Goal: Task Accomplishment & Management: Manage account settings

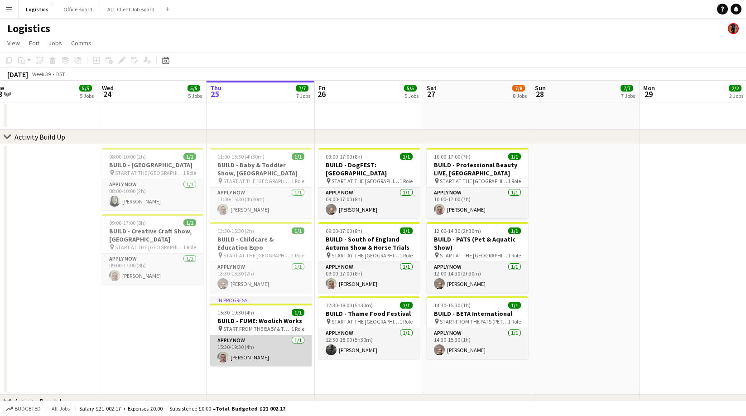
scroll to position [0, 336]
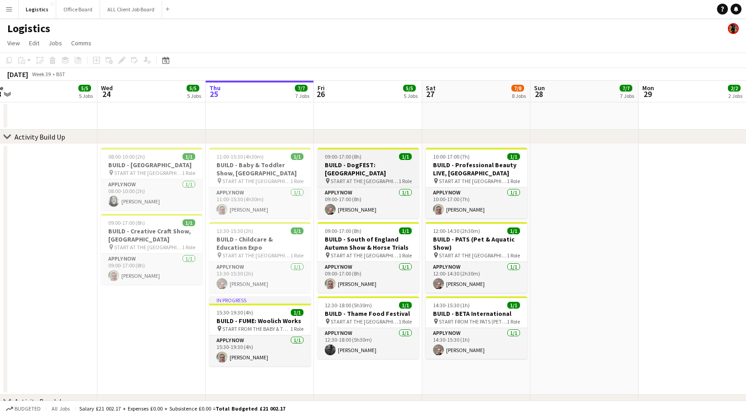
click at [364, 177] on div "pin START AT THE WAREHOUSE 1 Role" at bounding box center [368, 180] width 101 height 7
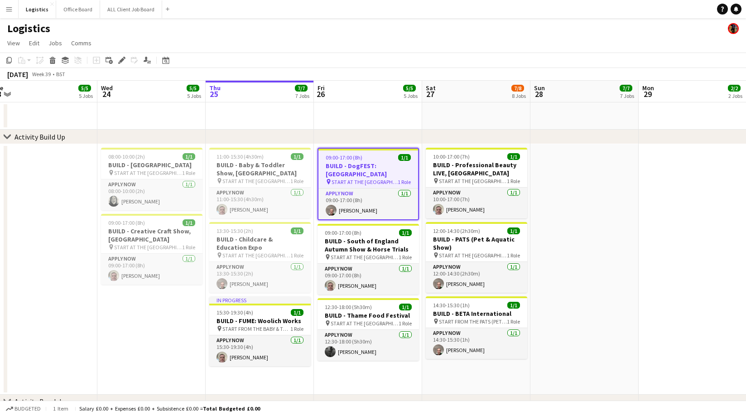
drag, startPoint x: 122, startPoint y: 60, endPoint x: 130, endPoint y: 66, distance: 9.7
click at [122, 60] on icon at bounding box center [121, 60] width 5 height 5
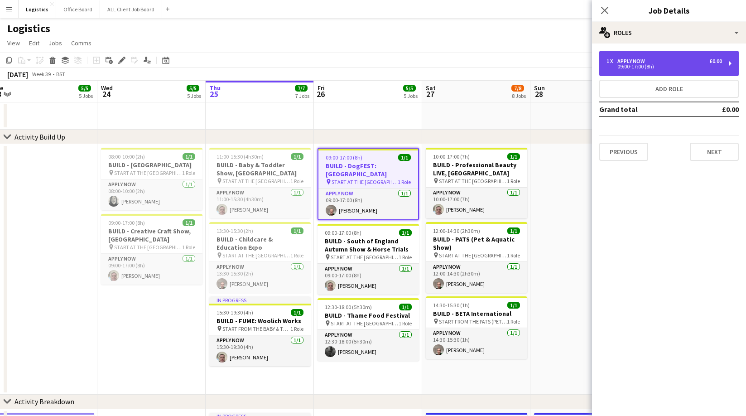
click at [631, 64] on div "09:00-17:00 (8h)" at bounding box center [665, 66] width 116 height 5
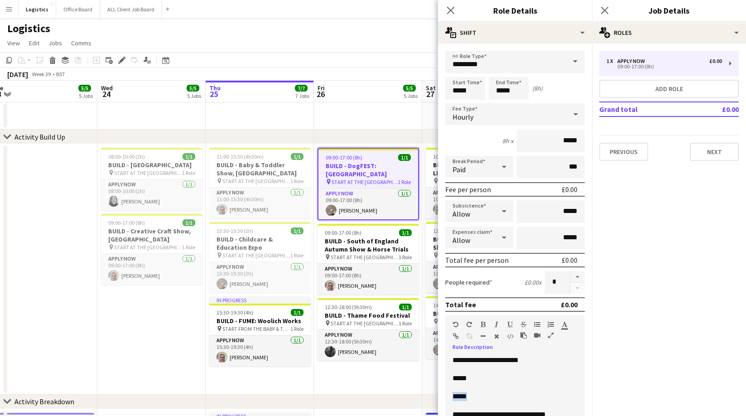
drag, startPoint x: 472, startPoint y: 396, endPoint x: 465, endPoint y: 402, distance: 8.7
click at [450, 397] on div "**********" at bounding box center [515, 410] width 140 height 109
click at [515, 386] on p at bounding box center [515, 387] width 125 height 9
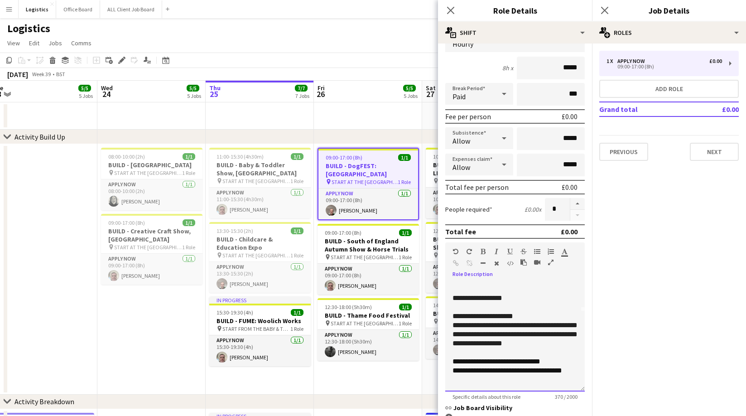
scroll to position [74, 0]
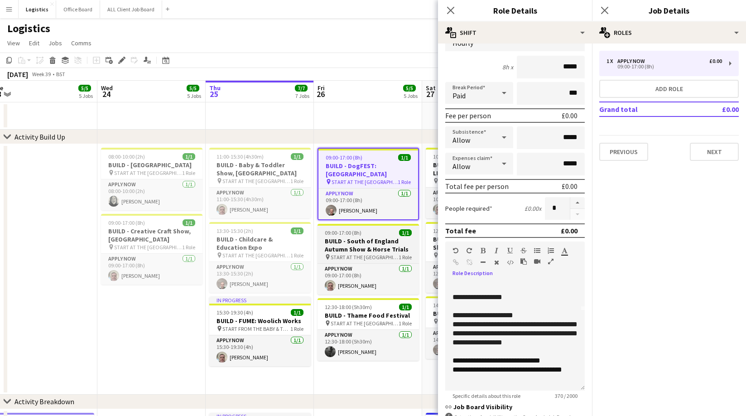
click at [363, 237] on h3 "BUILD - South of England Autumn Show & Horse Trials" at bounding box center [368, 245] width 101 height 16
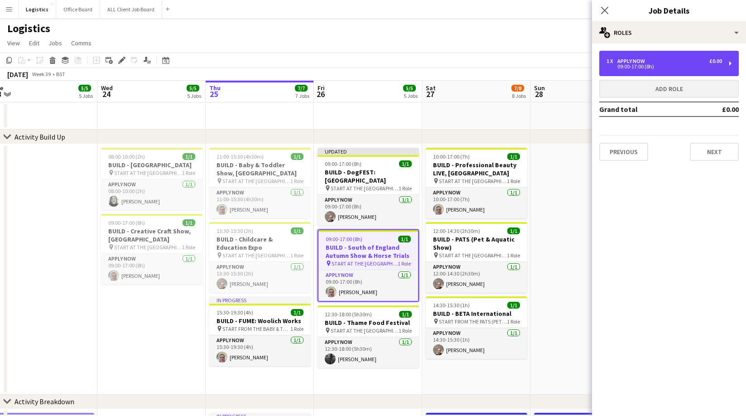
drag, startPoint x: 650, startPoint y: 59, endPoint x: 626, endPoint y: 86, distance: 35.3
click at [650, 59] on div "1 x APPLY NOW £0.00" at bounding box center [665, 61] width 116 height 6
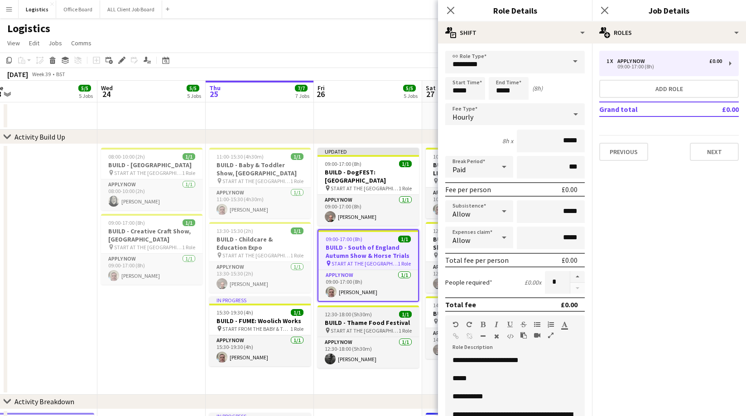
click at [351, 311] on span "12:30-18:00 (5h30m)" at bounding box center [348, 314] width 47 height 7
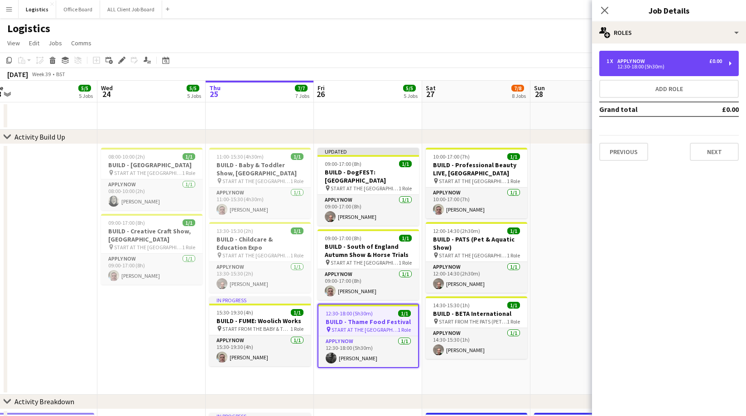
drag, startPoint x: 650, startPoint y: 67, endPoint x: 619, endPoint y: 115, distance: 56.9
click at [650, 67] on div "12:30-18:00 (5h30m)" at bounding box center [665, 66] width 116 height 5
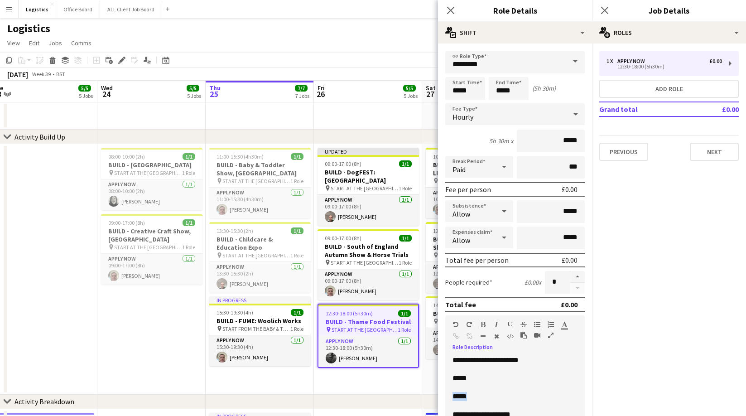
drag, startPoint x: 477, startPoint y: 398, endPoint x: 453, endPoint y: 398, distance: 24.9
click at [453, 398] on p "*****" at bounding box center [515, 396] width 125 height 9
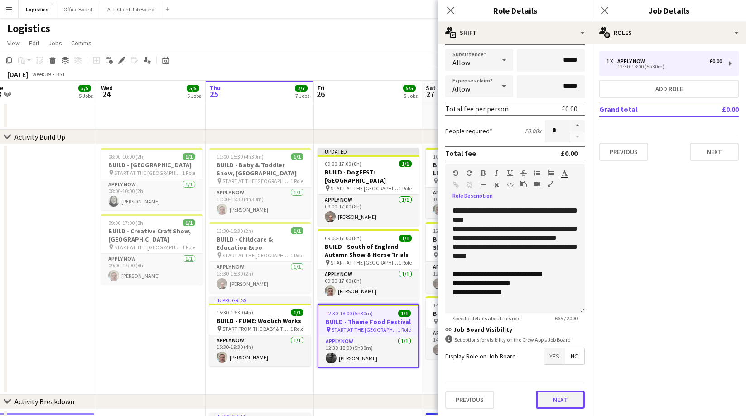
scroll to position [0, 0]
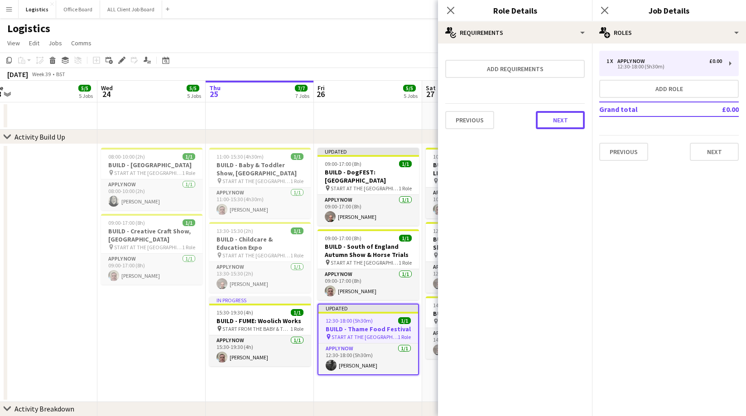
click at [564, 122] on button "Next" at bounding box center [560, 120] width 49 height 18
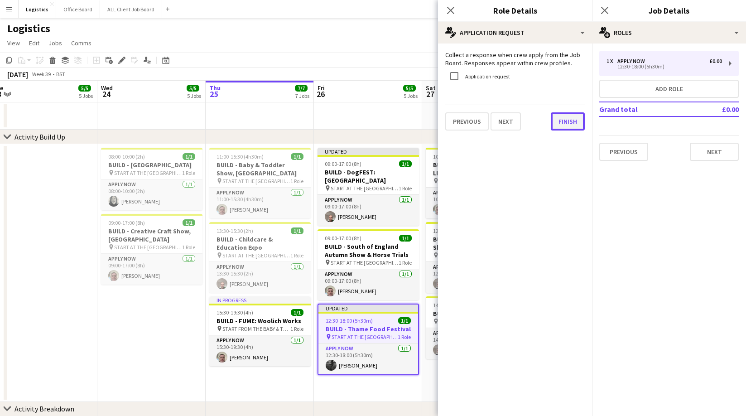
click at [567, 123] on button "Finish" at bounding box center [568, 121] width 34 height 18
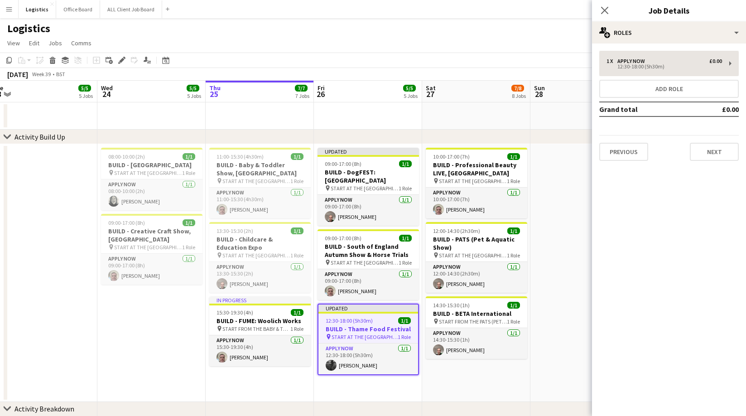
drag, startPoint x: 605, startPoint y: 11, endPoint x: 651, endPoint y: 62, distance: 69.3
click at [605, 11] on icon at bounding box center [604, 10] width 7 height 7
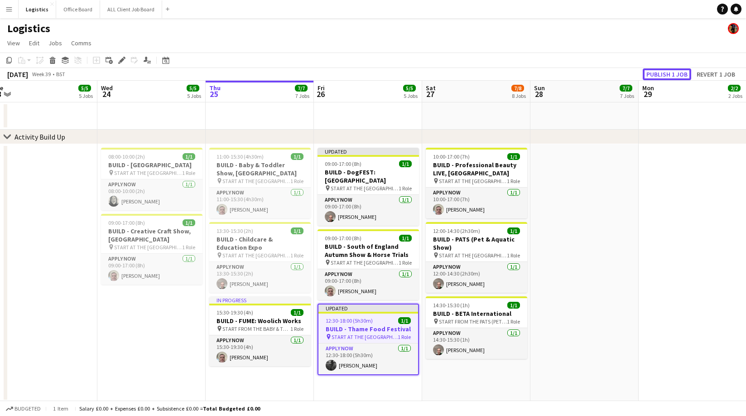
click at [668, 73] on button "Publish 1 job" at bounding box center [667, 74] width 48 height 12
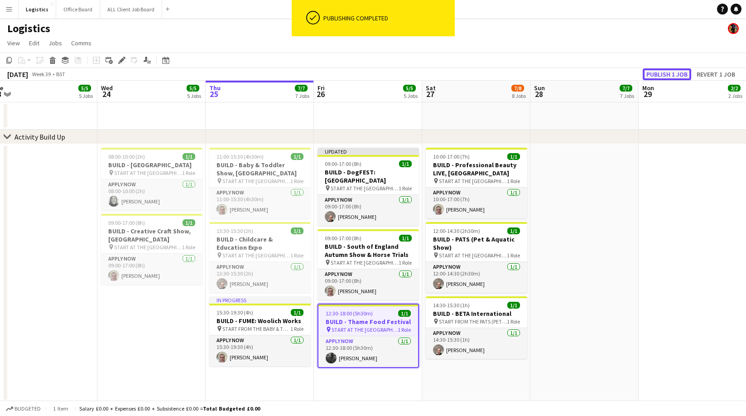
click at [667, 74] on button "Publish 1 job" at bounding box center [667, 74] width 48 height 12
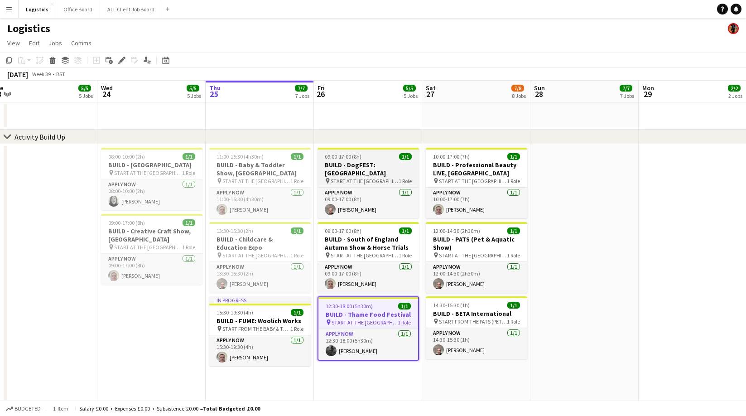
click at [367, 161] on h3 "BUILD - DogFEST: [GEOGRAPHIC_DATA]" at bounding box center [368, 169] width 101 height 16
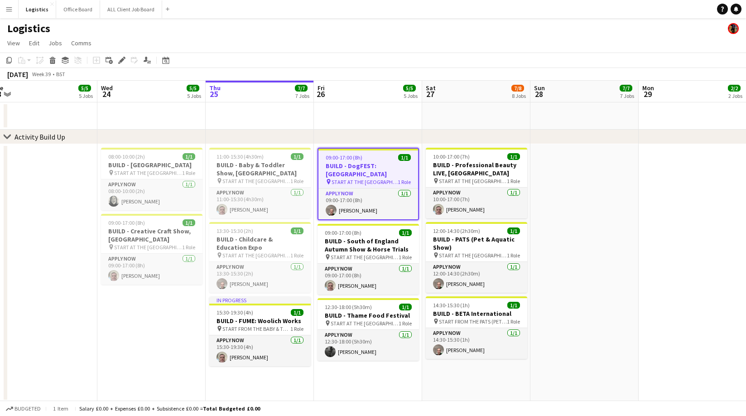
drag, startPoint x: 120, startPoint y: 62, endPoint x: 183, endPoint y: 78, distance: 65.2
click at [120, 61] on icon at bounding box center [121, 60] width 5 height 5
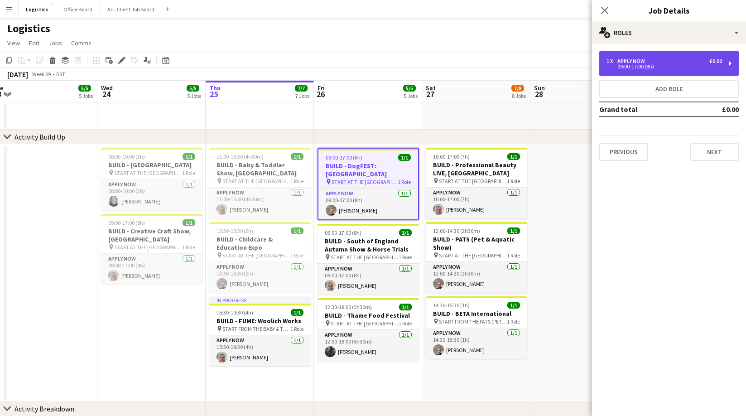
click at [641, 67] on div "09:00-17:00 (8h)" at bounding box center [665, 66] width 116 height 5
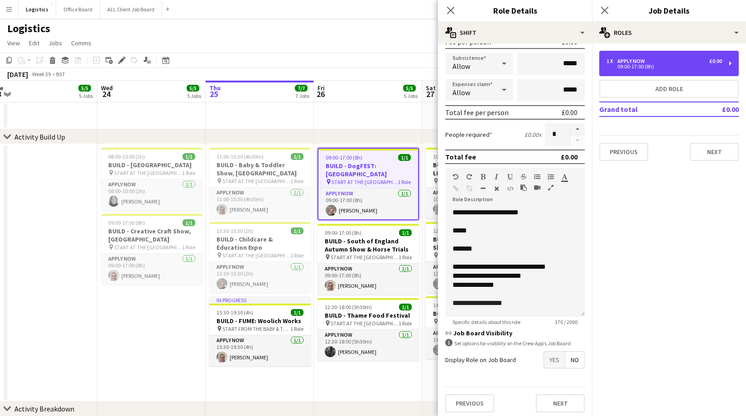
scroll to position [151, 0]
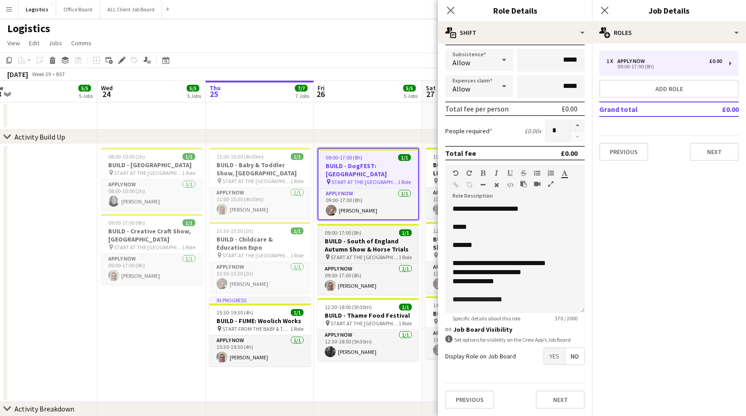
click at [349, 237] on h3 "BUILD - South of England Autumn Show & Horse Trials" at bounding box center [368, 245] width 101 height 16
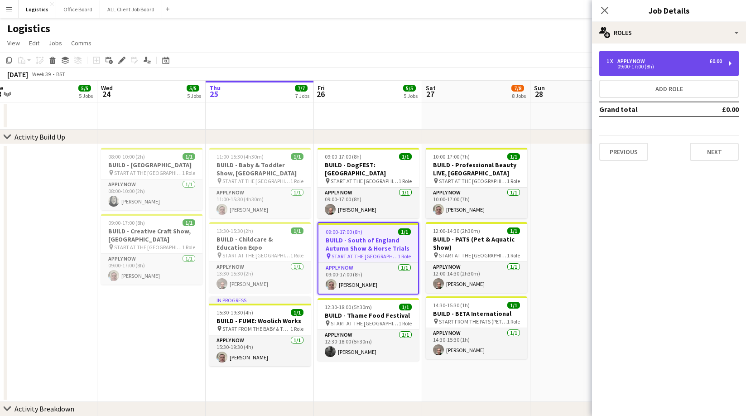
click at [644, 71] on div "1 x APPLY NOW £0.00 09:00-17:00 (8h)" at bounding box center [669, 63] width 140 height 25
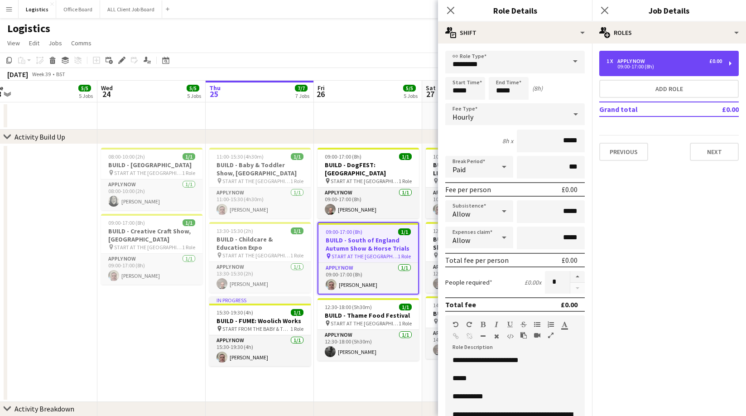
scroll to position [43, 0]
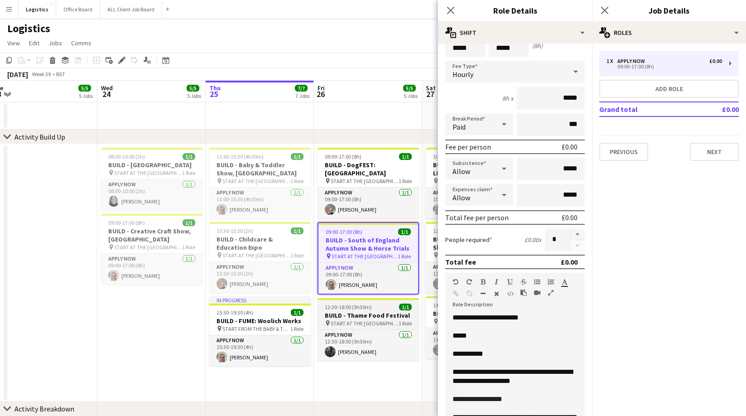
drag, startPoint x: 337, startPoint y: 306, endPoint x: 342, endPoint y: 305, distance: 5.2
click at [337, 311] on h3 "BUILD - Thame Food Festival" at bounding box center [368, 315] width 101 height 8
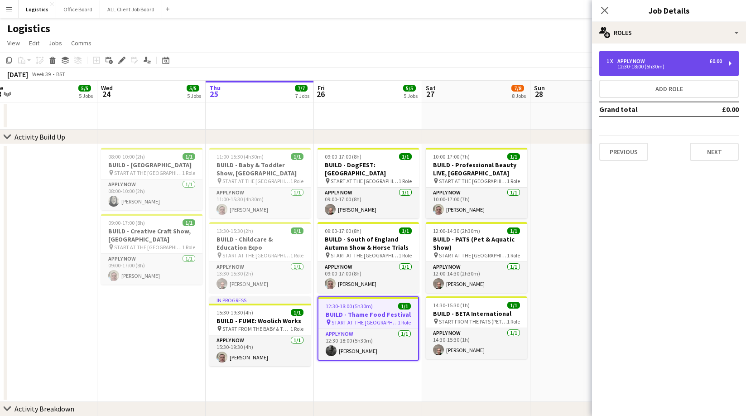
click at [659, 66] on div "12:30-18:00 (5h30m)" at bounding box center [665, 66] width 116 height 5
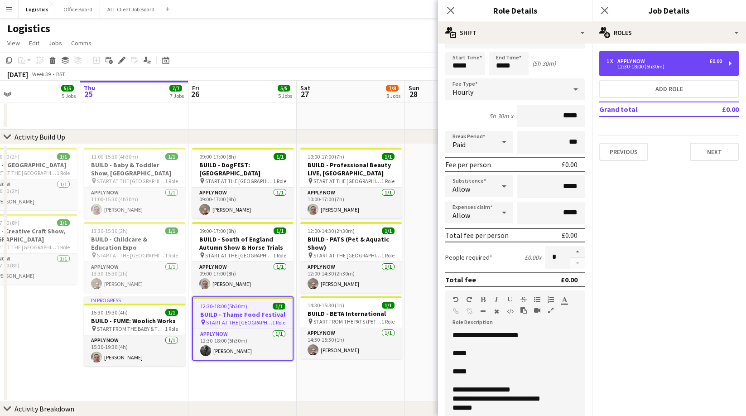
scroll to position [0, 367]
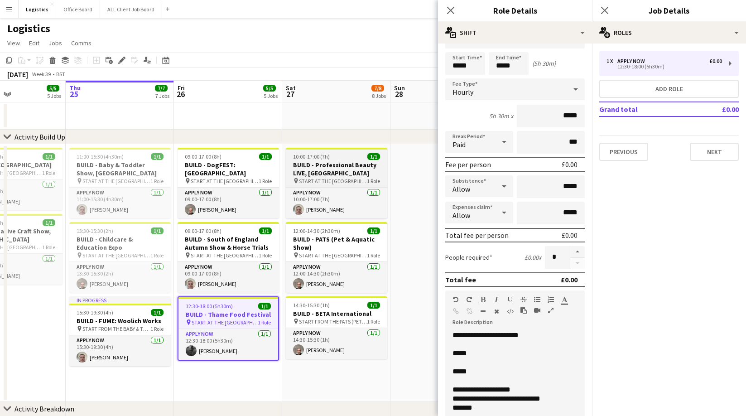
click at [328, 161] on h3 "BUILD - Professional Beauty LIVE, [GEOGRAPHIC_DATA]" at bounding box center [336, 169] width 101 height 16
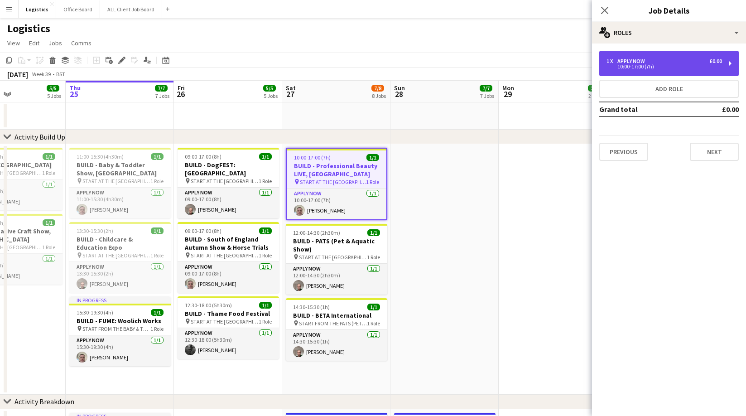
click at [641, 61] on div "APPLY NOW" at bounding box center [632, 61] width 31 height 6
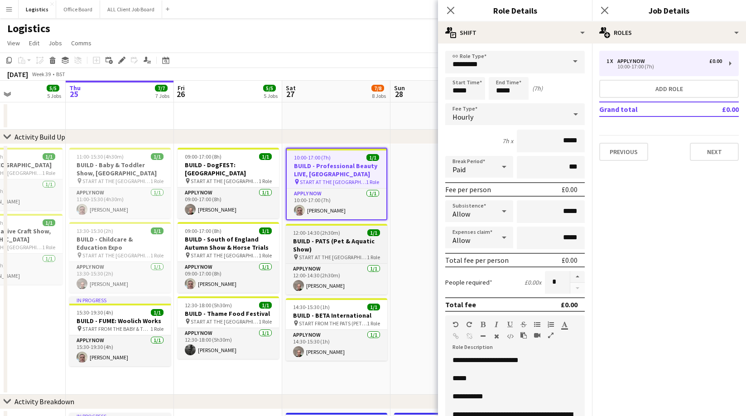
click at [326, 244] on h3 "BUILD - PATS (Pet & Aquatic Show)" at bounding box center [336, 245] width 101 height 16
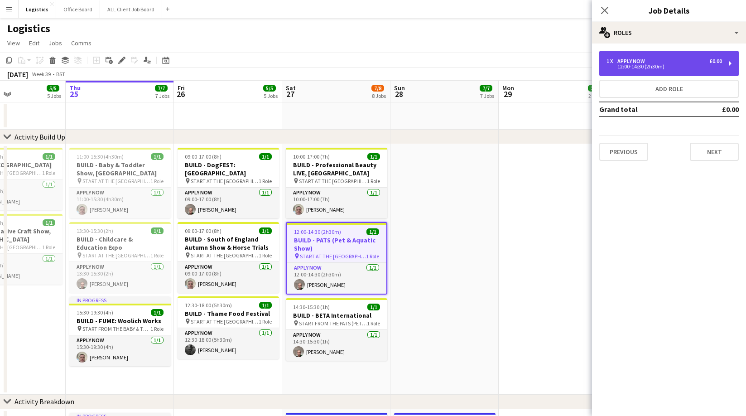
click at [650, 56] on div "1 x APPLY NOW £0.00 12:00-14:30 (2h30m)" at bounding box center [669, 63] width 140 height 25
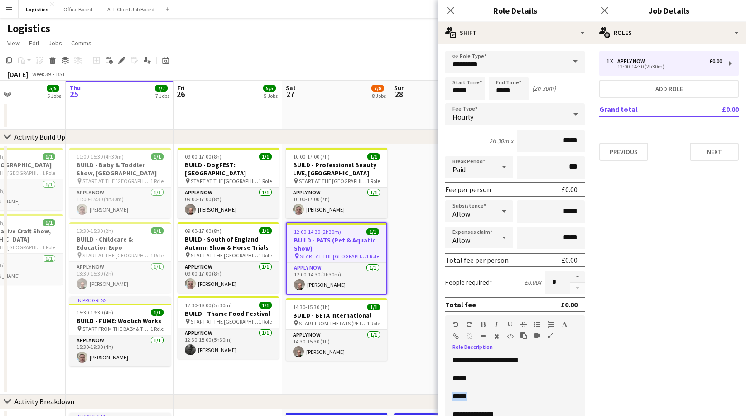
drag, startPoint x: 474, startPoint y: 396, endPoint x: 452, endPoint y: 398, distance: 22.2
click at [452, 398] on div "**********" at bounding box center [515, 410] width 140 height 109
click at [330, 318] on h3 "BUILD - BETA International" at bounding box center [336, 315] width 101 height 8
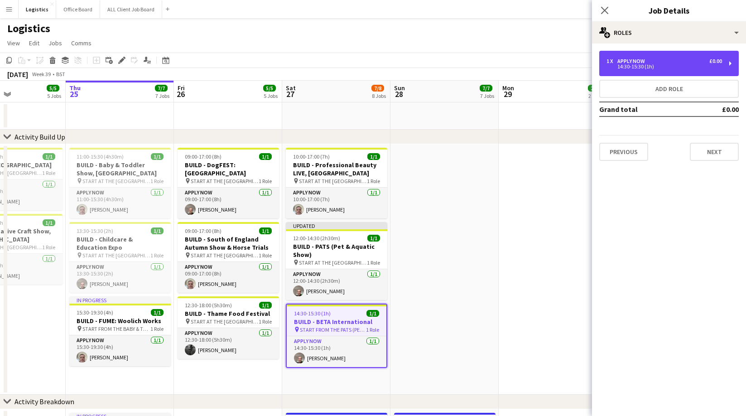
drag, startPoint x: 670, startPoint y: 66, endPoint x: 567, endPoint y: 252, distance: 213.5
click at [670, 67] on div "14:30-15:30 (1h)" at bounding box center [665, 66] width 116 height 5
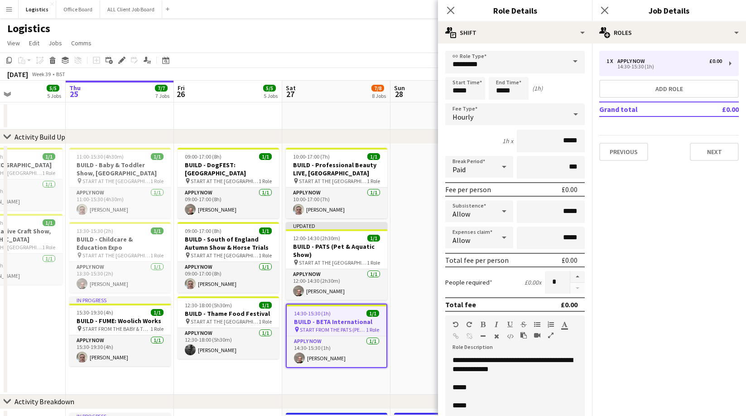
click at [461, 404] on p "*****" at bounding box center [515, 405] width 125 height 9
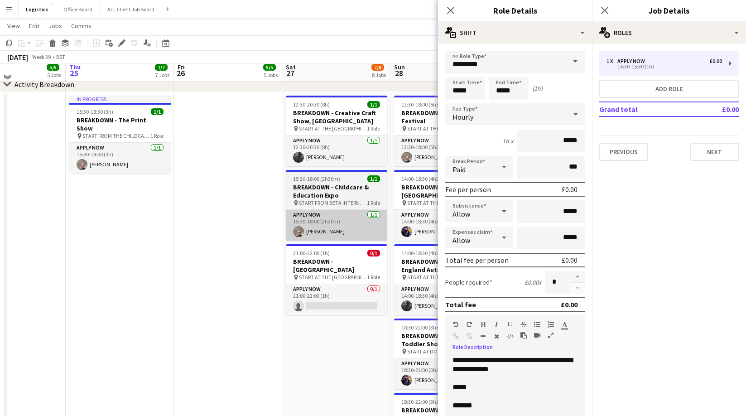
scroll to position [307, 0]
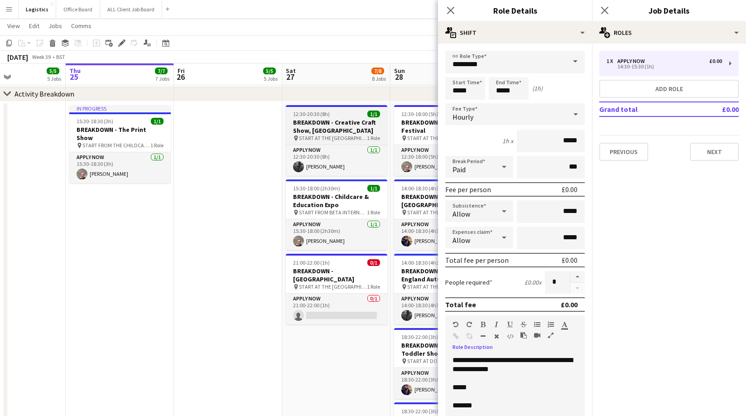
click at [332, 122] on h3 "BREAKDOWN - Creative Craft Show, [GEOGRAPHIC_DATA]" at bounding box center [336, 126] width 101 height 16
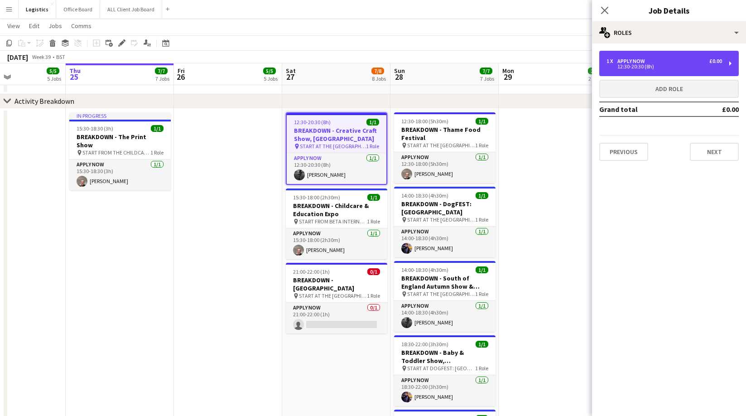
drag, startPoint x: 639, startPoint y: 57, endPoint x: 636, endPoint y: 90, distance: 33.1
click at [639, 57] on div "1 x APPLY NOW £0.00 12:30-20:30 (8h)" at bounding box center [669, 63] width 140 height 25
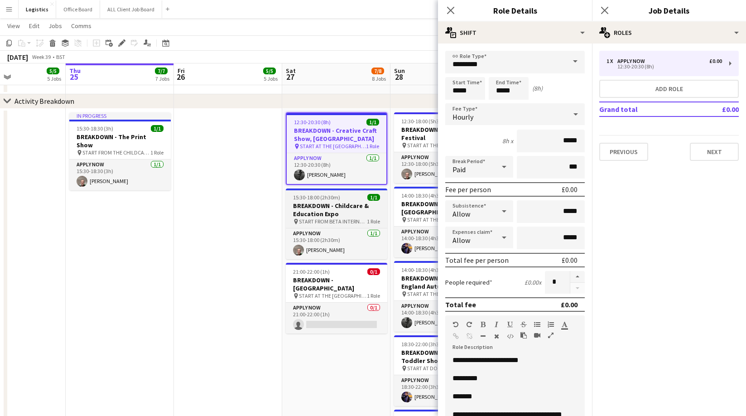
click at [323, 213] on h3 "BREAKDOWN - Childcare & Education Expo" at bounding box center [336, 210] width 101 height 16
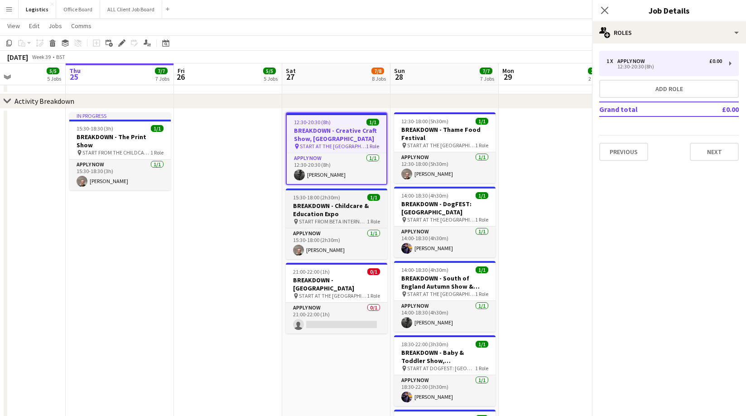
scroll to position [0, 368]
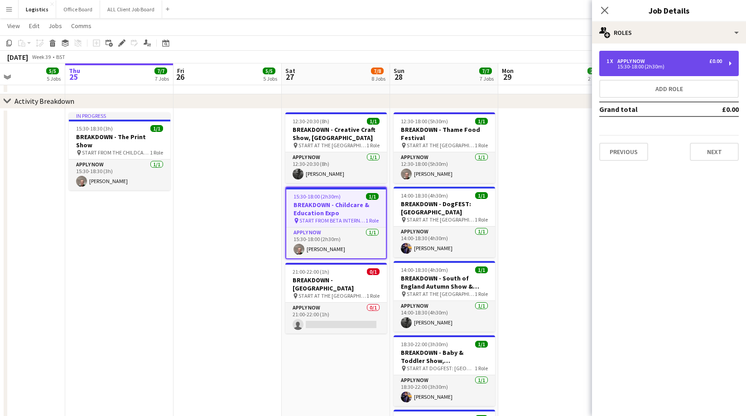
click at [629, 63] on div "APPLY NOW" at bounding box center [632, 61] width 31 height 6
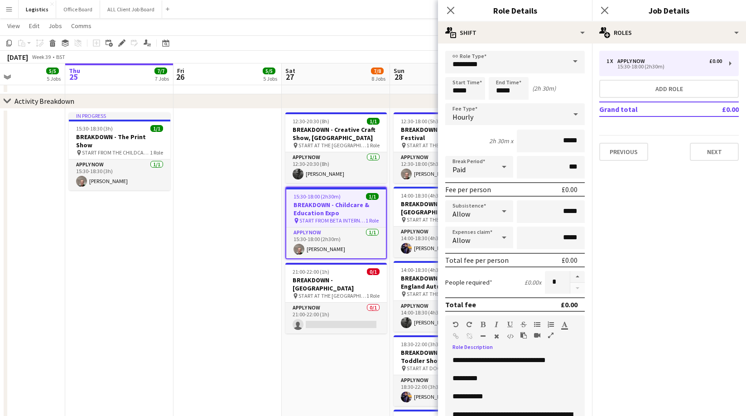
click at [473, 395] on p "**********" at bounding box center [515, 396] width 125 height 9
drag, startPoint x: 451, startPoint y: 12, endPoint x: 454, endPoint y: 82, distance: 70.3
click at [451, 12] on icon "Close pop-in" at bounding box center [450, 10] width 7 height 7
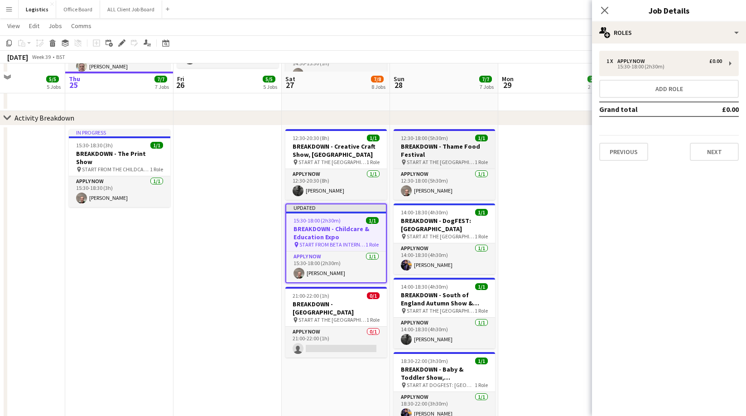
scroll to position [306, 0]
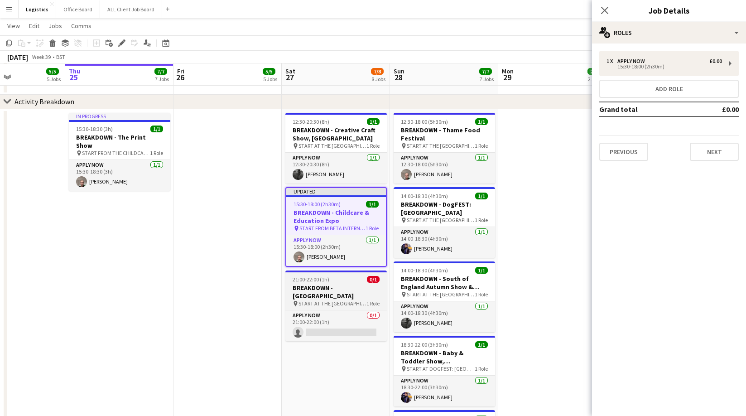
click at [318, 284] on h3 "BREAKDOWN - [GEOGRAPHIC_DATA]" at bounding box center [335, 292] width 101 height 16
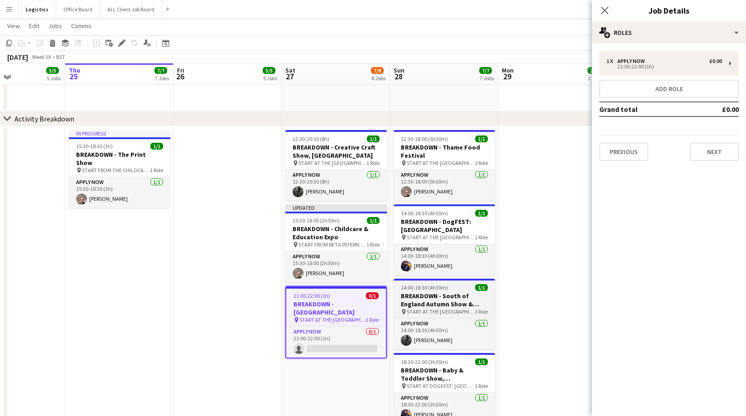
scroll to position [288, 0]
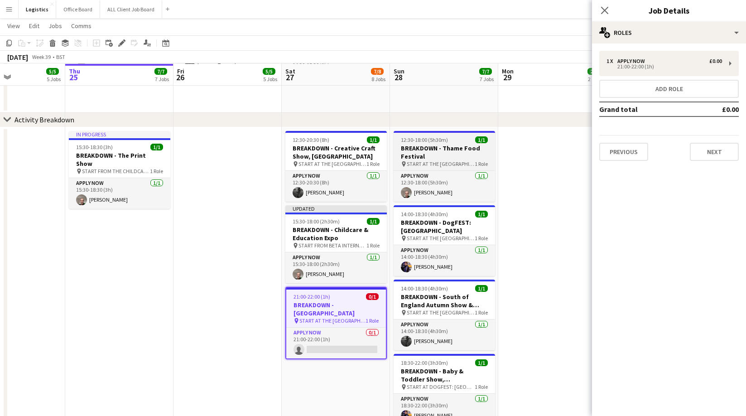
click at [444, 160] on span "START AT THE [GEOGRAPHIC_DATA]" at bounding box center [441, 163] width 68 height 7
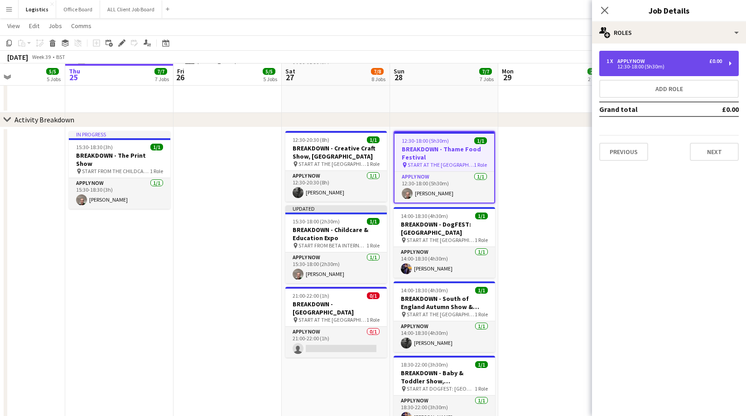
click at [640, 68] on div "12:30-18:00 (5h30m)" at bounding box center [665, 66] width 116 height 5
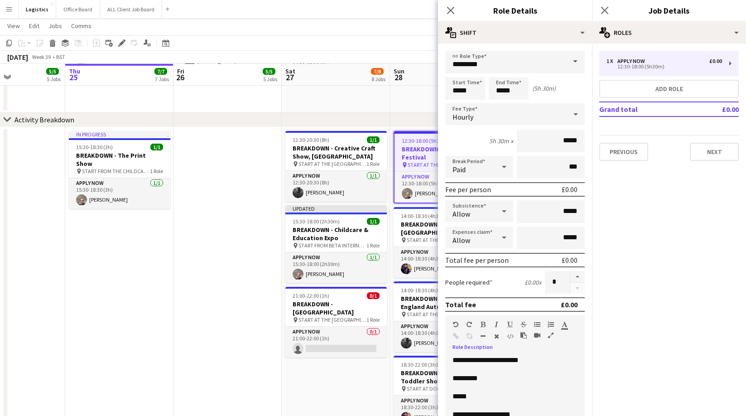
click at [460, 396] on p "*****" at bounding box center [515, 396] width 125 height 9
click at [460, 395] on p "*****" at bounding box center [515, 396] width 125 height 9
click at [405, 225] on h3 "BREAKDOWN - DogFEST: [GEOGRAPHIC_DATA]" at bounding box center [444, 228] width 101 height 16
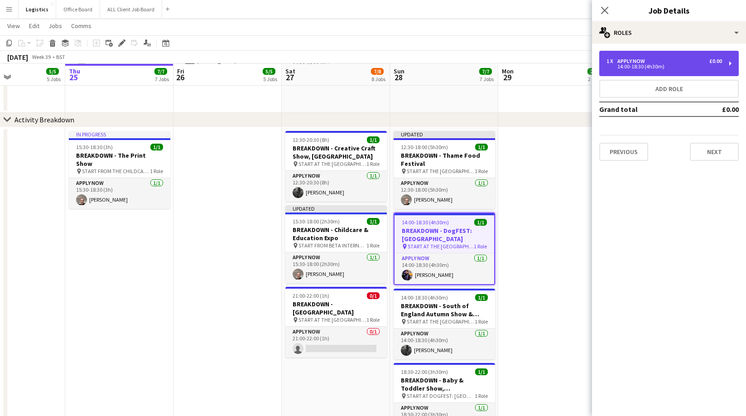
click at [633, 61] on div "APPLY NOW" at bounding box center [632, 61] width 31 height 6
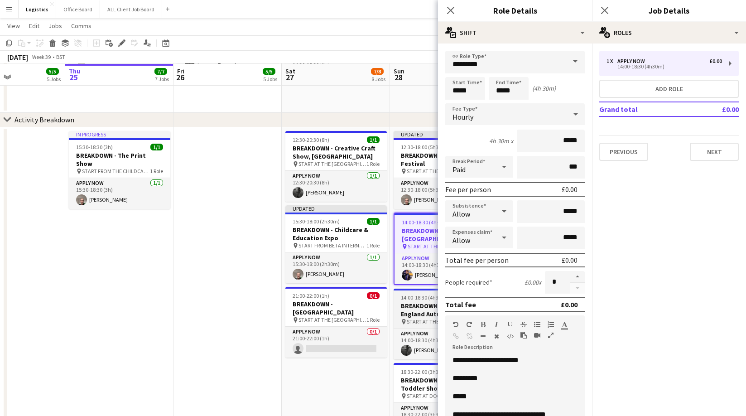
drag, startPoint x: 416, startPoint y: 310, endPoint x: 429, endPoint y: 299, distance: 17.0
click at [416, 310] on h3 "BREAKDOWN - South of England Autumn Show & Horse Trials" at bounding box center [444, 310] width 101 height 16
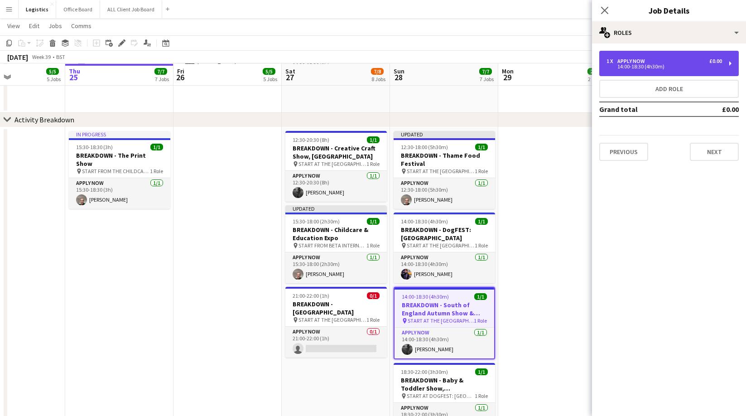
drag, startPoint x: 626, startPoint y: 57, endPoint x: 625, endPoint y: 72, distance: 15.4
click at [626, 57] on div "1 x APPLY NOW £0.00 14:00-18:30 (4h30m)" at bounding box center [669, 63] width 140 height 25
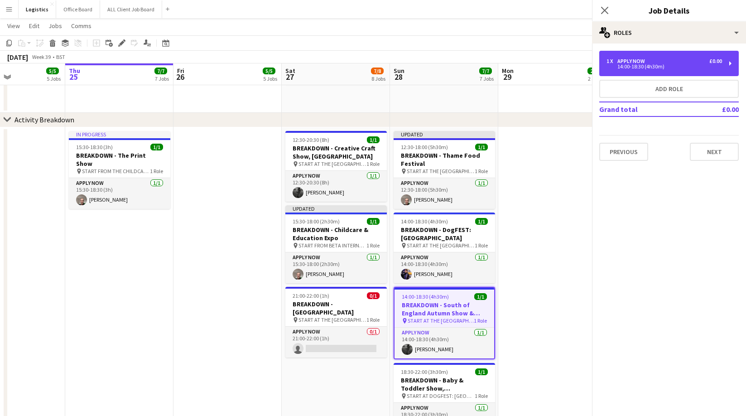
scroll to position [288, 0]
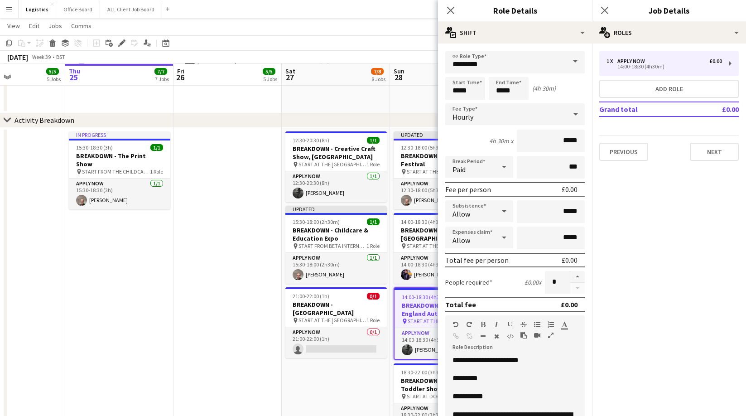
click at [474, 398] on p "**********" at bounding box center [515, 396] width 125 height 9
click at [480, 395] on p "**********" at bounding box center [515, 396] width 125 height 9
click at [479, 395] on p "**********" at bounding box center [515, 396] width 125 height 9
click at [416, 384] on h3 "BREAKDOWN - Baby & Toddler Show, [GEOGRAPHIC_DATA]" at bounding box center [444, 384] width 101 height 16
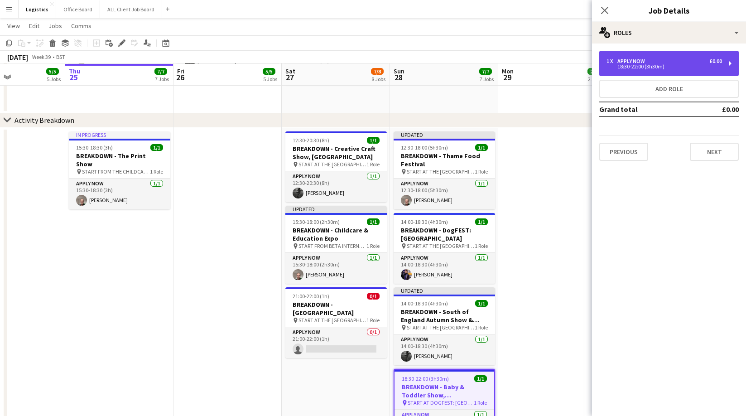
drag, startPoint x: 644, startPoint y: 63, endPoint x: 642, endPoint y: 67, distance: 5.3
click at [644, 64] on div "18:30-22:00 (3h30m)" at bounding box center [665, 66] width 116 height 5
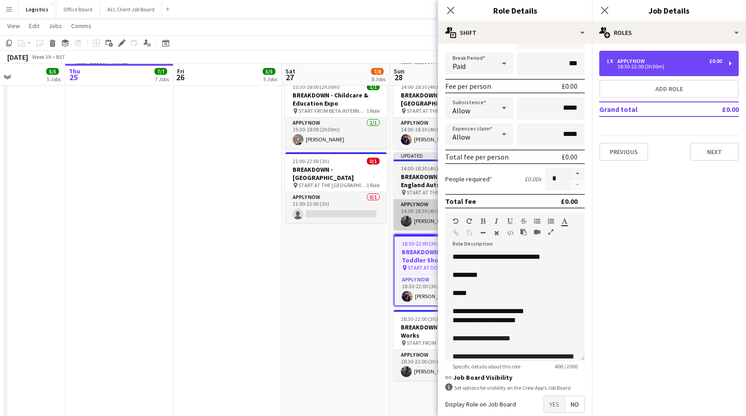
scroll to position [426, 0]
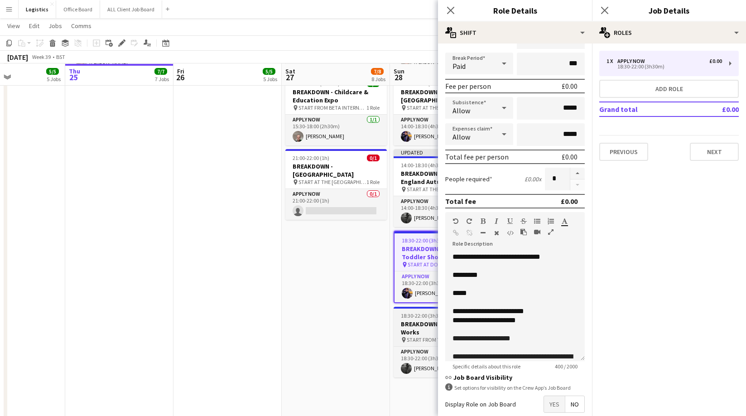
click at [426, 336] on span "START FROM THE SOUTH OF ENGLAND AUTUMN SHOW" at bounding box center [441, 339] width 68 height 7
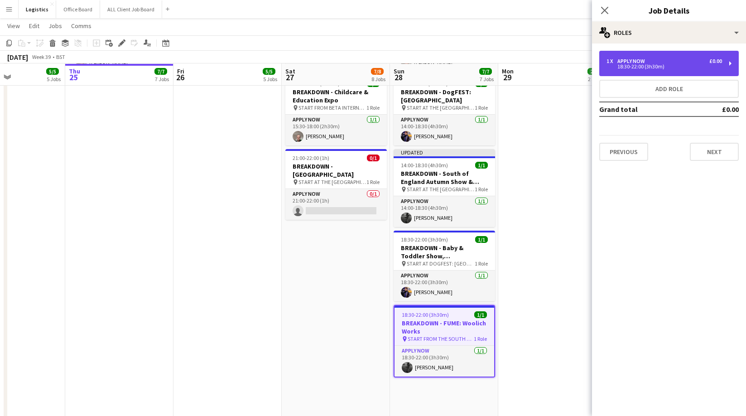
drag, startPoint x: 636, startPoint y: 66, endPoint x: 623, endPoint y: 88, distance: 26.0
click at [636, 66] on div "18:30-22:00 (3h30m)" at bounding box center [665, 66] width 116 height 5
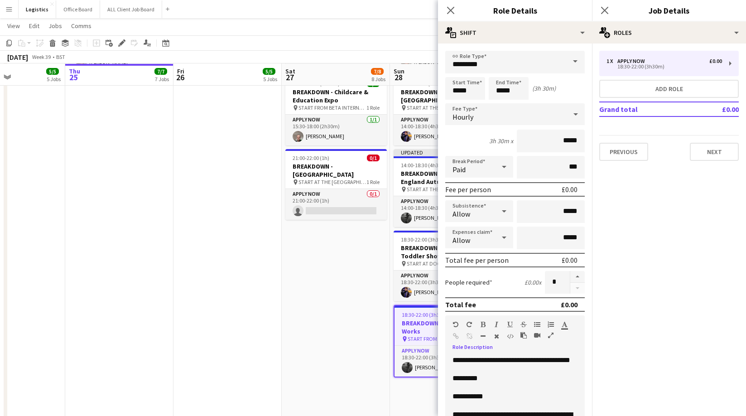
click at [467, 401] on p "**********" at bounding box center [515, 396] width 125 height 9
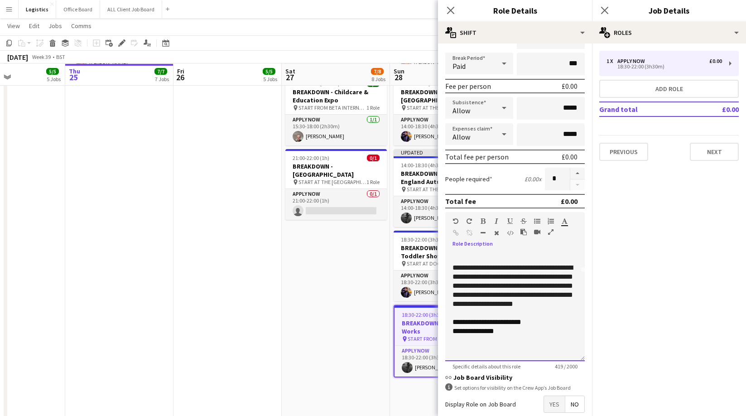
scroll to position [98, 0]
click at [718, 153] on button "Next" at bounding box center [714, 152] width 49 height 18
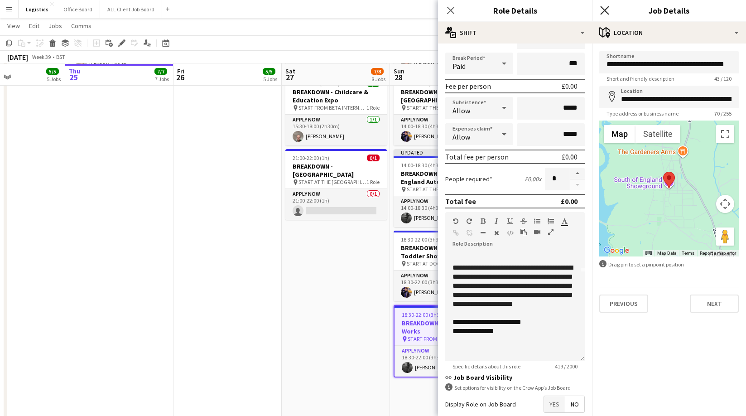
click at [606, 10] on icon at bounding box center [604, 10] width 9 height 9
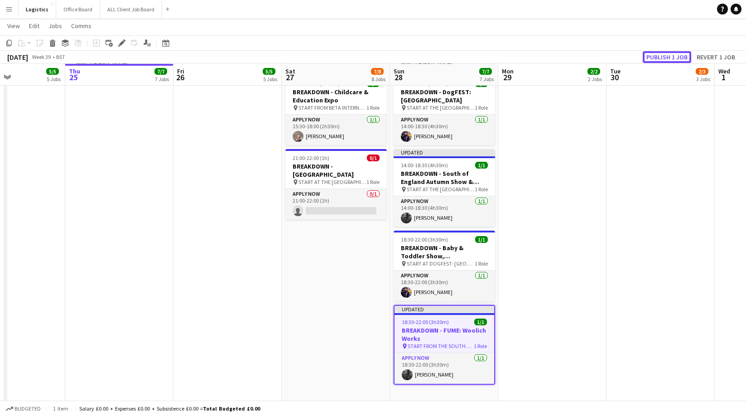
click at [660, 58] on button "Publish 1 job" at bounding box center [667, 57] width 48 height 12
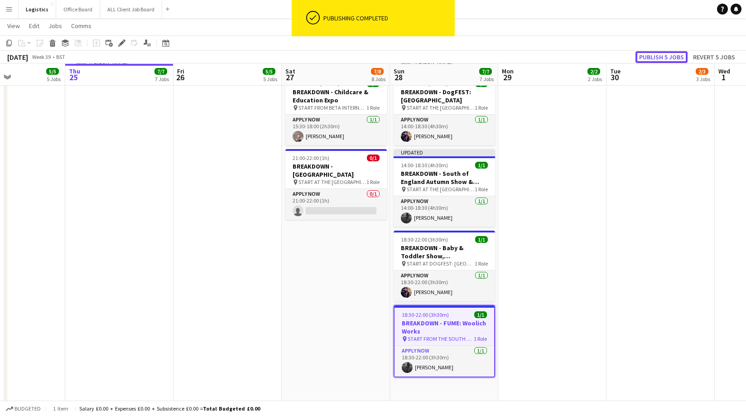
click at [664, 56] on button "Publish 5 jobs" at bounding box center [662, 57] width 52 height 12
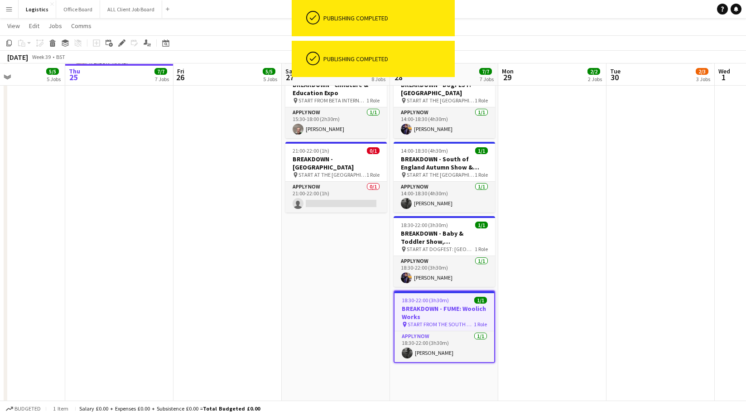
click at [623, 59] on div "[DATE] Week 39 • BST" at bounding box center [373, 57] width 746 height 13
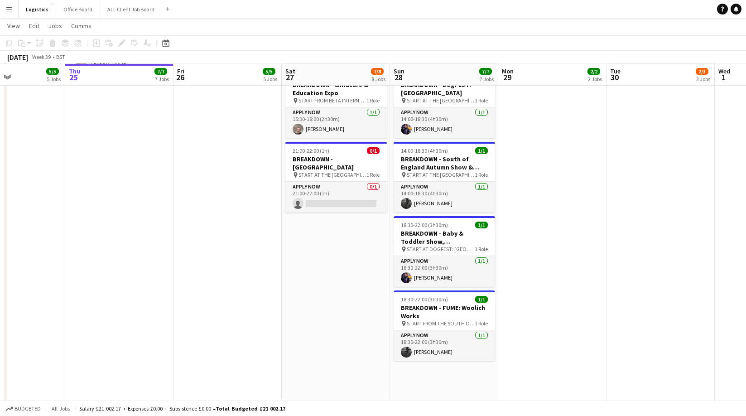
click at [514, 229] on app-date-cell at bounding box center [552, 336] width 108 height 693
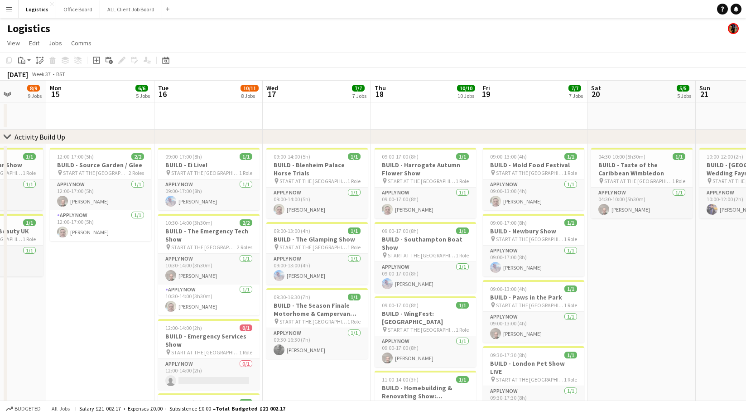
scroll to position [0, 279]
drag, startPoint x: 422, startPoint y: 241, endPoint x: 420, endPoint y: 230, distance: 11.4
click at [422, 241] on h3 "BUILD - Southampton Boat Show" at bounding box center [424, 243] width 101 height 16
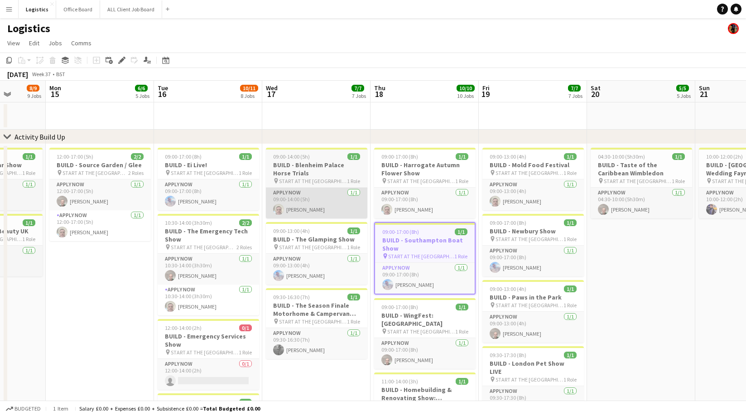
drag, startPoint x: 10, startPoint y: 60, endPoint x: 275, endPoint y: 207, distance: 303.7
click at [10, 60] on icon "Copy" at bounding box center [8, 60] width 7 height 7
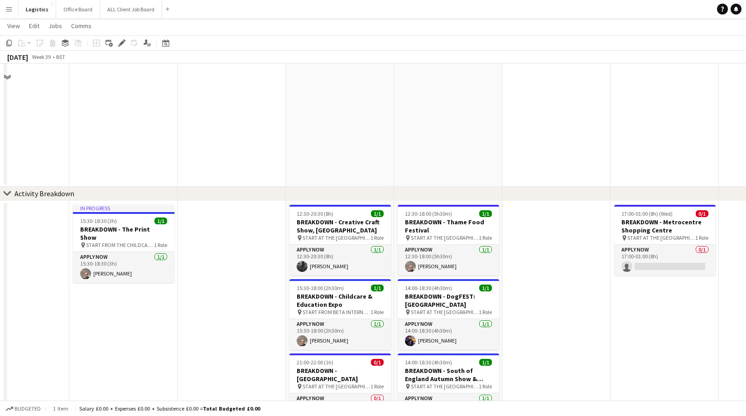
scroll to position [474, 0]
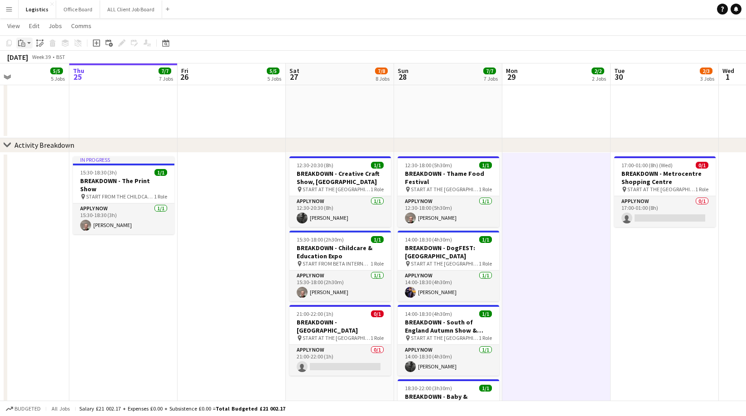
click at [21, 43] on icon "Paste" at bounding box center [21, 42] width 7 height 7
drag, startPoint x: 35, startPoint y: 59, endPoint x: 59, endPoint y: 69, distance: 25.6
click at [35, 59] on link "Paste Command V" at bounding box center [60, 60] width 72 height 8
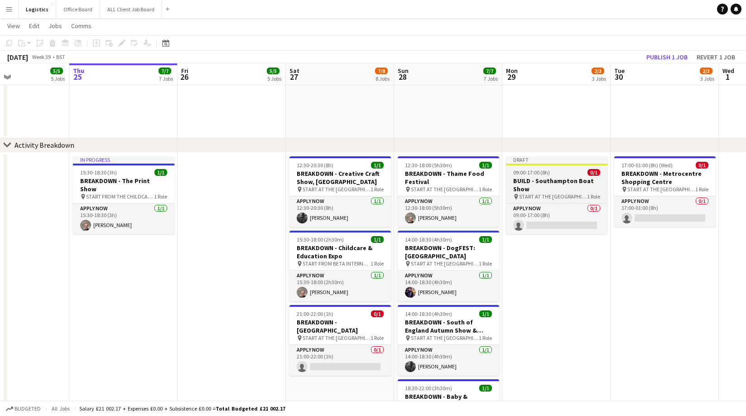
drag, startPoint x: 544, startPoint y: 182, endPoint x: 538, endPoint y: 177, distance: 7.8
click at [544, 180] on h3 "BUILD - Southampton Boat Show" at bounding box center [556, 185] width 101 height 16
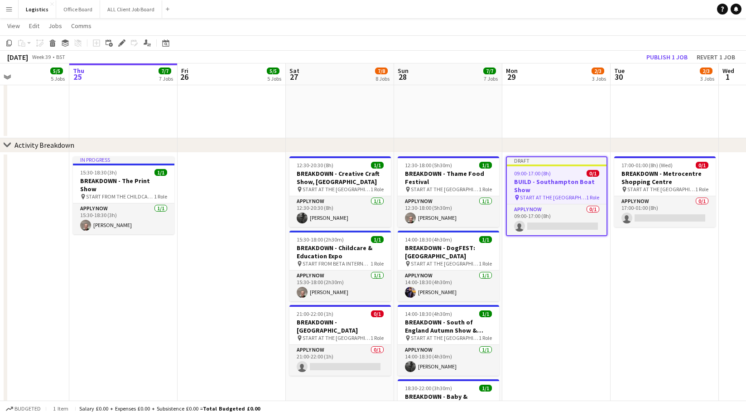
drag, startPoint x: 119, startPoint y: 42, endPoint x: 137, endPoint y: 48, distance: 19.2
click at [119, 42] on icon "Edit" at bounding box center [121, 42] width 7 height 7
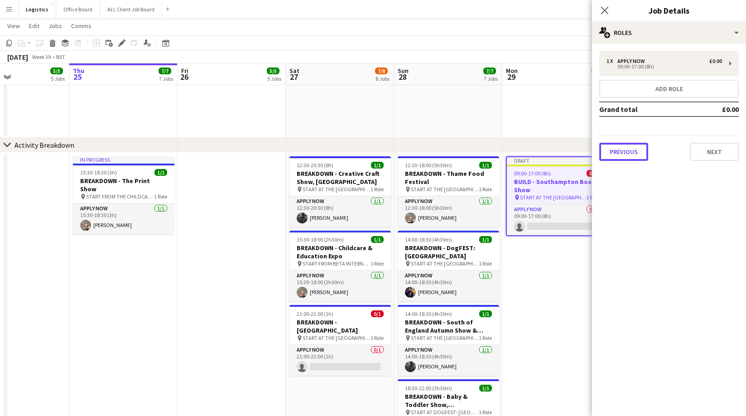
drag, startPoint x: 628, startPoint y: 153, endPoint x: 629, endPoint y: 143, distance: 10.5
click at [628, 153] on button "Previous" at bounding box center [623, 152] width 49 height 18
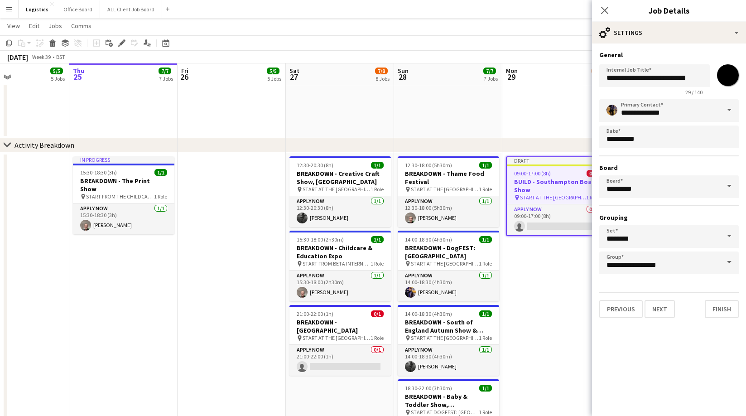
click at [732, 76] on input "*******" at bounding box center [728, 75] width 33 height 33
type input "*******"
drag, startPoint x: 623, startPoint y: 77, endPoint x: 622, endPoint y: 100, distance: 22.2
click at [623, 77] on input "**********" at bounding box center [654, 75] width 111 height 23
type input "**********"
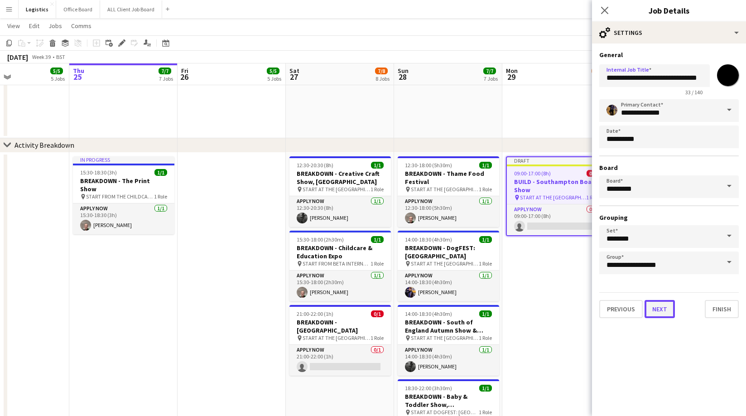
click at [653, 310] on button "Next" at bounding box center [660, 309] width 30 height 18
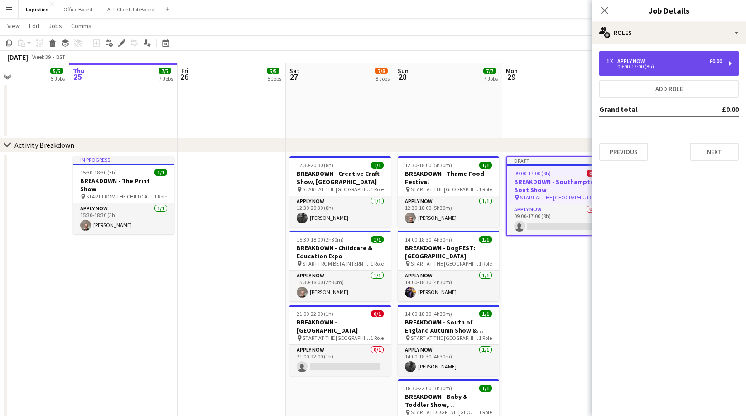
click at [631, 64] on div "09:00-17:00 (8h)" at bounding box center [665, 66] width 116 height 5
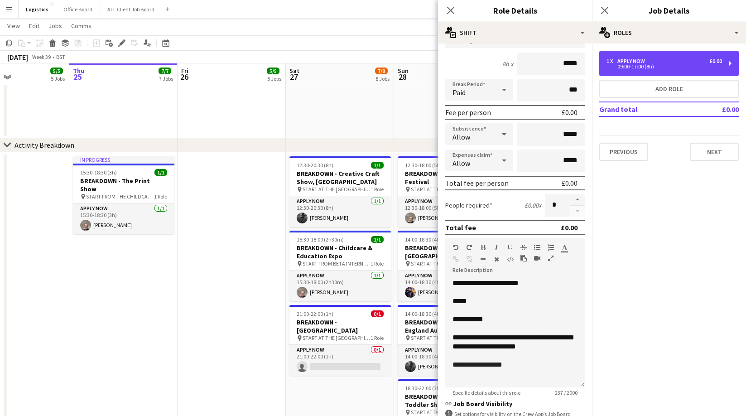
scroll to position [82, 0]
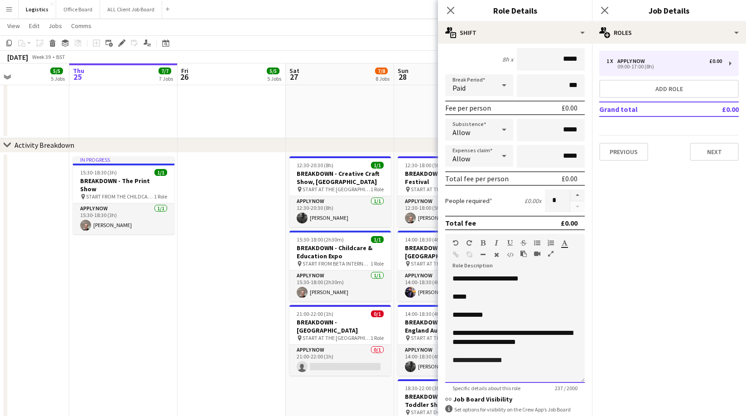
click at [478, 299] on p "*****" at bounding box center [515, 296] width 125 height 9
drag, startPoint x: 502, startPoint y: 315, endPoint x: 452, endPoint y: 315, distance: 50.3
click at [453, 315] on p "**********" at bounding box center [515, 314] width 125 height 9
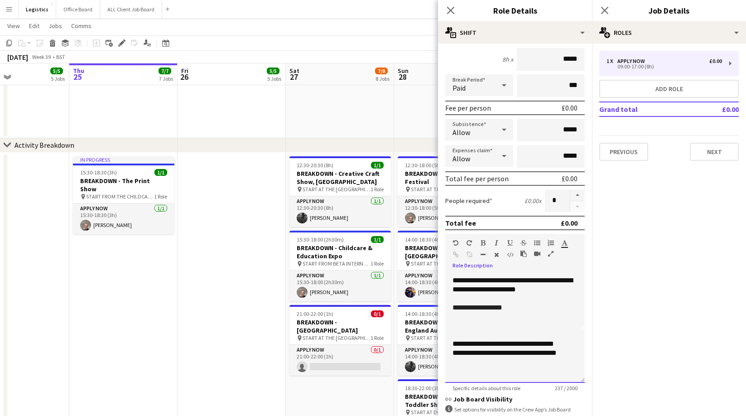
scroll to position [89, 0]
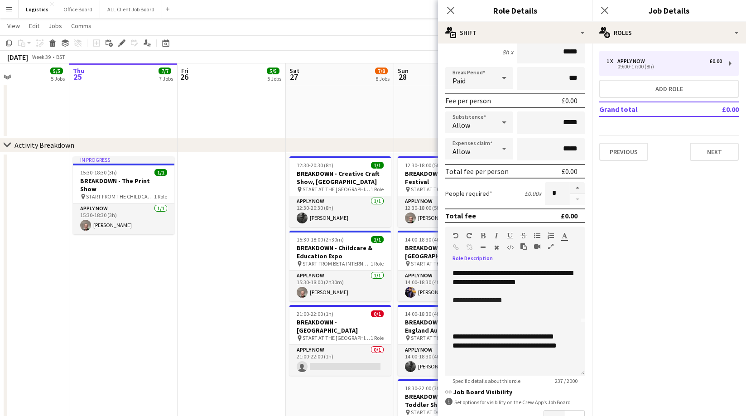
drag, startPoint x: 441, startPoint y: 305, endPoint x: 457, endPoint y: 308, distance: 15.6
click at [441, 305] on form "**********" at bounding box center [515, 220] width 154 height 516
drag, startPoint x: 449, startPoint y: 309, endPoint x: 466, endPoint y: 321, distance: 20.1
click at [452, 311] on div "**********" at bounding box center [515, 321] width 140 height 109
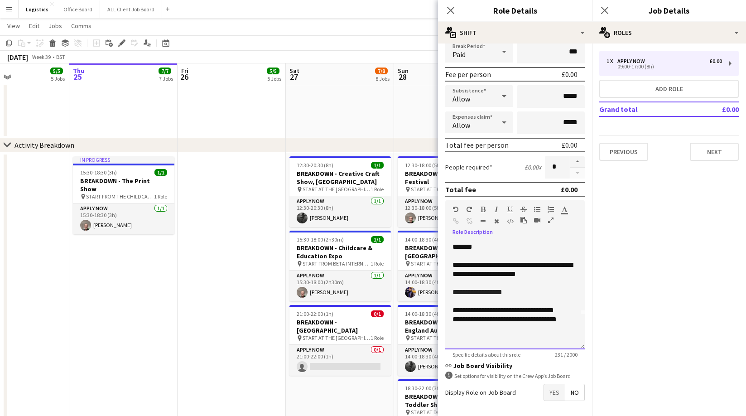
scroll to position [124, 0]
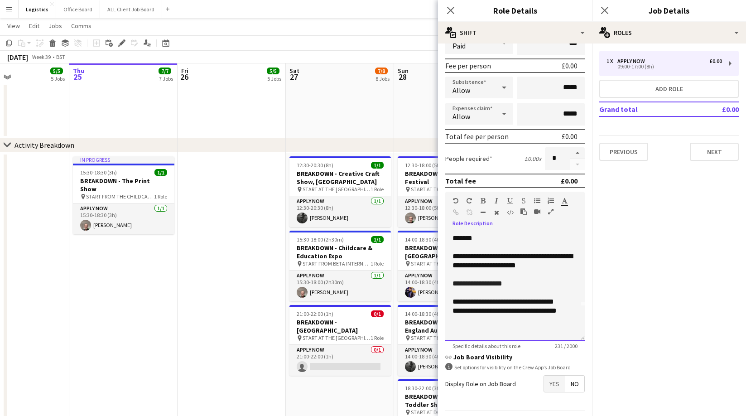
click at [484, 311] on div "**********" at bounding box center [515, 310] width 125 height 9
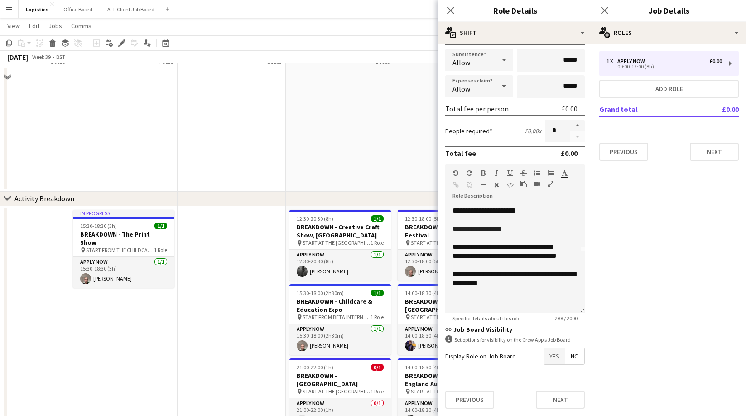
scroll to position [429, 0]
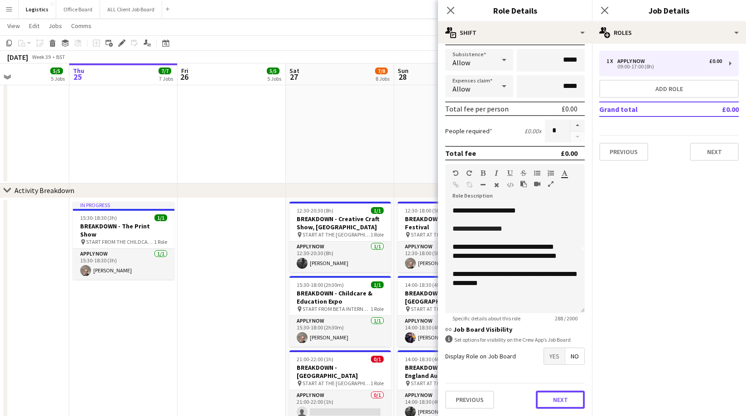
drag, startPoint x: 557, startPoint y: 400, endPoint x: 553, endPoint y: 364, distance: 36.1
click at [557, 399] on button "Next" at bounding box center [560, 399] width 49 height 18
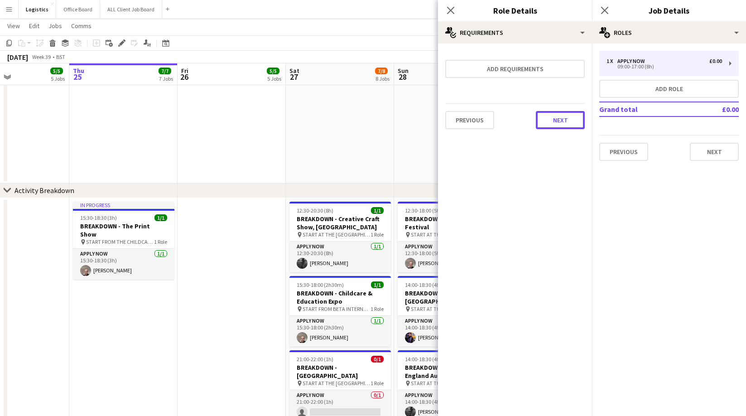
drag, startPoint x: 569, startPoint y: 116, endPoint x: 571, endPoint y: 124, distance: 7.9
click at [569, 116] on button "Next" at bounding box center [560, 120] width 49 height 18
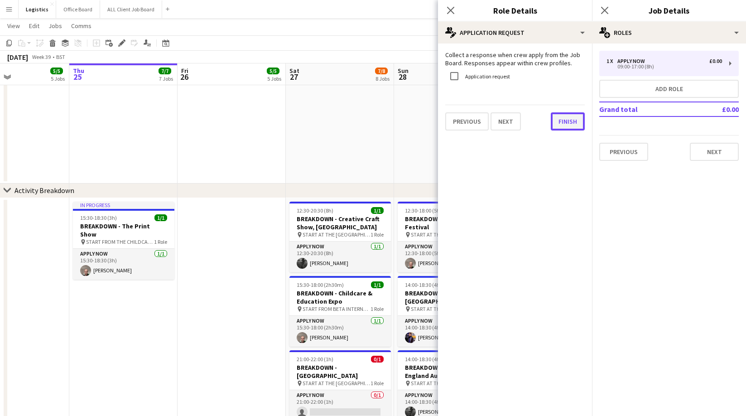
drag, startPoint x: 568, startPoint y: 116, endPoint x: 571, endPoint y: 120, distance: 5.1
click at [568, 116] on button "Finish" at bounding box center [568, 121] width 34 height 18
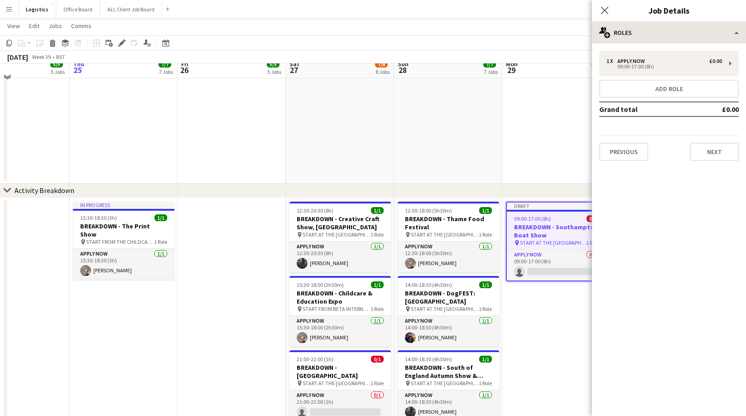
scroll to position [412, 0]
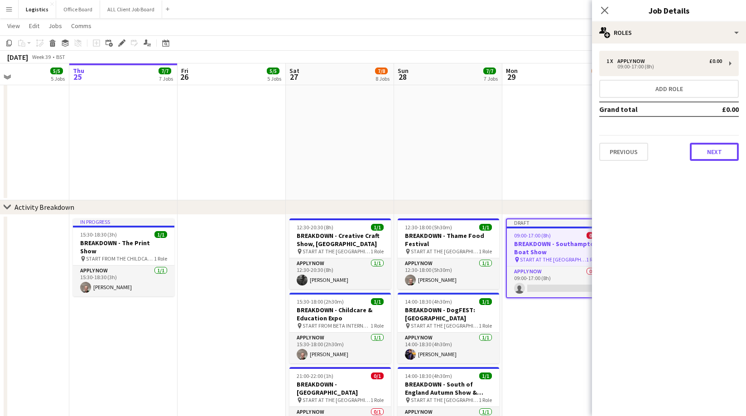
drag, startPoint x: 721, startPoint y: 150, endPoint x: 718, endPoint y: 135, distance: 15.6
click at [722, 149] on button "Next" at bounding box center [714, 152] width 49 height 18
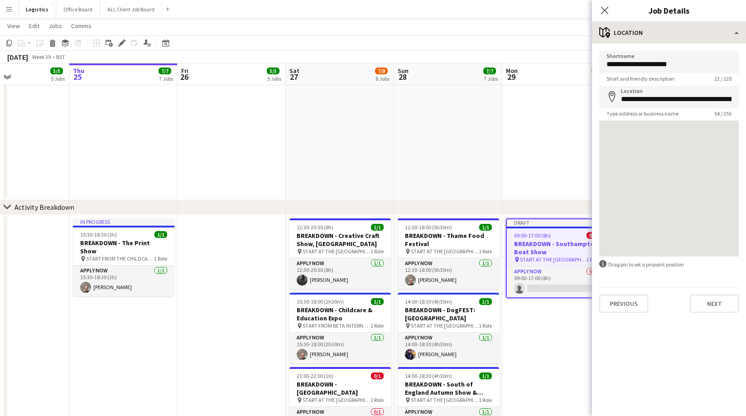
drag, startPoint x: 602, startPoint y: 8, endPoint x: 670, endPoint y: 35, distance: 72.6
click at [608, 9] on icon "Close pop-in" at bounding box center [604, 10] width 7 height 7
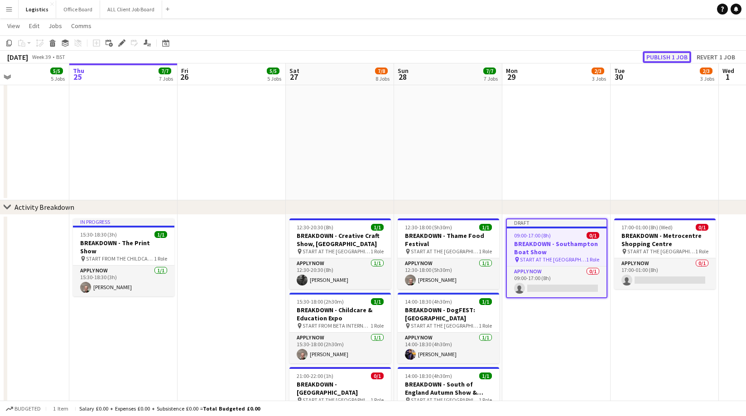
click at [662, 56] on button "Publish 1 job" at bounding box center [667, 57] width 48 height 12
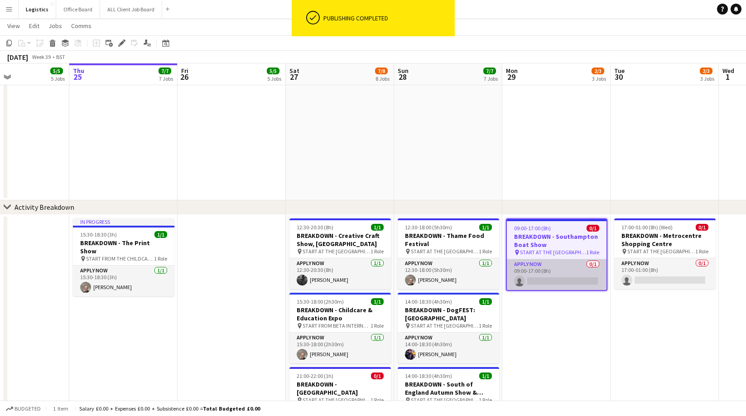
drag, startPoint x: 549, startPoint y: 274, endPoint x: 542, endPoint y: 268, distance: 9.3
click at [549, 274] on app-card-role "APPLY NOW 0/1 09:00-17:00 (8h) single-neutral-actions" at bounding box center [557, 274] width 100 height 31
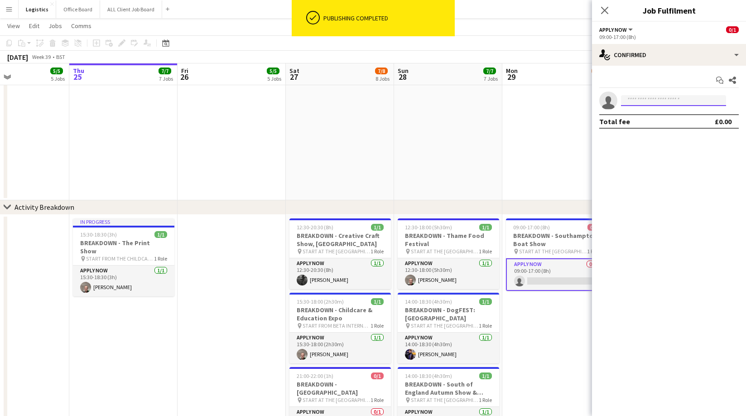
click at [664, 100] on input at bounding box center [673, 100] width 105 height 11
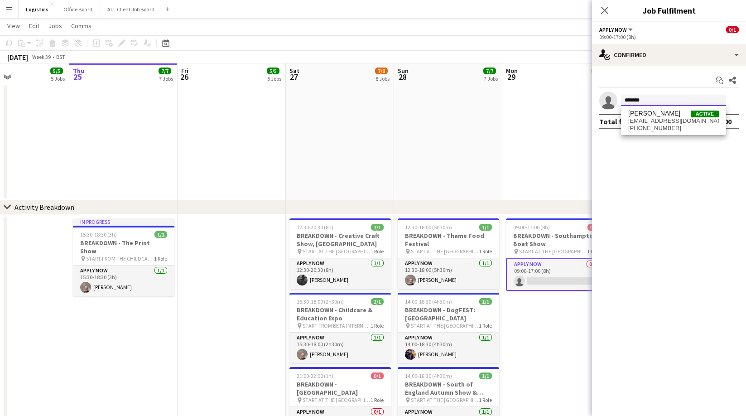
type input "*******"
click at [665, 125] on span "[PHONE_NUMBER]" at bounding box center [673, 128] width 91 height 7
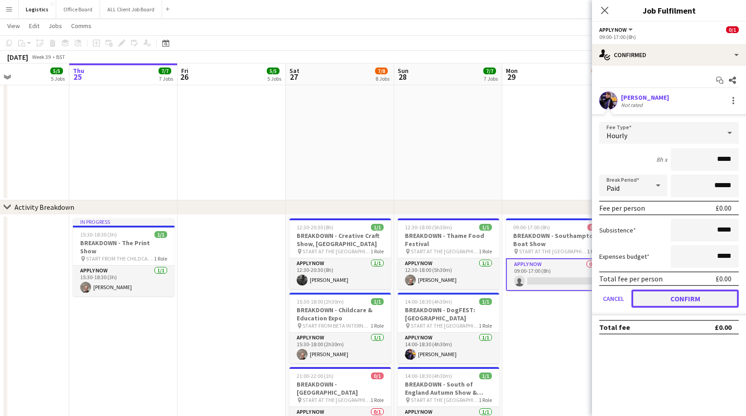
click at [673, 300] on button "Confirm" at bounding box center [684, 298] width 107 height 18
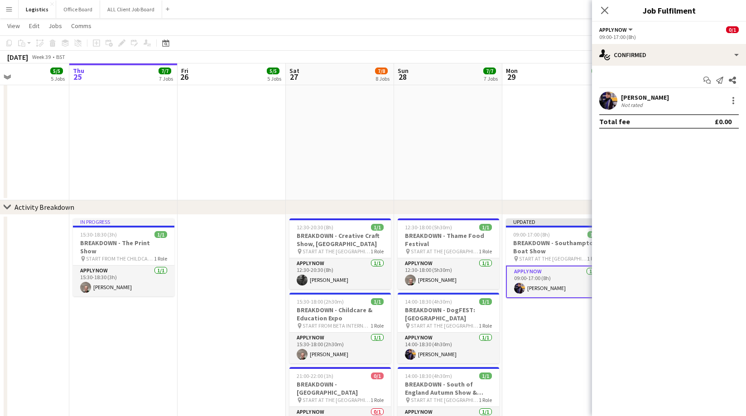
click at [606, 11] on icon "Close pop-in" at bounding box center [604, 10] width 7 height 7
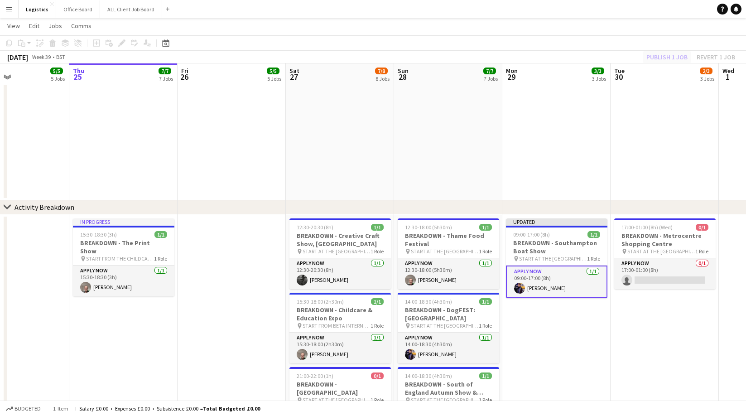
click at [652, 60] on div "Publish 1 job Revert 1 job" at bounding box center [691, 57] width 111 height 12
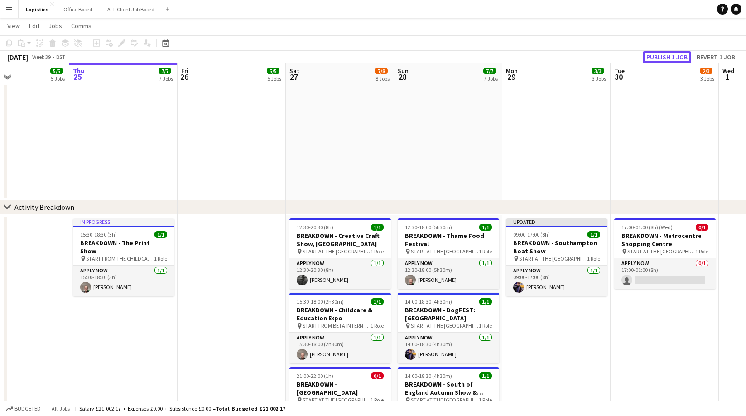
click at [667, 58] on button "Publish 1 job" at bounding box center [667, 57] width 48 height 12
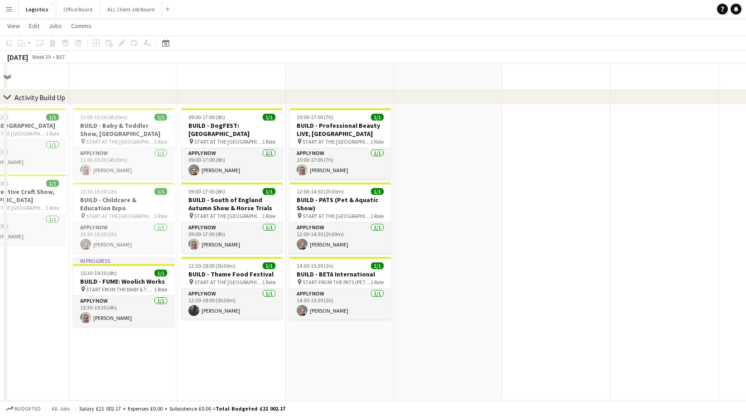
scroll to position [0, 0]
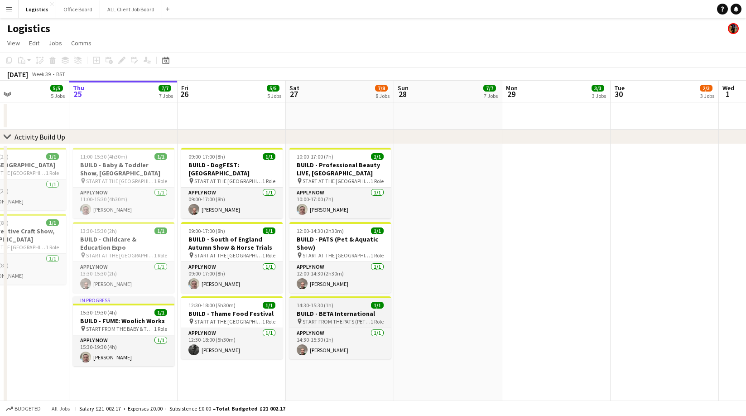
click at [344, 312] on h3 "BUILD - BETA International" at bounding box center [339, 313] width 101 height 8
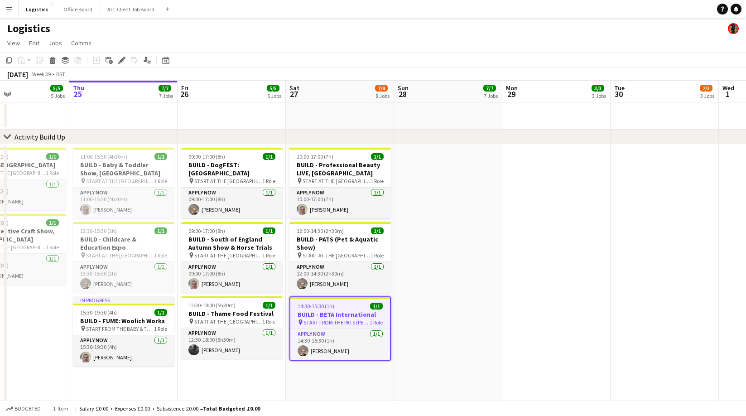
click at [344, 312] on h3 "BUILD - BETA International" at bounding box center [340, 314] width 100 height 8
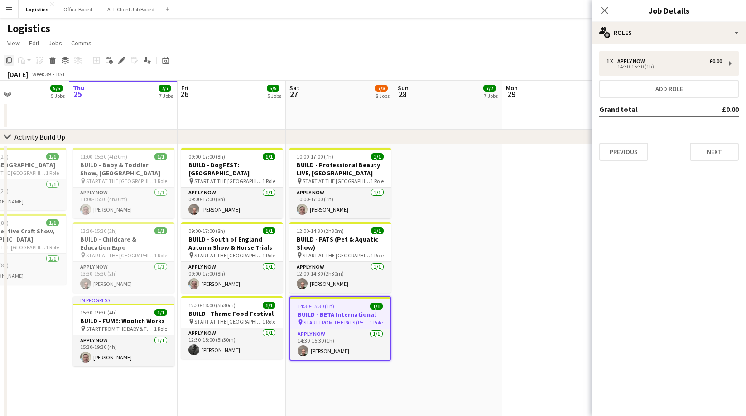
click at [10, 60] on icon "Copy" at bounding box center [8, 60] width 7 height 7
drag, startPoint x: 607, startPoint y: 10, endPoint x: 587, endPoint y: 56, distance: 49.9
click at [607, 12] on icon "Close pop-in" at bounding box center [604, 10] width 7 height 7
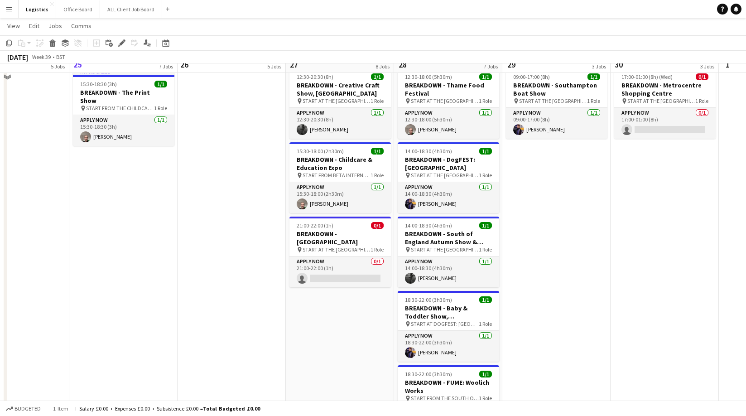
scroll to position [564, 0]
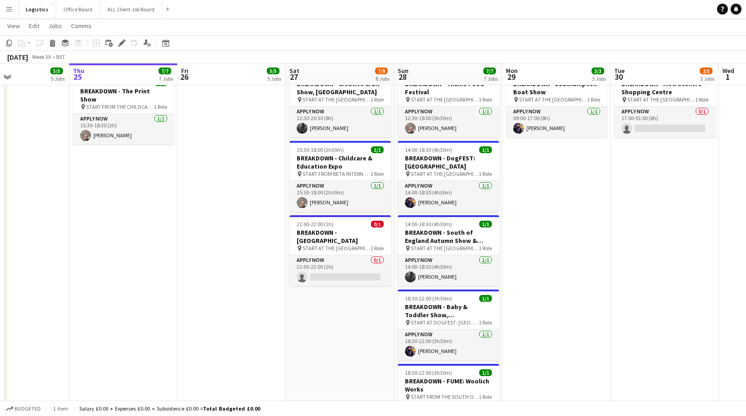
drag, startPoint x: 547, startPoint y: 163, endPoint x: 553, endPoint y: 174, distance: 13.0
click at [547, 164] on app-date-cell "09:00-17:00 (8h) 1/1 BREAKDOWN - Southampton Boat Show pin START AT THE WAREHOU…" at bounding box center [556, 409] width 108 height 693
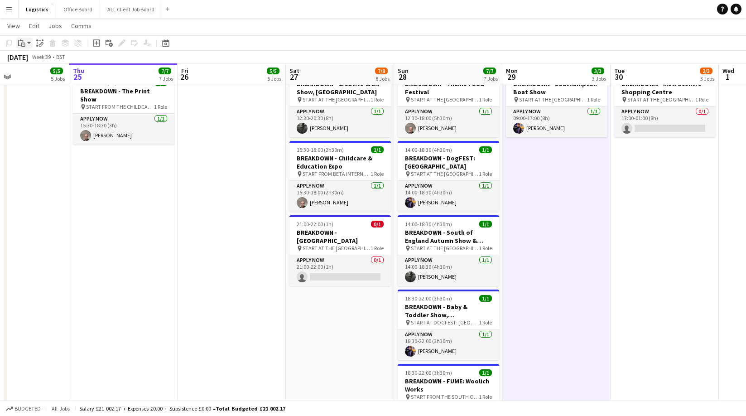
click at [22, 40] on icon at bounding box center [22, 41] width 1 height 2
drag, startPoint x: 33, startPoint y: 60, endPoint x: 270, endPoint y: 101, distance: 241.0
click at [33, 60] on link "Paste Command V" at bounding box center [60, 60] width 72 height 8
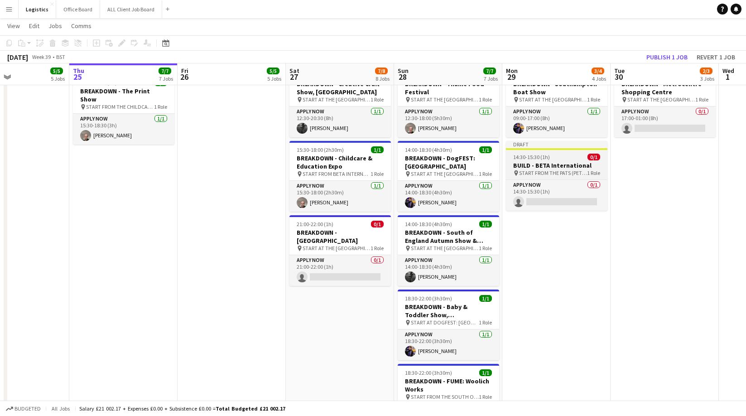
drag, startPoint x: 549, startPoint y: 164, endPoint x: 547, endPoint y: 159, distance: 5.2
click at [548, 164] on h3 "BUILD - BETA International" at bounding box center [556, 165] width 101 height 8
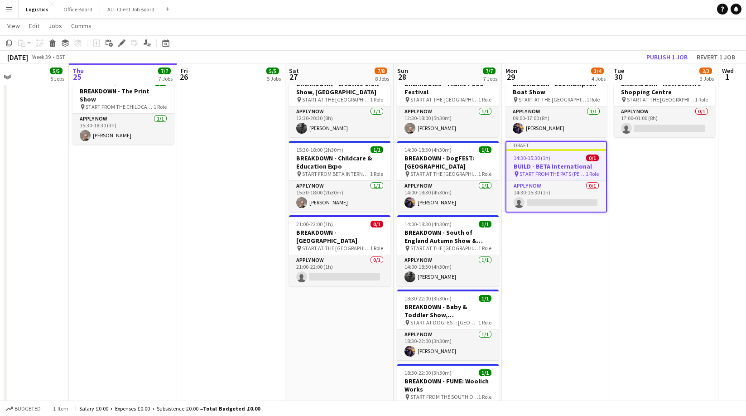
drag, startPoint x: 120, startPoint y: 44, endPoint x: 151, endPoint y: 59, distance: 34.6
click at [120, 44] on icon at bounding box center [121, 43] width 5 height 5
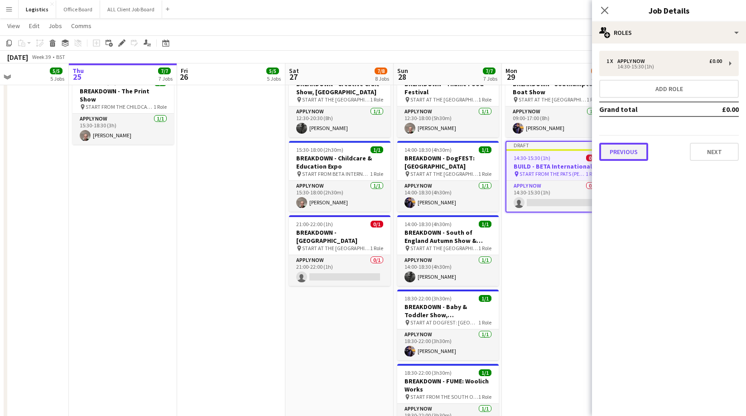
click at [631, 150] on button "Previous" at bounding box center [623, 152] width 49 height 18
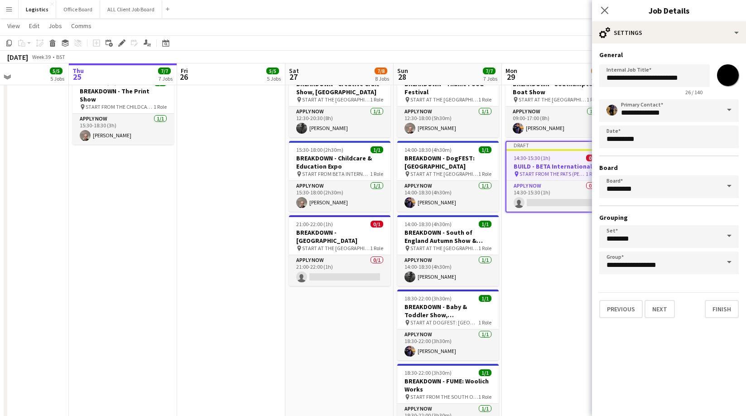
drag, startPoint x: 729, startPoint y: 74, endPoint x: 727, endPoint y: 82, distance: 7.4
click at [729, 74] on input "*******" at bounding box center [728, 75] width 33 height 33
type input "*******"
click at [624, 79] on input "**********" at bounding box center [654, 75] width 111 height 23
type input "**********"
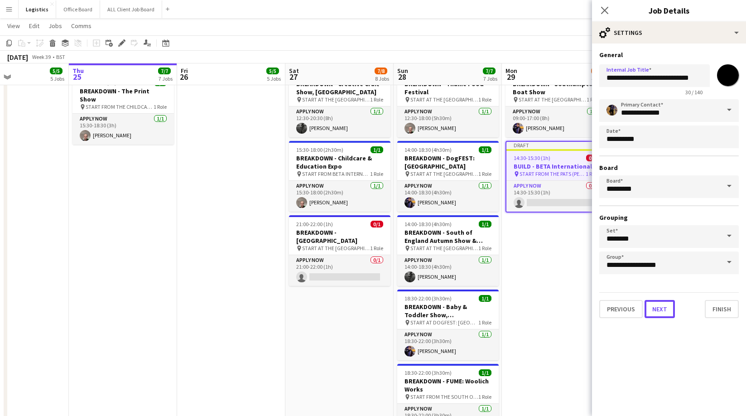
click at [660, 313] on button "Next" at bounding box center [660, 309] width 30 height 18
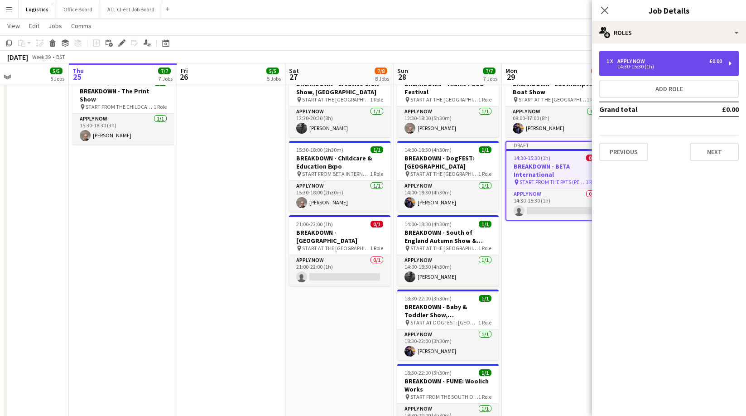
click at [642, 61] on div "APPLY NOW" at bounding box center [632, 61] width 31 height 6
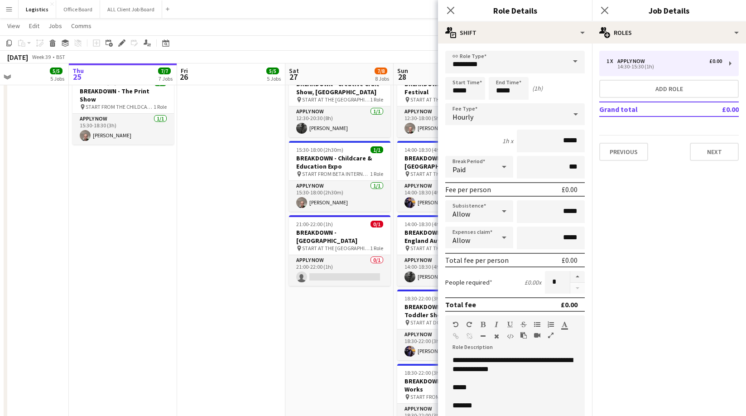
click at [473, 388] on p "*****" at bounding box center [515, 387] width 125 height 9
drag, startPoint x: 483, startPoint y: 387, endPoint x: 454, endPoint y: 389, distance: 29.0
click at [454, 389] on p "*******" at bounding box center [515, 385] width 125 height 9
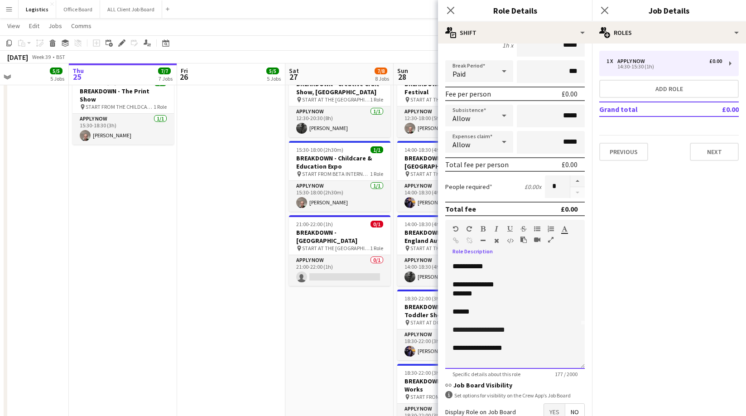
scroll to position [96, 0]
drag, startPoint x: 510, startPoint y: 329, endPoint x: 477, endPoint y: 332, distance: 33.2
click at [477, 332] on span "**********" at bounding box center [479, 328] width 53 height 7
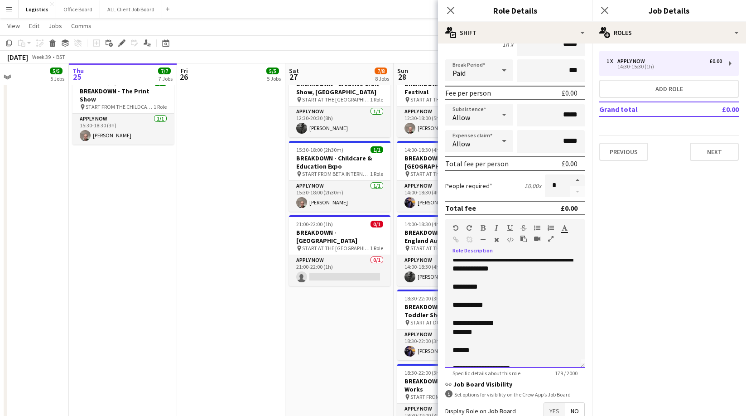
scroll to position [0, 0]
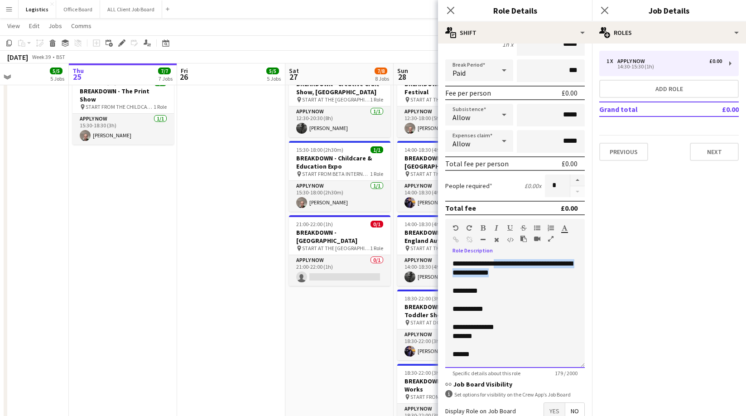
drag, startPoint x: 536, startPoint y: 273, endPoint x: 506, endPoint y: 265, distance: 31.5
click at [506, 263] on p "**********" at bounding box center [515, 268] width 125 height 18
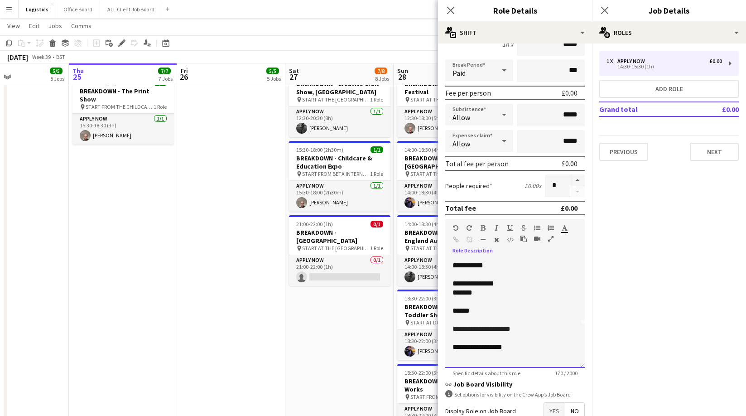
scroll to position [151, 0]
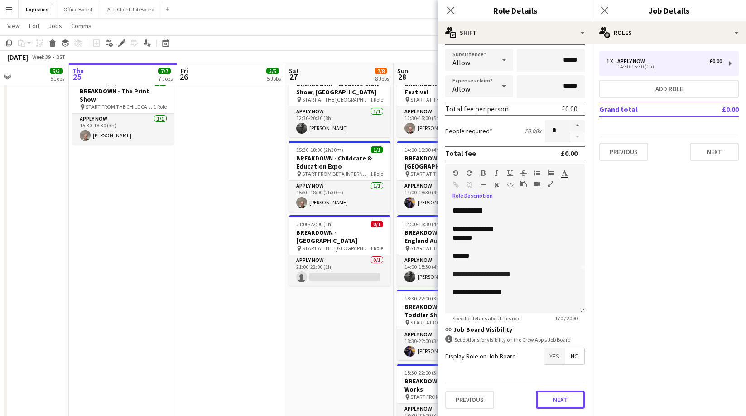
click at [563, 401] on button "Next" at bounding box center [560, 399] width 49 height 18
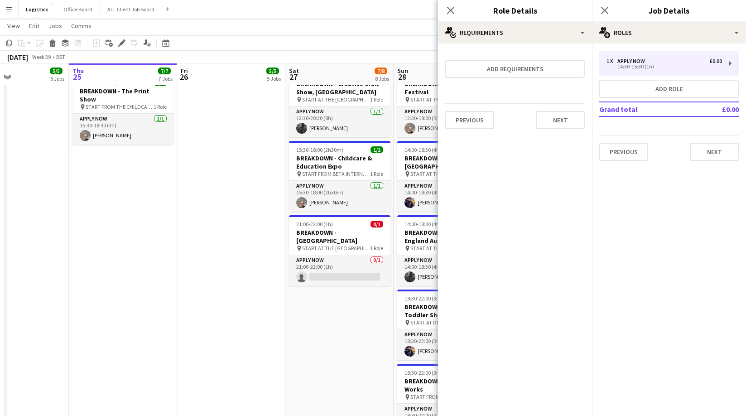
scroll to position [0, 0]
drag, startPoint x: 554, startPoint y: 122, endPoint x: 549, endPoint y: 138, distance: 17.3
click at [555, 122] on button "Next" at bounding box center [560, 120] width 49 height 18
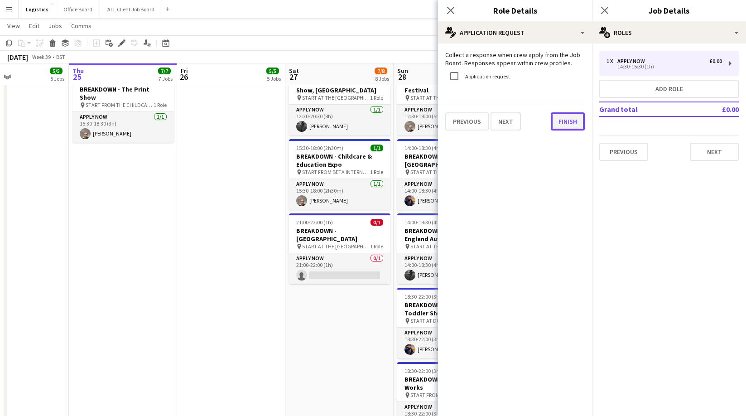
click at [563, 121] on button "Finish" at bounding box center [568, 121] width 34 height 18
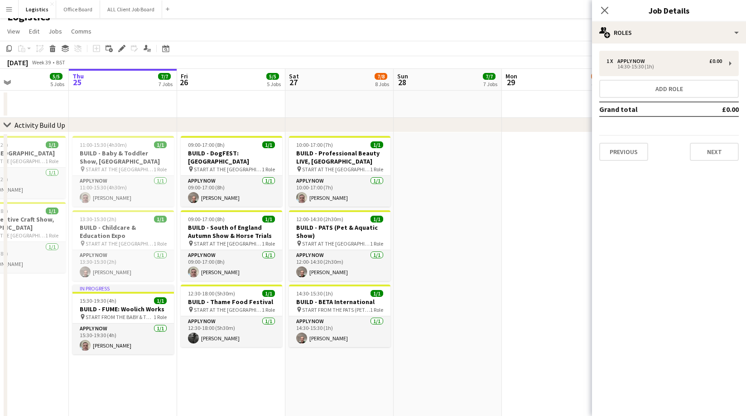
scroll to position [0, 0]
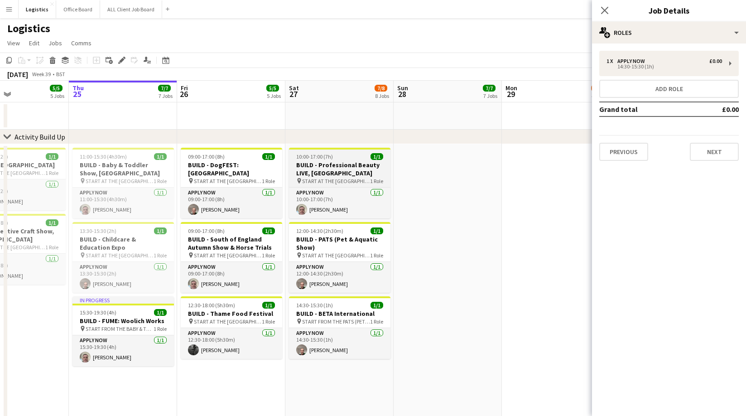
click at [336, 164] on h3 "BUILD - Professional Beauty LIVE, [GEOGRAPHIC_DATA]" at bounding box center [339, 169] width 101 height 16
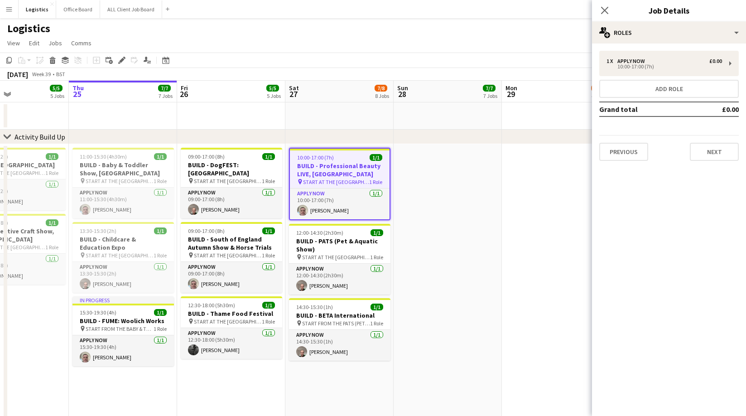
click at [336, 164] on h3 "BUILD - Professional Beauty LIVE, [GEOGRAPHIC_DATA]" at bounding box center [340, 170] width 100 height 16
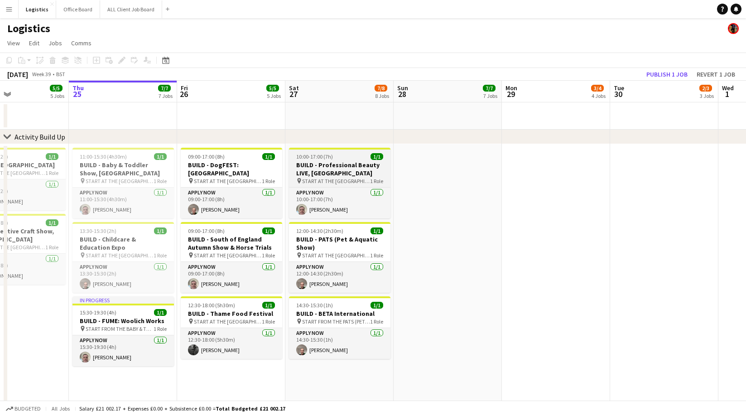
click at [333, 167] on h3 "BUILD - Professional Beauty LIVE, [GEOGRAPHIC_DATA]" at bounding box center [339, 169] width 101 height 16
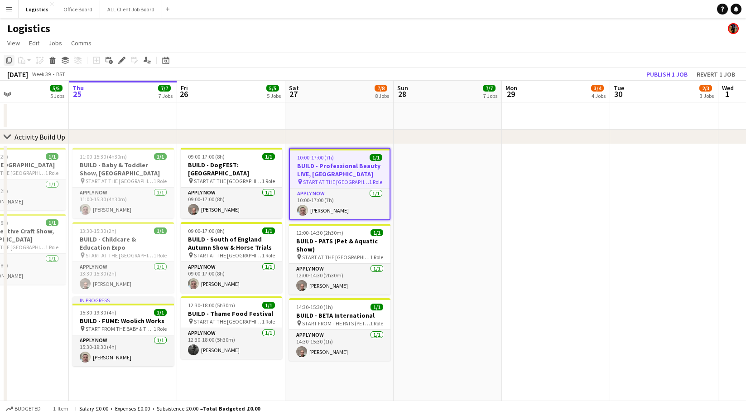
click at [10, 61] on icon "Copy" at bounding box center [8, 60] width 7 height 7
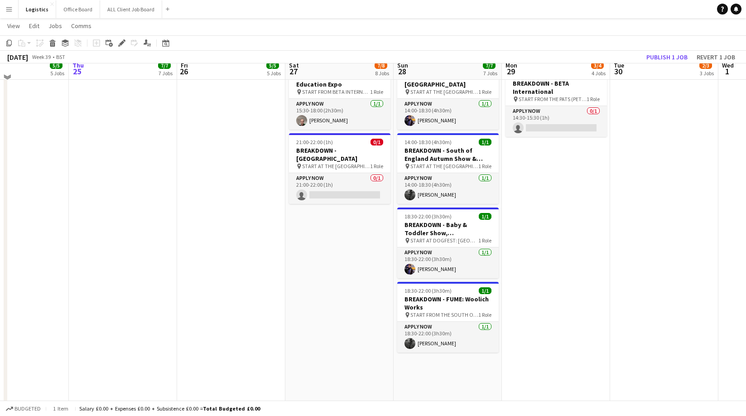
scroll to position [653, 0]
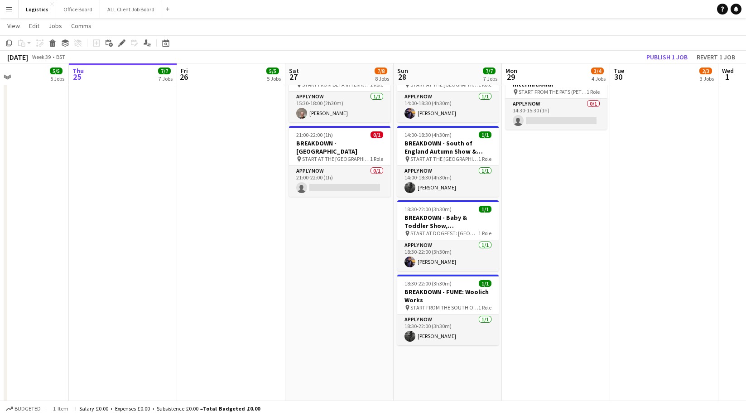
drag, startPoint x: 540, startPoint y: 151, endPoint x: 543, endPoint y: 156, distance: 5.9
click at [540, 151] on app-date-cell "09:00-17:00 (8h) 1/1 BREAKDOWN - Southampton Boat Show pin START AT THE WAREHOU…" at bounding box center [556, 320] width 108 height 693
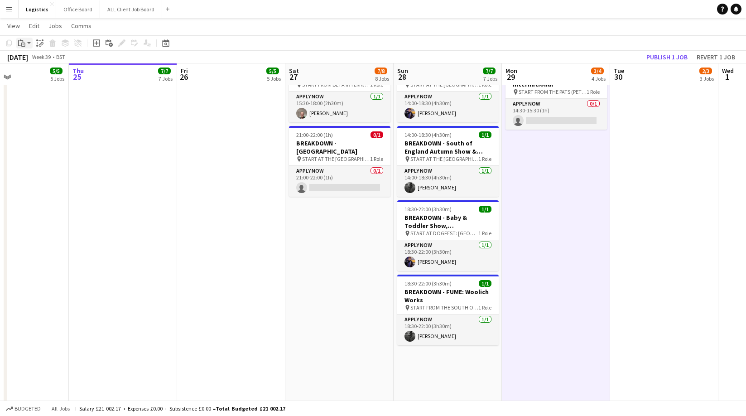
click at [21, 43] on icon at bounding box center [23, 45] width 4 height 4
click at [32, 60] on link "Paste Command V" at bounding box center [60, 60] width 72 height 8
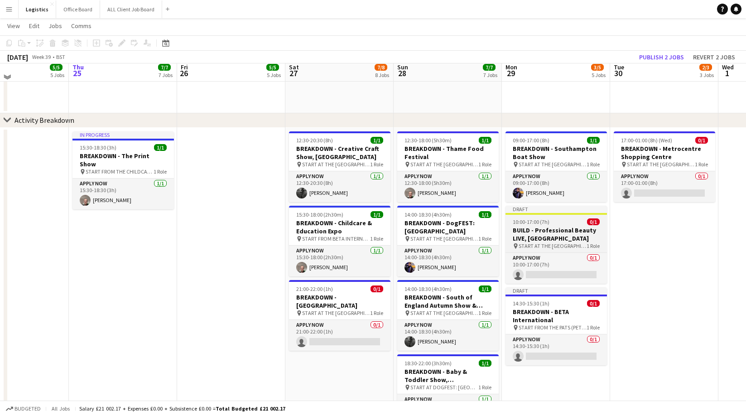
scroll to position [495, 0]
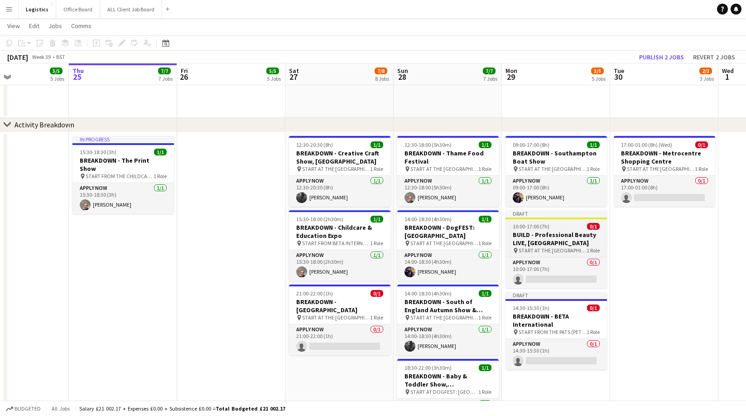
click at [555, 231] on h3 "BUILD - Professional Beauty LIVE, [GEOGRAPHIC_DATA]" at bounding box center [556, 239] width 101 height 16
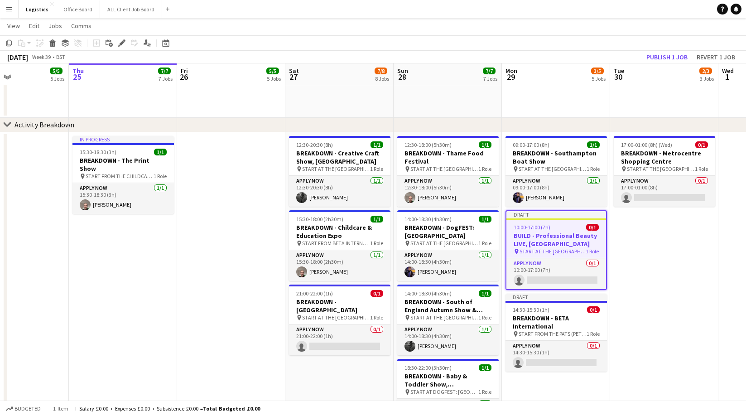
drag, startPoint x: 120, startPoint y: 41, endPoint x: 205, endPoint y: 44, distance: 85.2
click at [120, 41] on icon "Edit" at bounding box center [121, 42] width 7 height 7
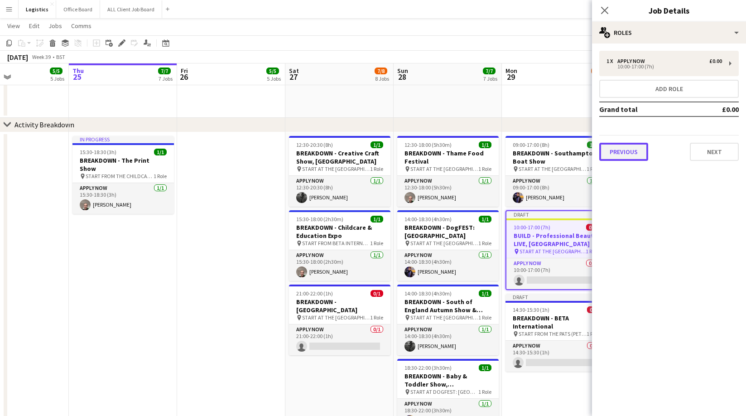
click at [628, 148] on button "Previous" at bounding box center [623, 152] width 49 height 18
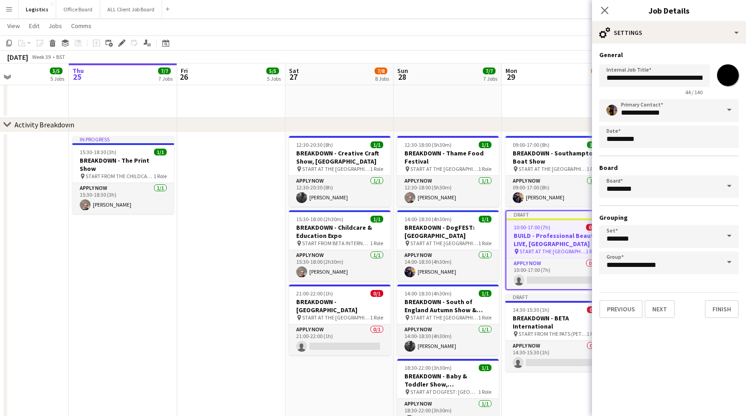
drag, startPoint x: 728, startPoint y: 74, endPoint x: 729, endPoint y: 79, distance: 4.6
click at [728, 74] on input "*******" at bounding box center [728, 75] width 33 height 33
type input "*******"
drag, startPoint x: 624, startPoint y: 78, endPoint x: 625, endPoint y: 83, distance: 4.6
click at [624, 79] on input "**********" at bounding box center [654, 75] width 111 height 23
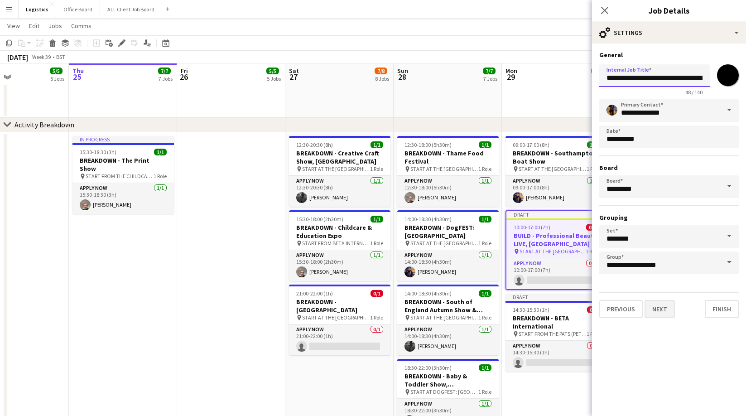
type input "**********"
click at [655, 310] on button "Next" at bounding box center [660, 309] width 30 height 18
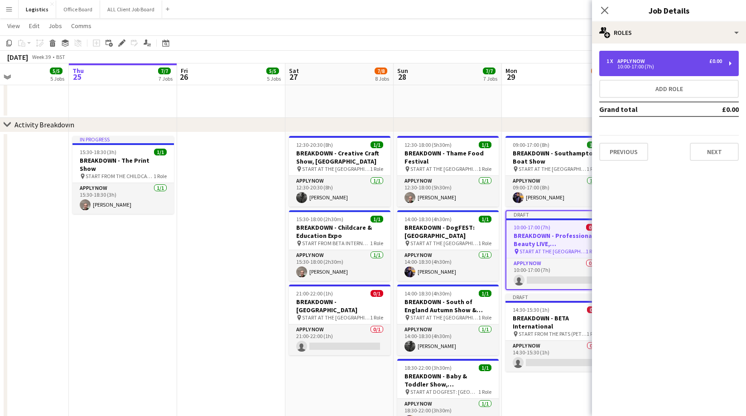
click at [647, 56] on div "1 x APPLY NOW £0.00 10:00-17:00 (7h)" at bounding box center [669, 63] width 140 height 25
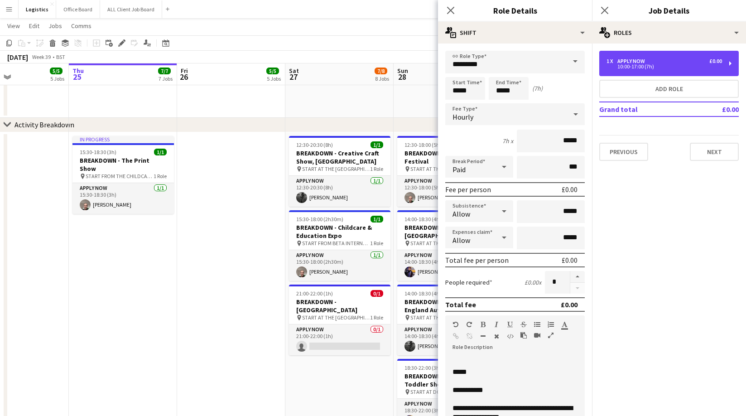
scroll to position [0, 0]
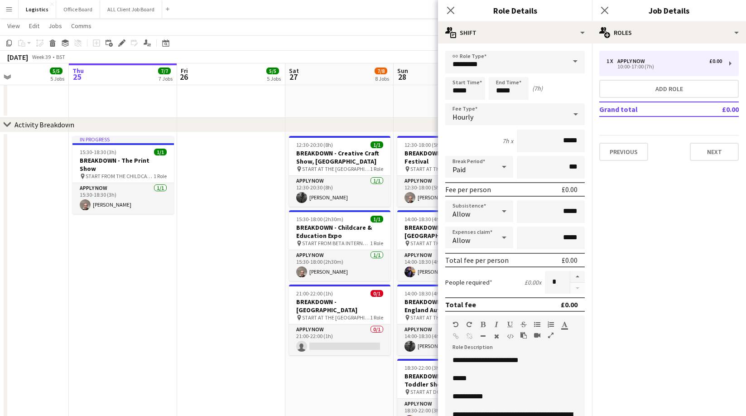
click at [476, 380] on p "*****" at bounding box center [515, 378] width 125 height 9
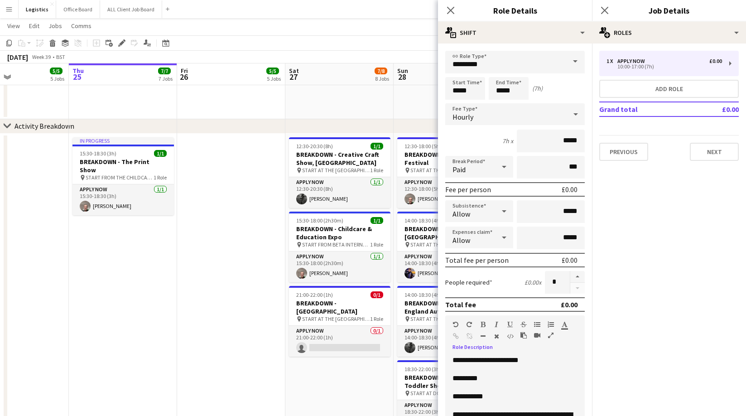
click at [471, 395] on p "**********" at bounding box center [515, 396] width 125 height 9
click at [472, 395] on p "**********" at bounding box center [515, 396] width 125 height 9
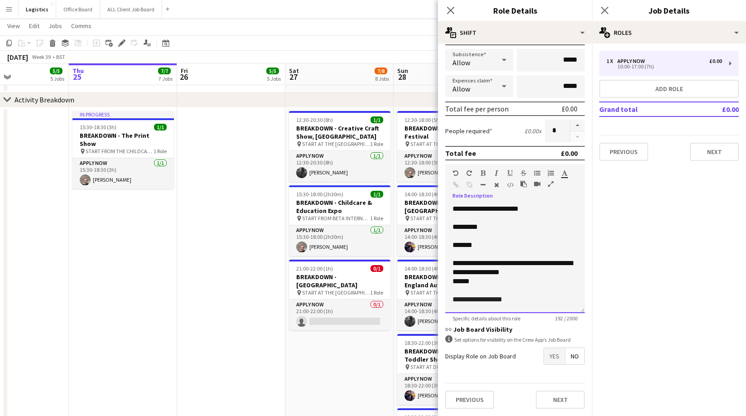
scroll to position [0, 0]
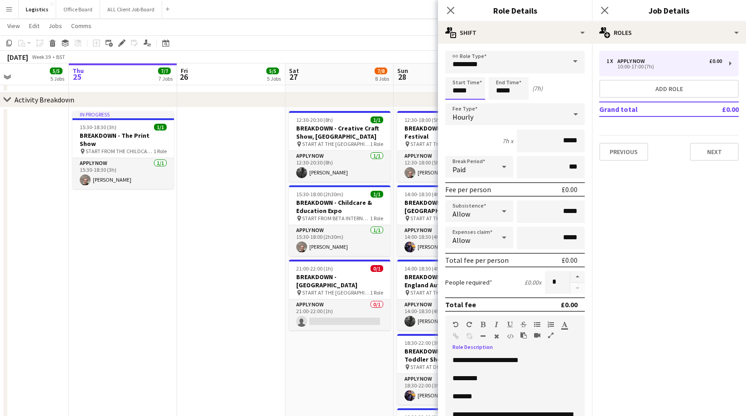
click at [471, 94] on input "*****" at bounding box center [465, 88] width 40 height 23
type input "*****"
drag, startPoint x: 456, startPoint y: 103, endPoint x: 499, endPoint y: 96, distance: 44.0
click at [456, 103] on div at bounding box center [456, 104] width 18 height 9
click at [580, 93] on div "Start Time ***** End Time ***** (8h)" at bounding box center [515, 88] width 140 height 23
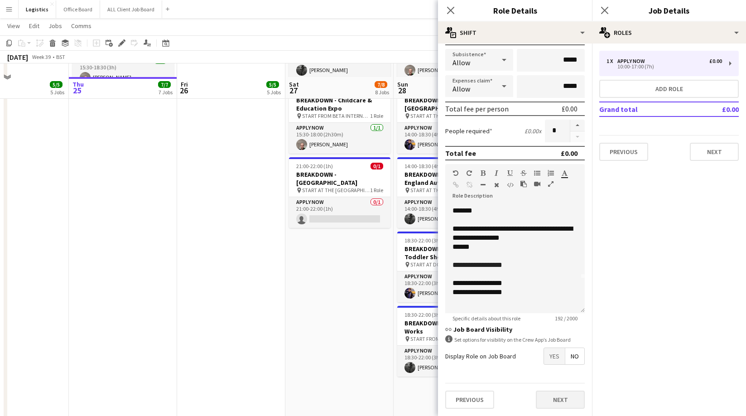
scroll to position [650, 0]
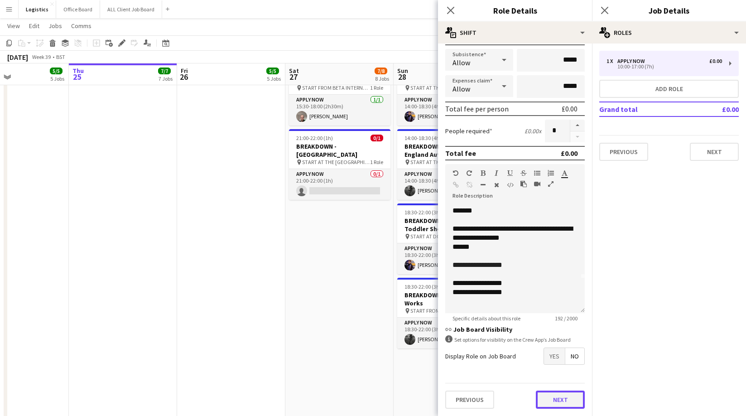
click at [564, 401] on button "Next" at bounding box center [560, 399] width 49 height 18
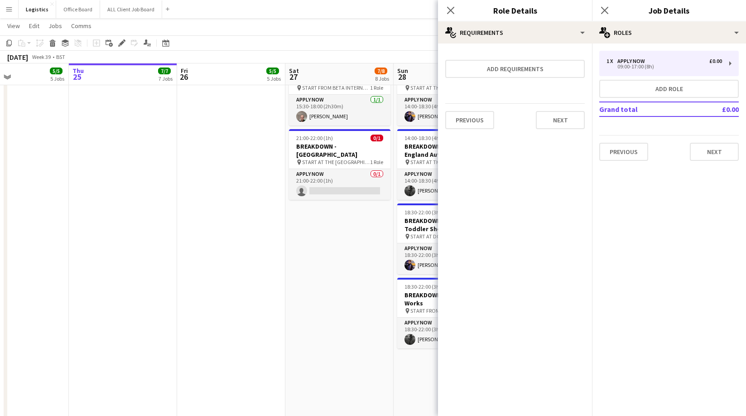
scroll to position [0, 0]
click at [559, 120] on button "Next" at bounding box center [560, 120] width 49 height 18
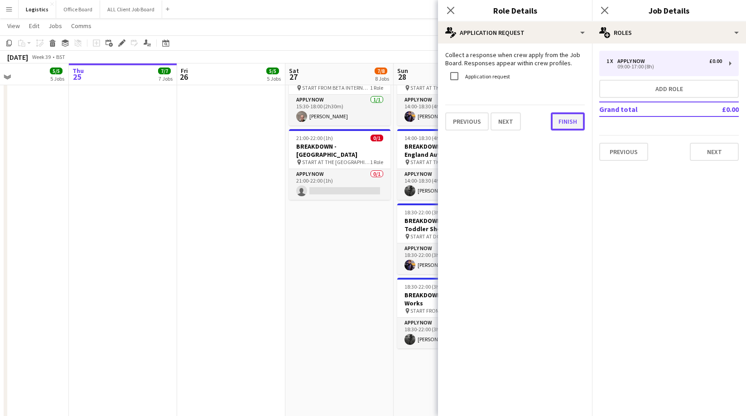
click at [562, 122] on button "Finish" at bounding box center [568, 121] width 34 height 18
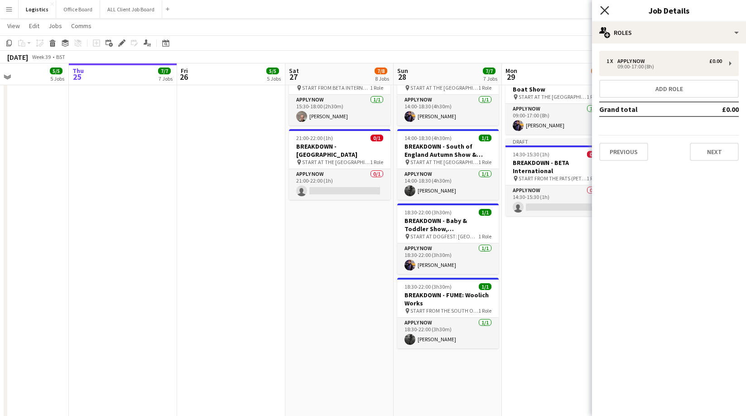
click at [606, 9] on icon at bounding box center [604, 10] width 9 height 9
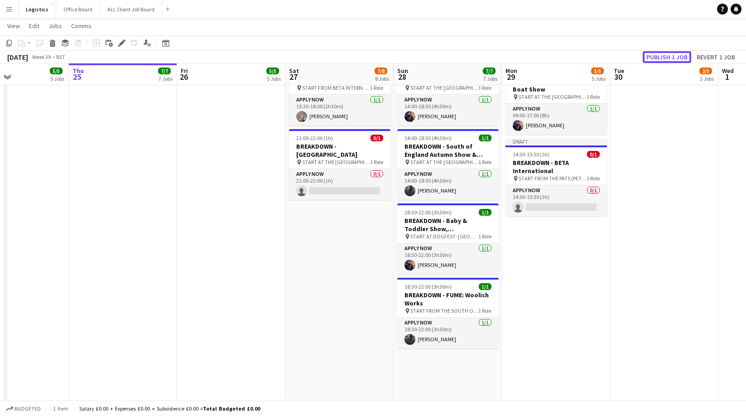
click at [665, 58] on button "Publish 1 job" at bounding box center [667, 57] width 48 height 12
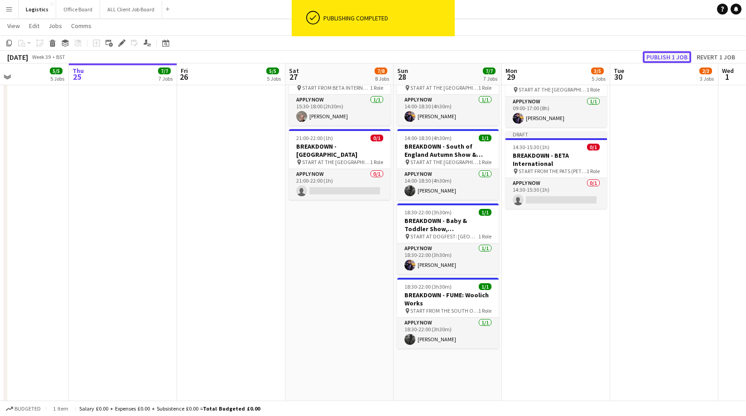
click at [666, 58] on button "Publish 1 job" at bounding box center [667, 57] width 48 height 12
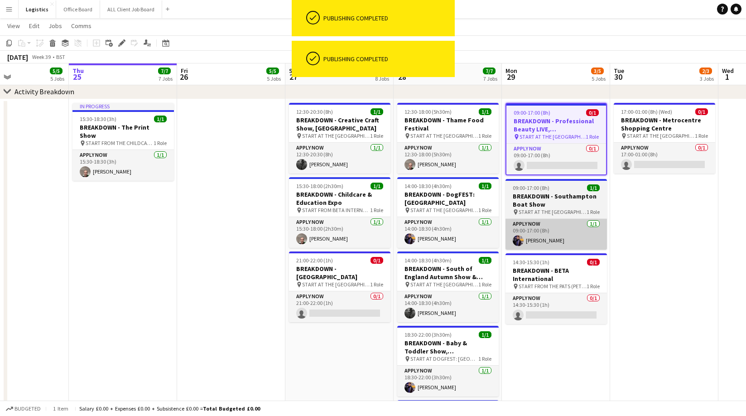
scroll to position [527, 0]
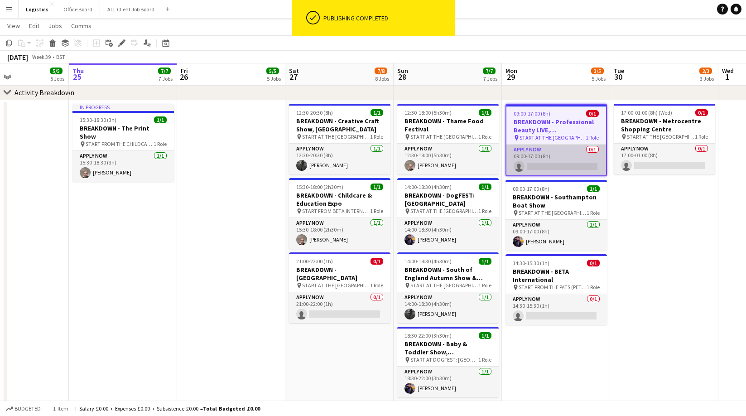
click at [544, 167] on app-card-role "APPLY NOW 0/1 09:00-17:00 (8h) single-neutral-actions" at bounding box center [556, 160] width 100 height 31
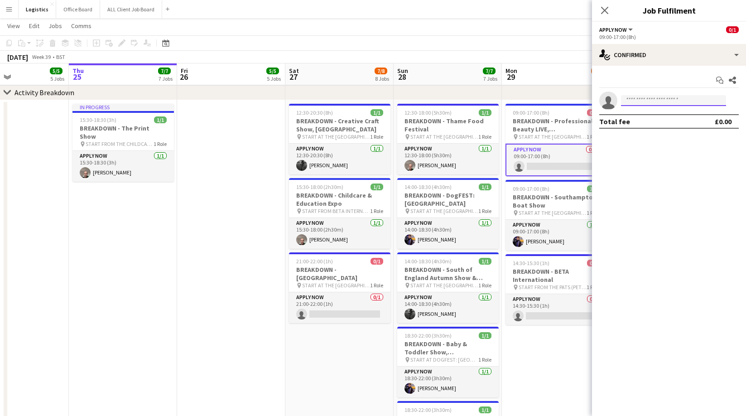
click at [638, 101] on input at bounding box center [673, 100] width 105 height 11
type input "*****"
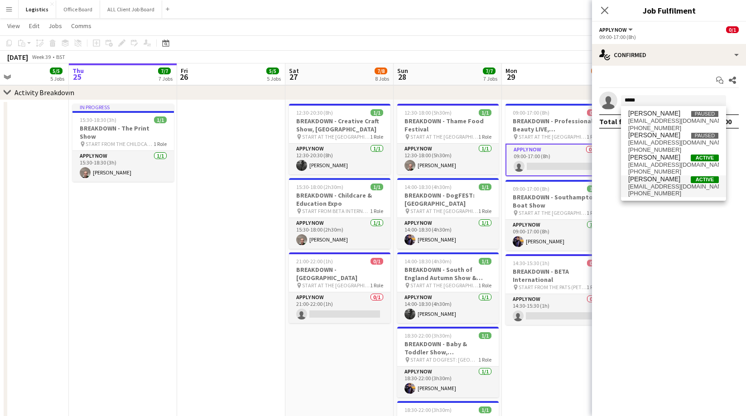
click at [653, 185] on span "[EMAIL_ADDRESS][DOMAIN_NAME]" at bounding box center [673, 186] width 91 height 7
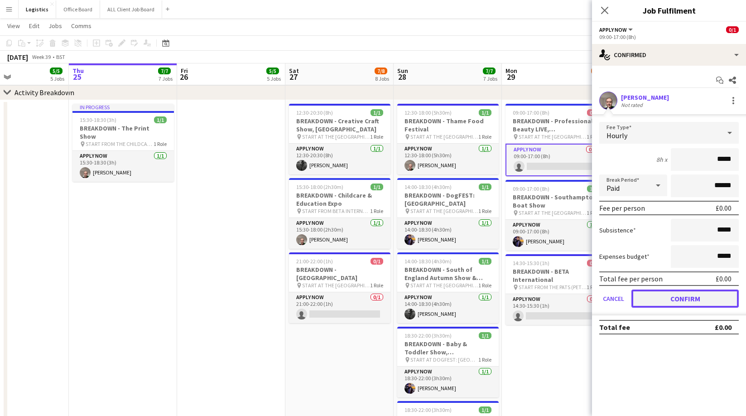
click at [674, 298] on button "Confirm" at bounding box center [684, 298] width 107 height 18
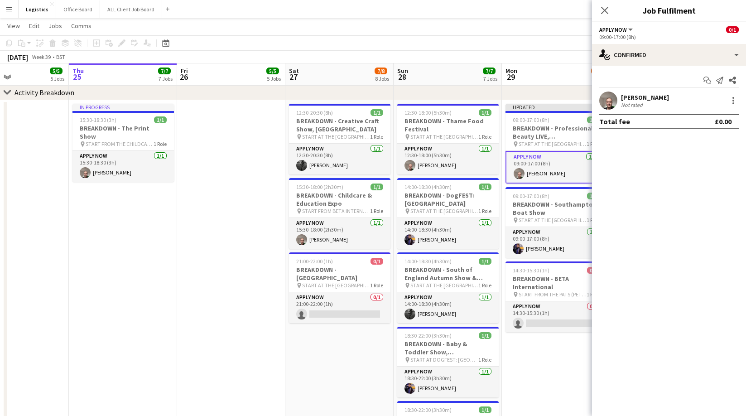
drag, startPoint x: 607, startPoint y: 10, endPoint x: 672, endPoint y: 55, distance: 79.8
click at [607, 10] on icon "Close pop-in" at bounding box center [604, 10] width 7 height 7
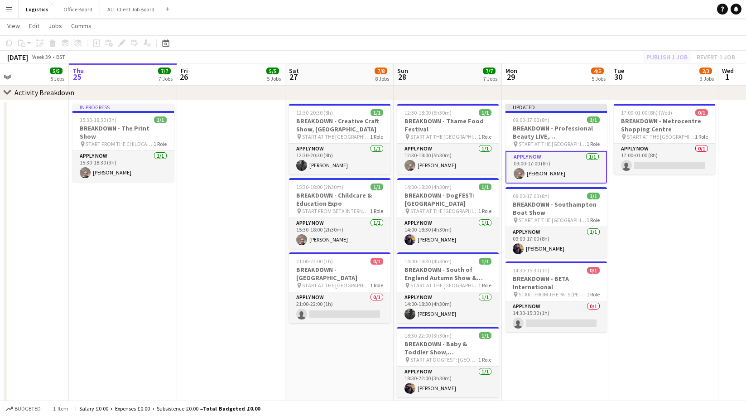
click at [670, 57] on div "Publish 1 job Revert 1 job" at bounding box center [691, 57] width 111 height 12
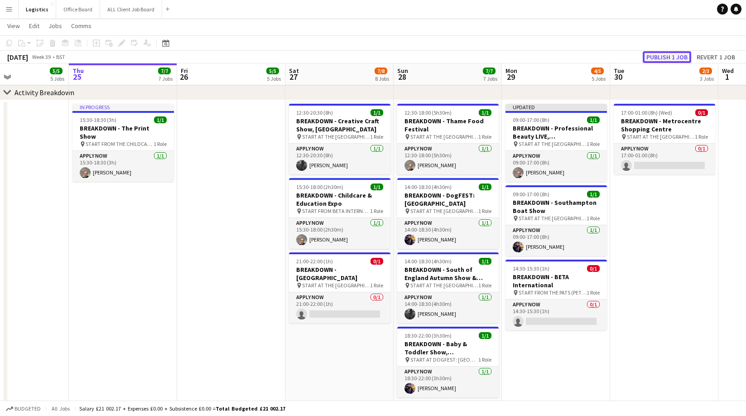
click at [669, 57] on button "Publish 1 job" at bounding box center [667, 57] width 48 height 12
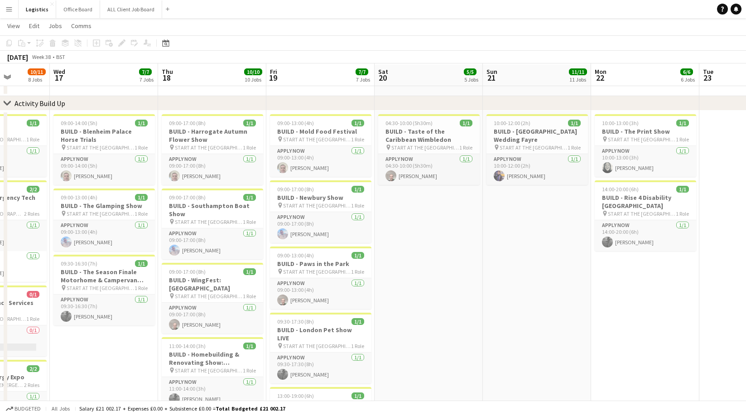
scroll to position [35, 0]
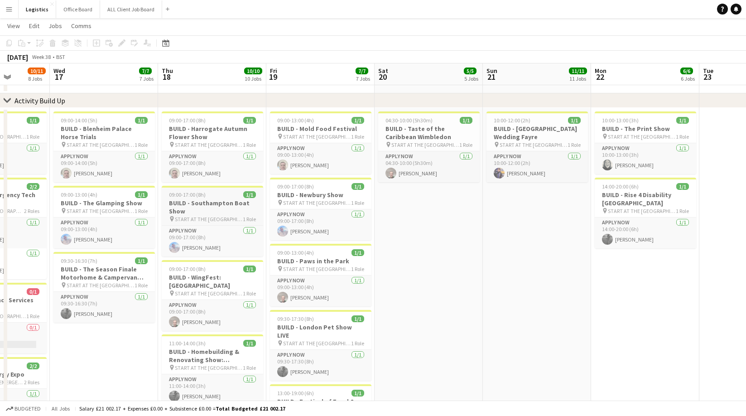
drag, startPoint x: 323, startPoint y: 324, endPoint x: 255, endPoint y: 219, distance: 125.6
click at [323, 324] on h3 "BUILD - London Pet Show LIVE" at bounding box center [320, 331] width 101 height 16
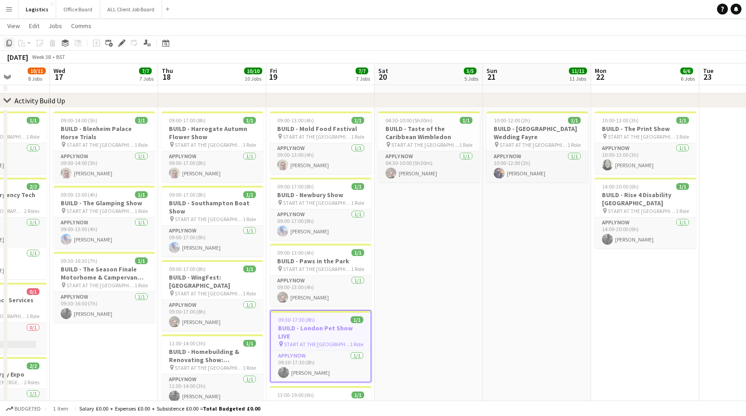
click at [7, 43] on icon at bounding box center [8, 43] width 5 height 6
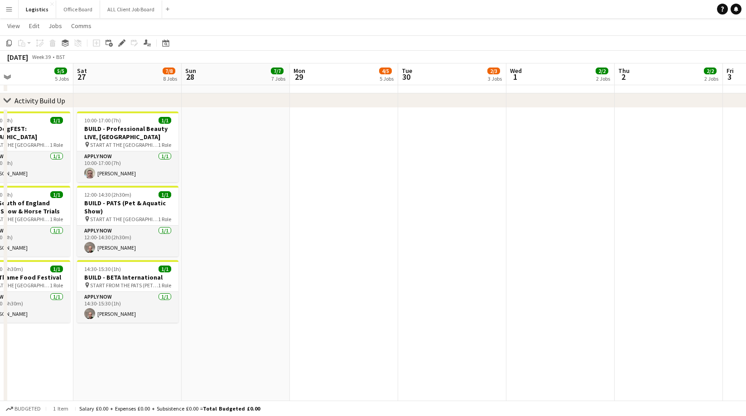
scroll to position [0, 320]
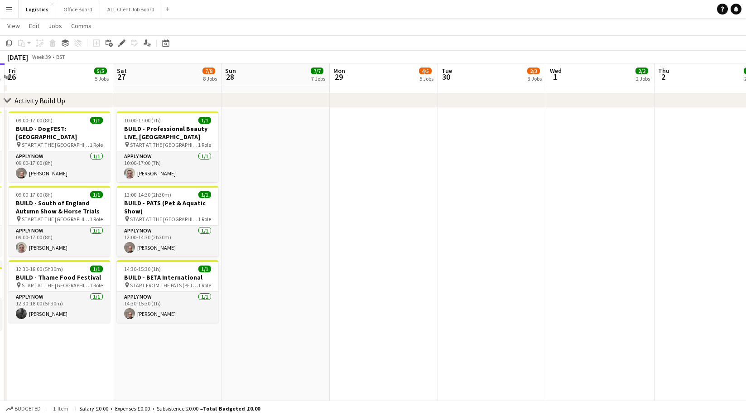
drag, startPoint x: 369, startPoint y: 137, endPoint x: 371, endPoint y: 167, distance: 29.5
click at [369, 138] on app-date-cell at bounding box center [384, 342] width 108 height 469
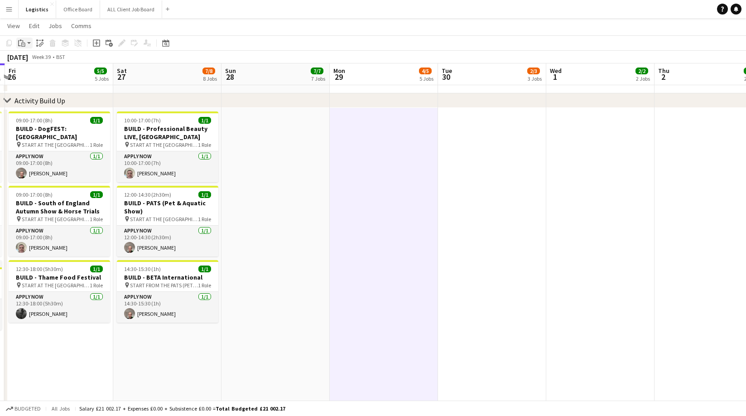
click at [25, 42] on icon "Paste" at bounding box center [21, 42] width 7 height 7
click at [34, 59] on link "Paste Command V" at bounding box center [60, 60] width 72 height 8
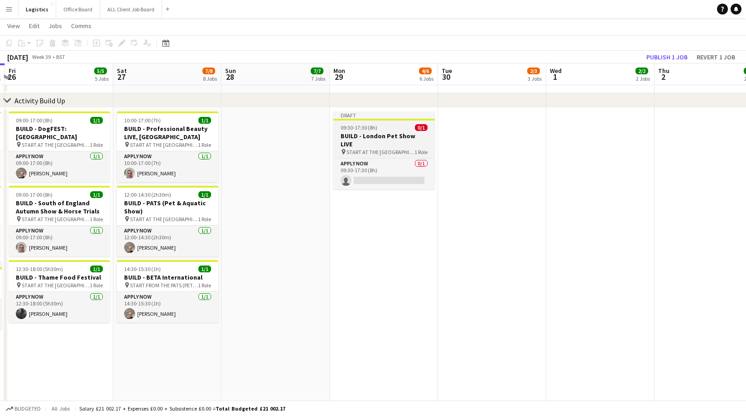
click at [381, 129] on div "09:30-17:30 (8h) 0/1" at bounding box center [383, 127] width 101 height 7
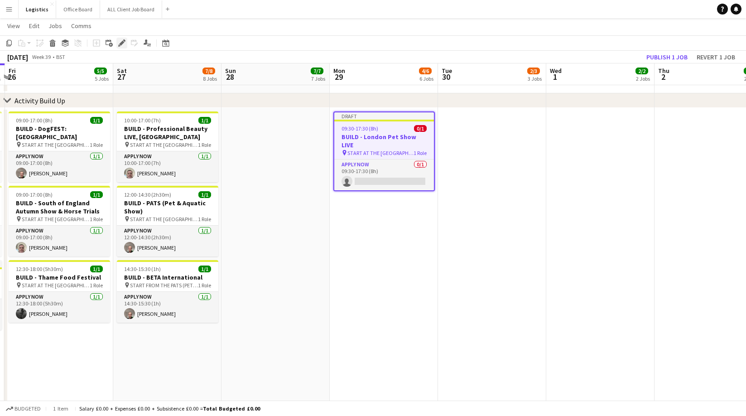
drag, startPoint x: 119, startPoint y: 39, endPoint x: 163, endPoint y: 68, distance: 52.5
click at [120, 39] on icon "Edit" at bounding box center [121, 42] width 7 height 7
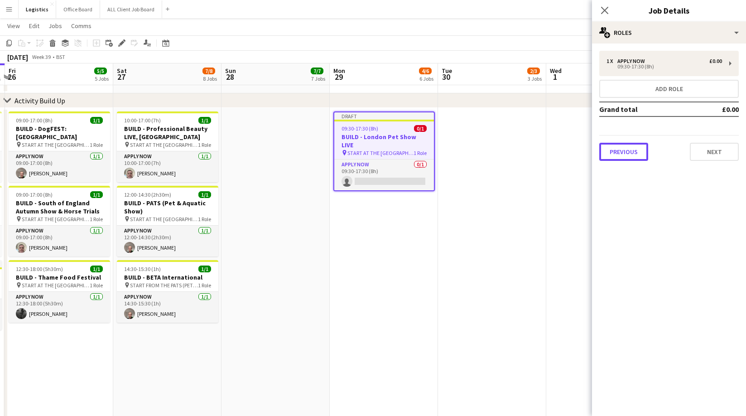
click at [620, 154] on button "Previous" at bounding box center [623, 152] width 49 height 18
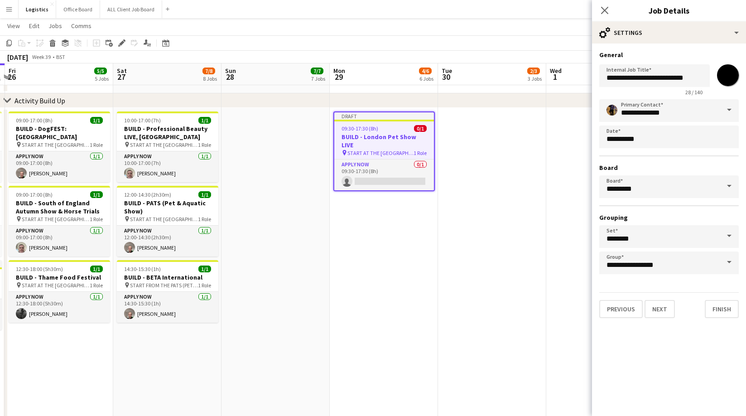
click at [727, 73] on input "*******" at bounding box center [728, 75] width 33 height 33
type input "*******"
drag, startPoint x: 624, startPoint y: 78, endPoint x: 623, endPoint y: 83, distance: 5.1
click at [623, 78] on input "**********" at bounding box center [654, 75] width 111 height 23
type input "**********"
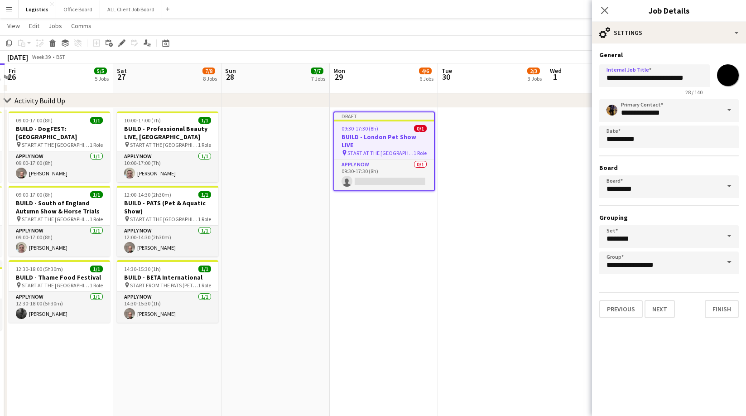
click at [730, 75] on input "*******" at bounding box center [728, 75] width 33 height 33
type input "*******"
drag, startPoint x: 631, startPoint y: 79, endPoint x: 719, endPoint y: 80, distance: 87.9
click at [719, 80] on div "**********" at bounding box center [669, 78] width 140 height 35
paste input "****"
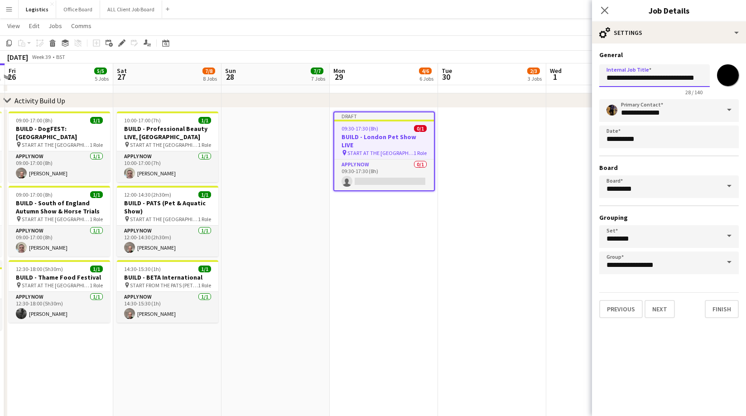
scroll to position [0, 2]
type input "**********"
drag, startPoint x: 657, startPoint y: 305, endPoint x: 658, endPoint y: 286, distance: 19.5
click at [657, 305] on button "Next" at bounding box center [660, 309] width 30 height 18
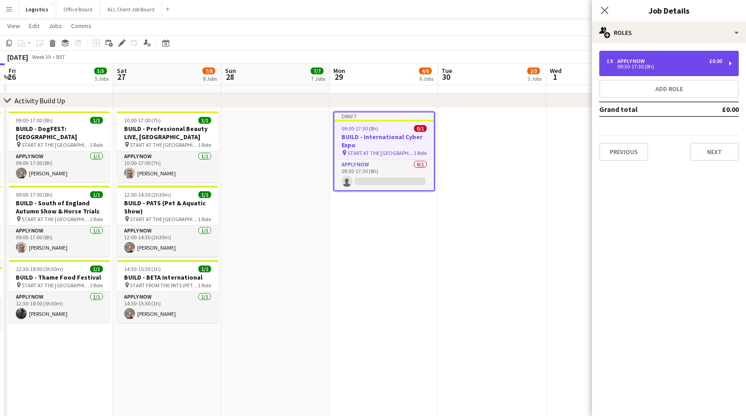
click at [643, 65] on div "09:30-17:30 (8h)" at bounding box center [665, 66] width 116 height 5
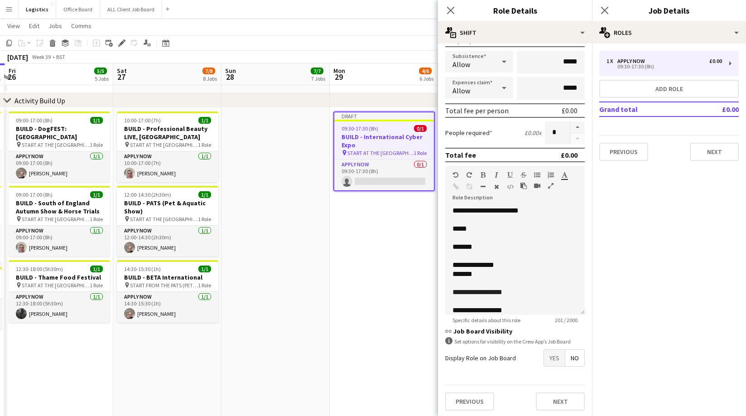
scroll to position [151, 0]
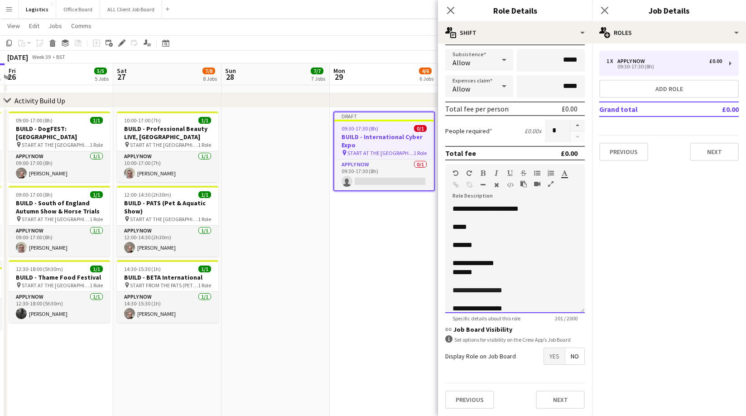
click at [468, 243] on p "*******" at bounding box center [515, 245] width 125 height 9
click at [481, 291] on span "**********" at bounding box center [469, 290] width 33 height 7
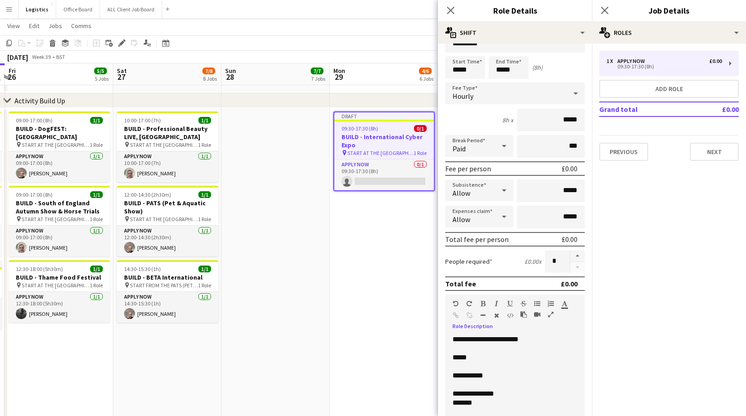
scroll to position [0, 0]
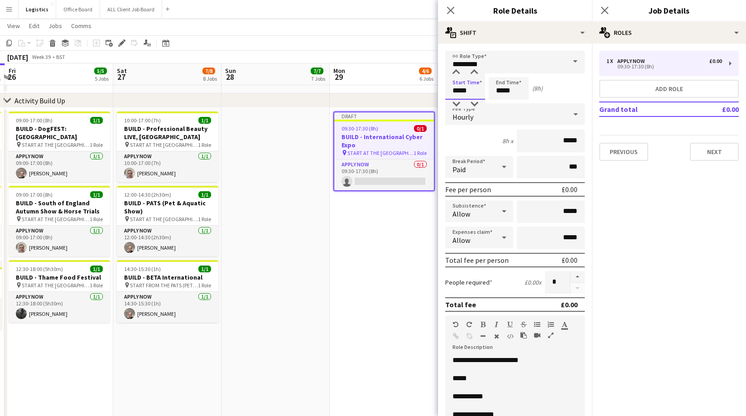
click at [471, 90] on input "*****" at bounding box center [465, 88] width 40 height 23
click at [477, 74] on div at bounding box center [474, 72] width 18 height 9
click at [476, 74] on div at bounding box center [474, 72] width 18 height 9
click at [458, 74] on div at bounding box center [456, 72] width 18 height 9
click at [458, 73] on div at bounding box center [456, 72] width 18 height 9
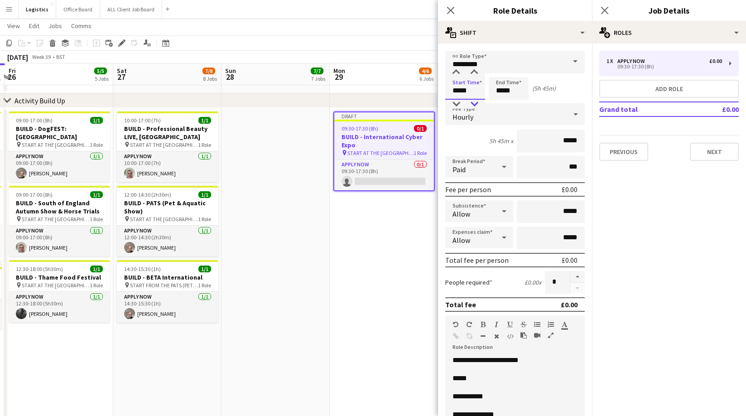
click at [474, 103] on div at bounding box center [474, 104] width 18 height 9
click at [472, 104] on div at bounding box center [474, 104] width 18 height 9
type input "*****"
click at [456, 105] on div at bounding box center [456, 104] width 18 height 9
click at [513, 92] on input "*****" at bounding box center [509, 88] width 40 height 23
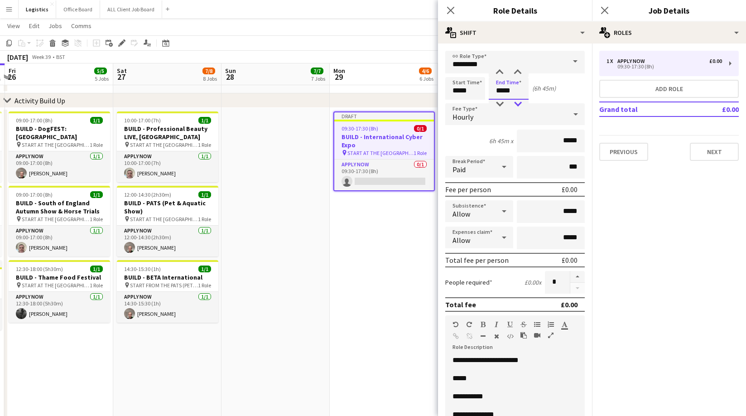
click at [519, 103] on div at bounding box center [518, 104] width 18 height 9
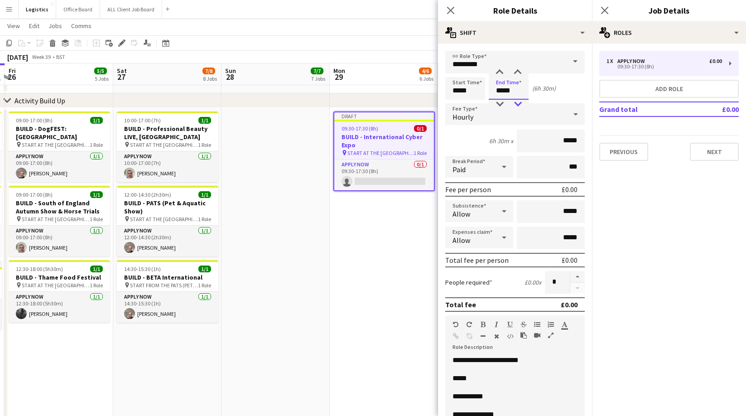
click at [519, 103] on div at bounding box center [518, 104] width 18 height 9
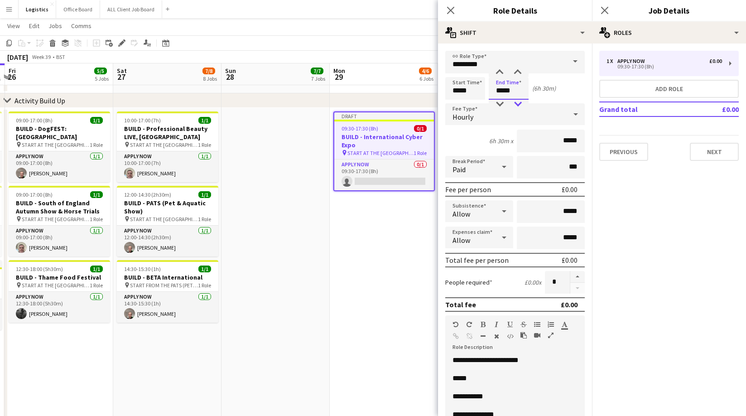
click at [519, 103] on div at bounding box center [518, 104] width 18 height 9
click at [500, 104] on div at bounding box center [500, 104] width 18 height 9
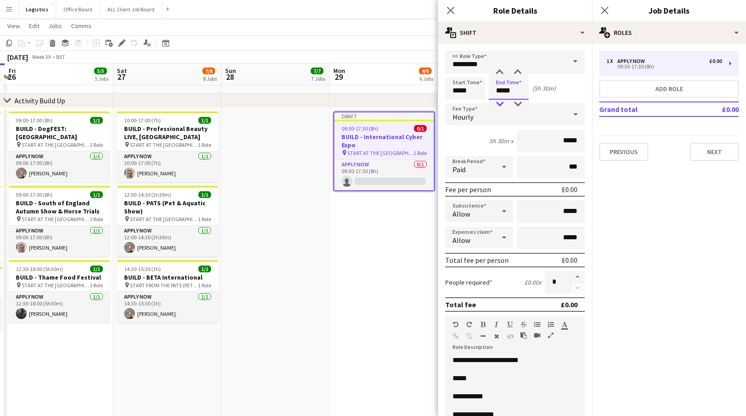
click at [500, 104] on div at bounding box center [500, 104] width 18 height 9
click at [518, 71] on div at bounding box center [518, 72] width 18 height 9
type input "*****"
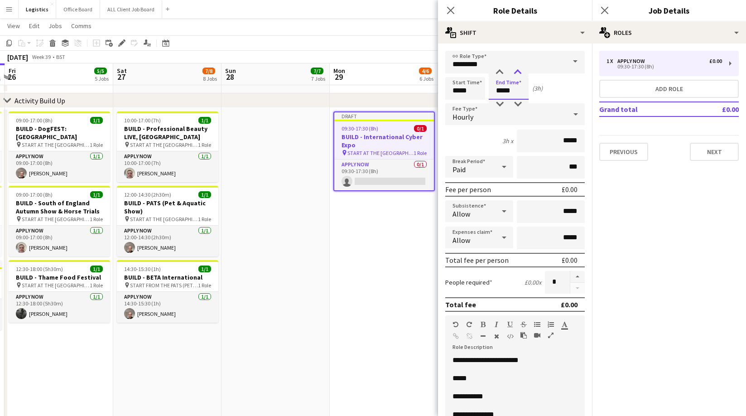
click at [518, 71] on div at bounding box center [518, 72] width 18 height 9
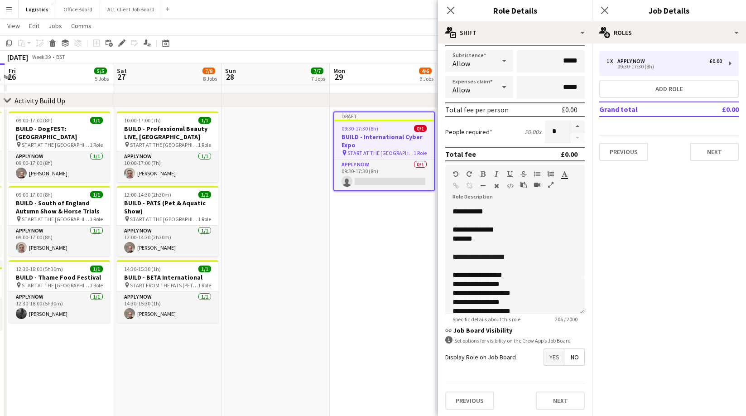
scroll to position [43, 0]
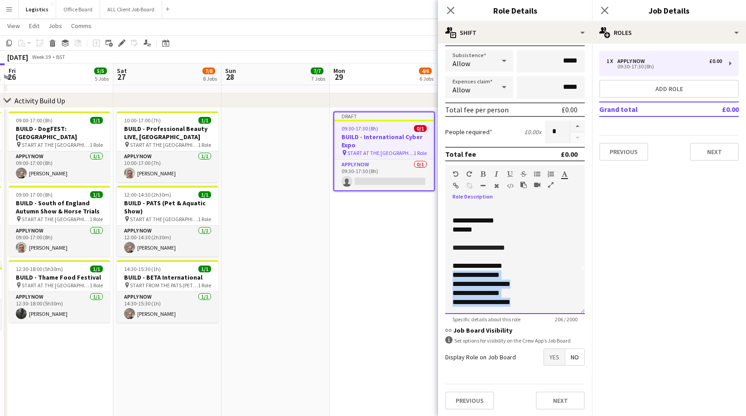
drag, startPoint x: 521, startPoint y: 303, endPoint x: 427, endPoint y: 276, distance: 98.1
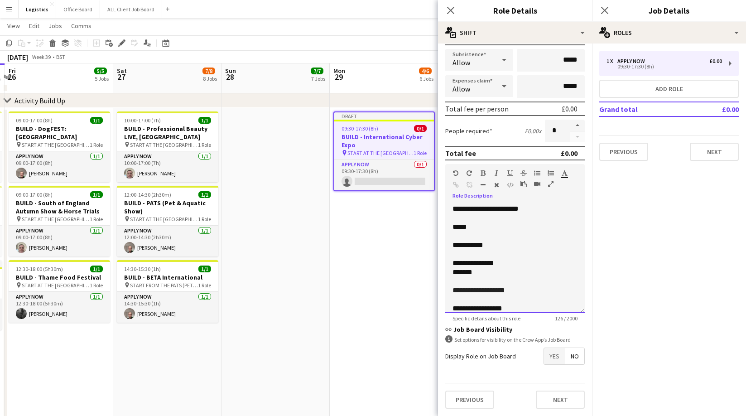
scroll to position [7, 0]
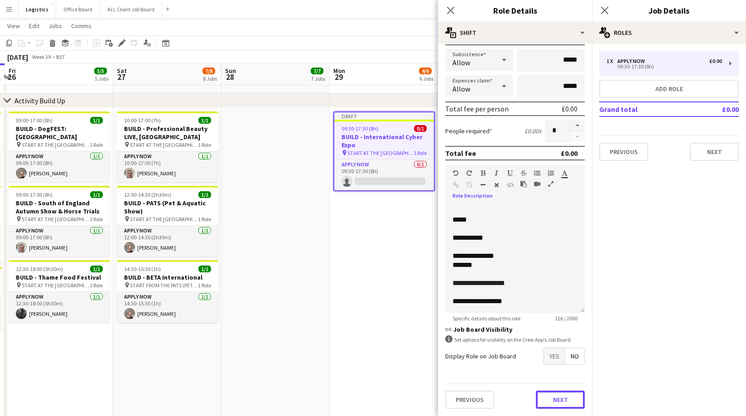
drag, startPoint x: 559, startPoint y: 398, endPoint x: 560, endPoint y: 384, distance: 14.5
click at [559, 396] on button "Next" at bounding box center [560, 399] width 49 height 18
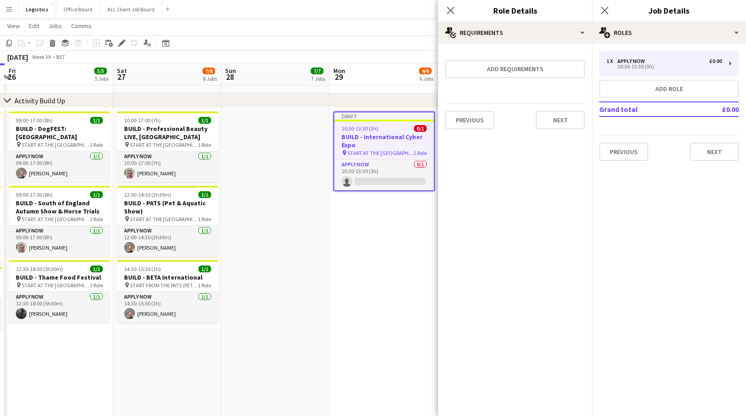
scroll to position [0, 0]
click at [560, 111] on button "Next" at bounding box center [560, 120] width 49 height 18
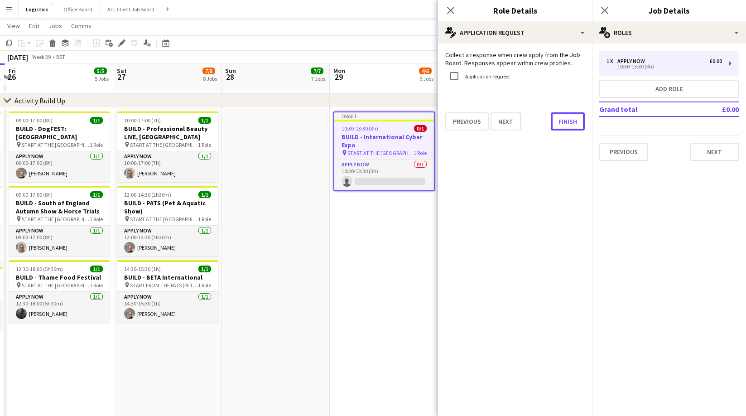
click at [559, 122] on button "Finish" at bounding box center [568, 121] width 34 height 18
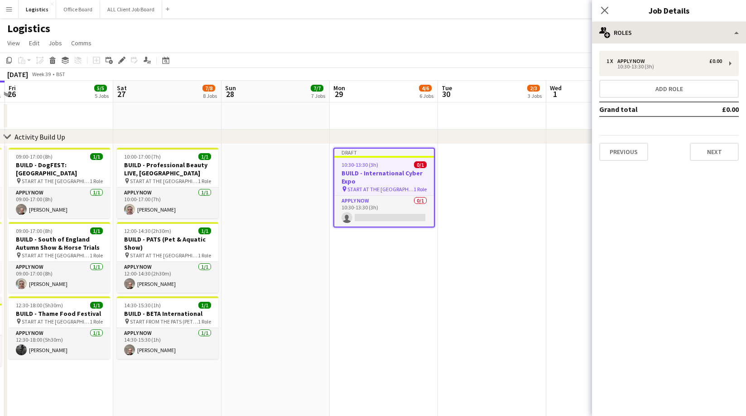
click at [605, 9] on icon "Close pop-in" at bounding box center [604, 10] width 7 height 7
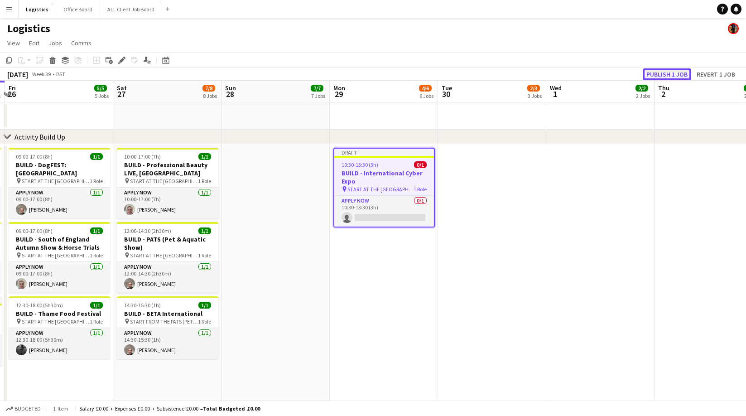
click at [662, 73] on button "Publish 1 job" at bounding box center [667, 74] width 48 height 12
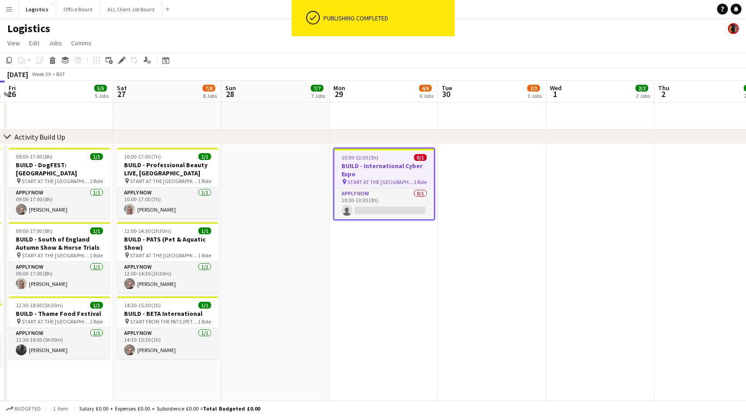
click at [383, 170] on h3 "BUILD - International Cyber Expo" at bounding box center [384, 170] width 100 height 16
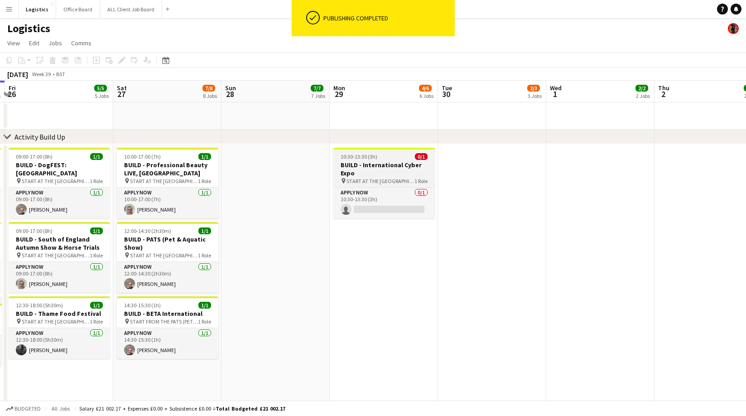
drag, startPoint x: 385, startPoint y: 161, endPoint x: 372, endPoint y: 155, distance: 14.4
click at [385, 161] on h3 "BUILD - International Cyber Expo" at bounding box center [383, 169] width 101 height 16
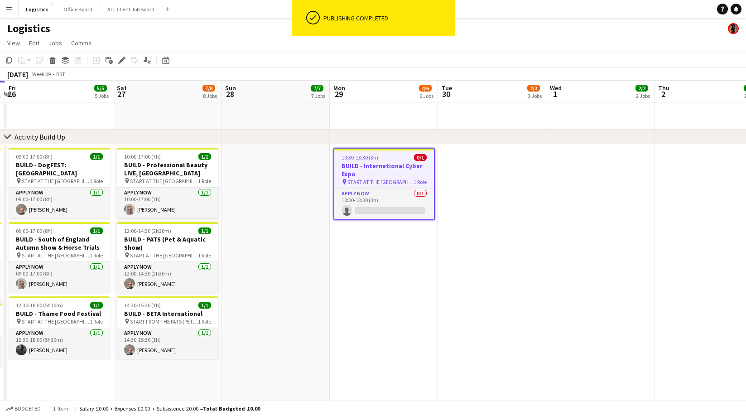
click at [12, 59] on icon "Copy" at bounding box center [8, 60] width 7 height 7
drag, startPoint x: 378, startPoint y: 244, endPoint x: 308, endPoint y: 187, distance: 90.1
click at [377, 244] on app-date-cell "10:30-13:30 (3h) 0/1 BUILD - International Cyber Expo pin START AT THE WAREHOUS…" at bounding box center [384, 378] width 108 height 469
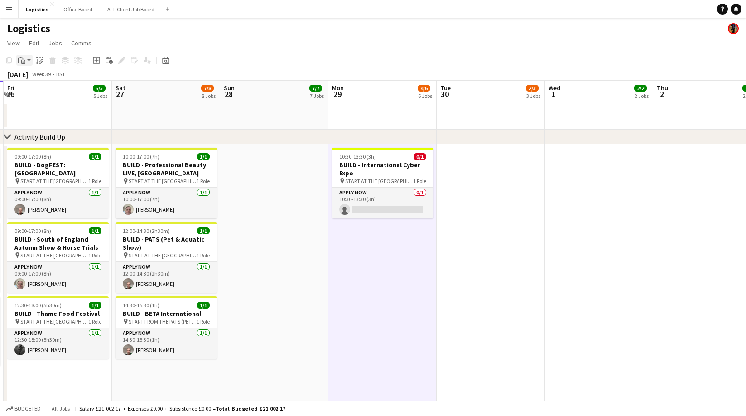
click at [24, 59] on icon "Paste" at bounding box center [21, 60] width 7 height 7
click at [31, 77] on link "Paste Command V" at bounding box center [60, 77] width 72 height 8
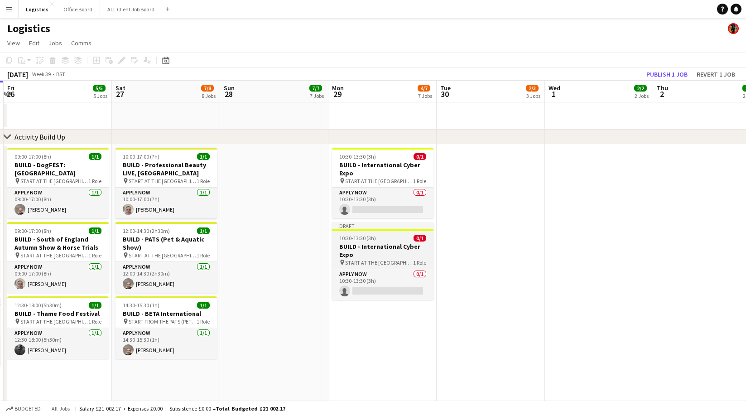
click at [392, 243] on h3 "BUILD - International Cyber Expo" at bounding box center [382, 250] width 101 height 16
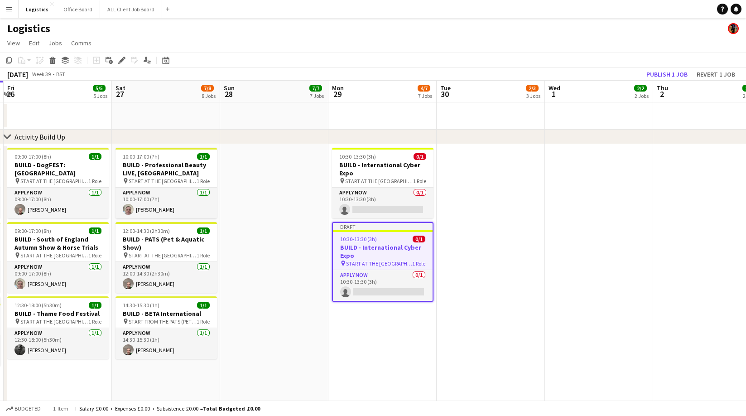
drag, startPoint x: 124, startPoint y: 58, endPoint x: 135, endPoint y: 61, distance: 11.6
click at [124, 58] on icon "Edit" at bounding box center [121, 60] width 7 height 7
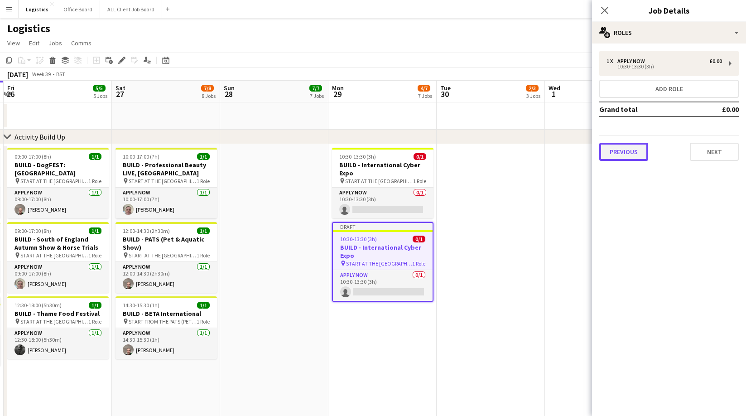
click at [620, 159] on button "Previous" at bounding box center [623, 152] width 49 height 18
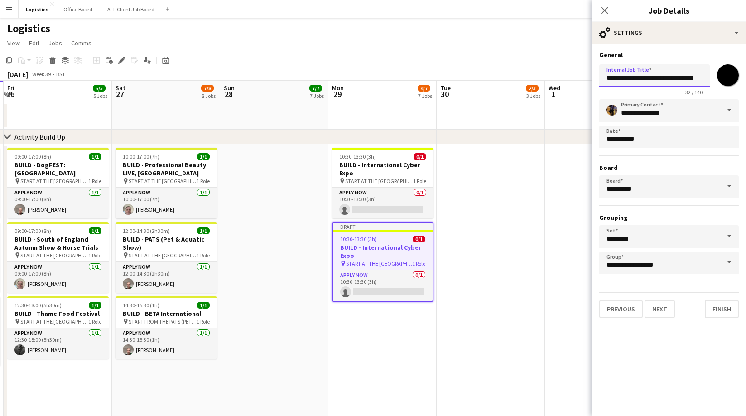
click at [677, 79] on input "**********" at bounding box center [654, 75] width 111 height 23
paste input "***"
type input "**********"
click at [660, 309] on button "Next" at bounding box center [660, 309] width 30 height 18
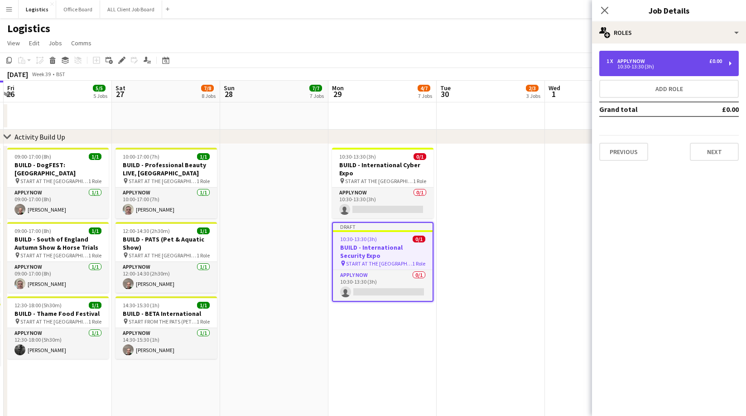
click at [625, 53] on div "1 x APPLY NOW £0.00 10:30-13:30 (3h)" at bounding box center [669, 63] width 140 height 25
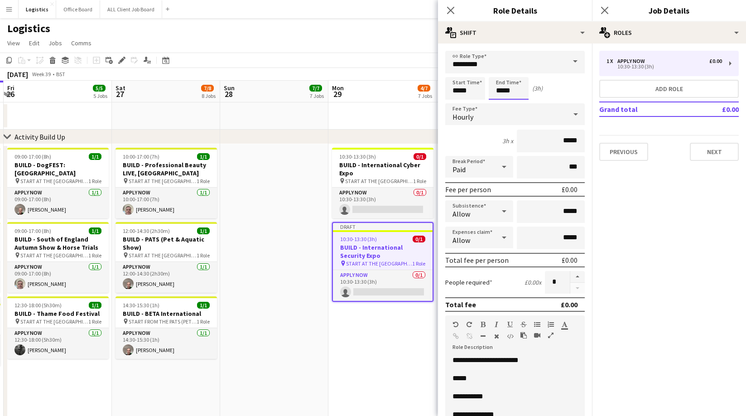
click at [514, 92] on input "*****" at bounding box center [509, 88] width 40 height 23
click at [516, 72] on div at bounding box center [518, 72] width 18 height 9
click at [517, 71] on div at bounding box center [518, 72] width 18 height 9
type input "*****"
drag, startPoint x: 500, startPoint y: 70, endPoint x: 496, endPoint y: 76, distance: 7.4
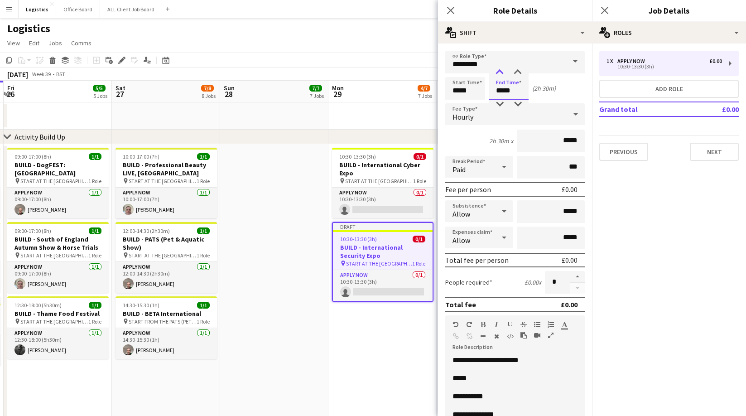
click at [500, 71] on div at bounding box center [500, 72] width 18 height 9
click at [452, 90] on input "*****" at bounding box center [465, 88] width 40 height 23
click at [456, 72] on div at bounding box center [456, 72] width 18 height 9
type input "*****"
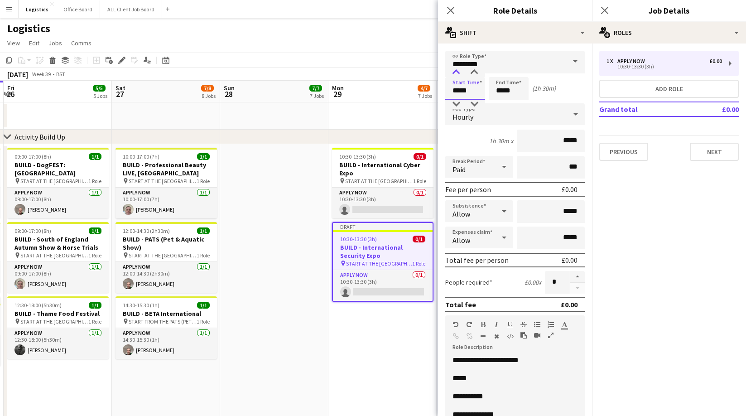
click at [456, 72] on div at bounding box center [456, 72] width 18 height 9
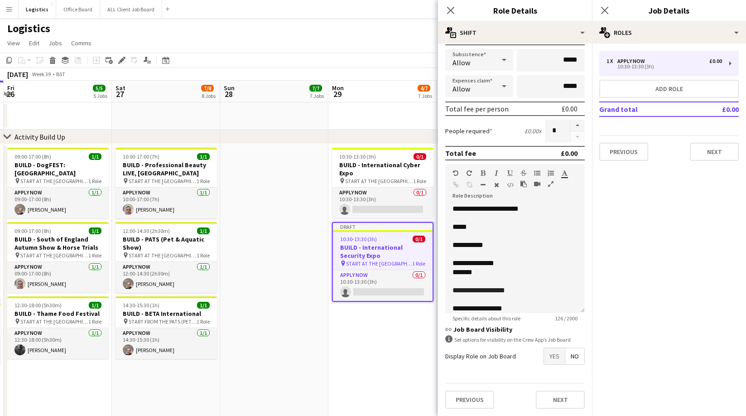
scroll to position [7, 0]
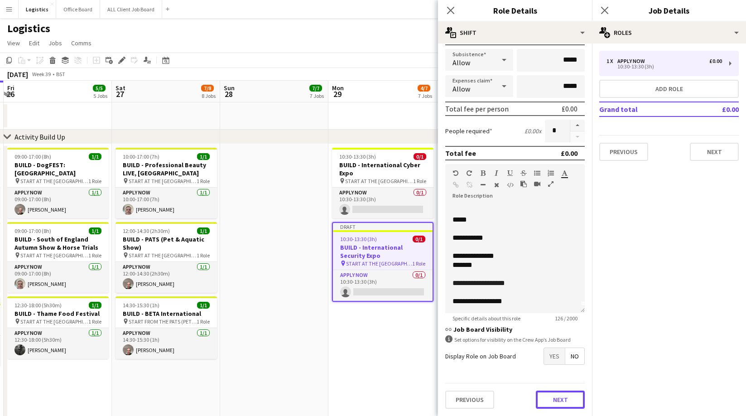
click at [559, 396] on button "Next" at bounding box center [560, 399] width 49 height 18
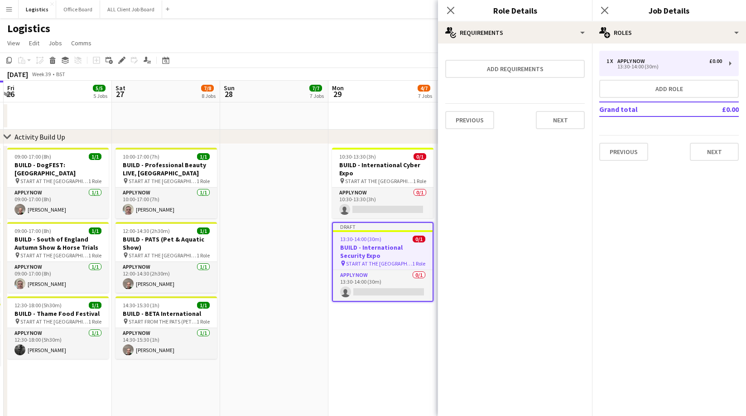
scroll to position [0, 0]
drag, startPoint x: 563, startPoint y: 118, endPoint x: 536, endPoint y: 136, distance: 32.3
click at [563, 118] on button "Next" at bounding box center [560, 120] width 49 height 18
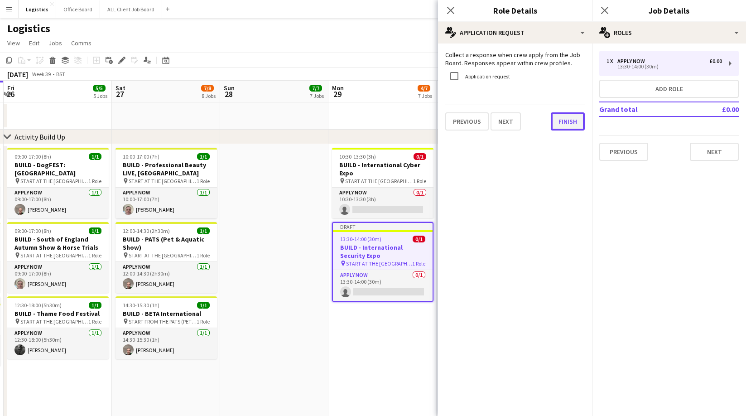
click at [572, 116] on button "Finish" at bounding box center [568, 121] width 34 height 18
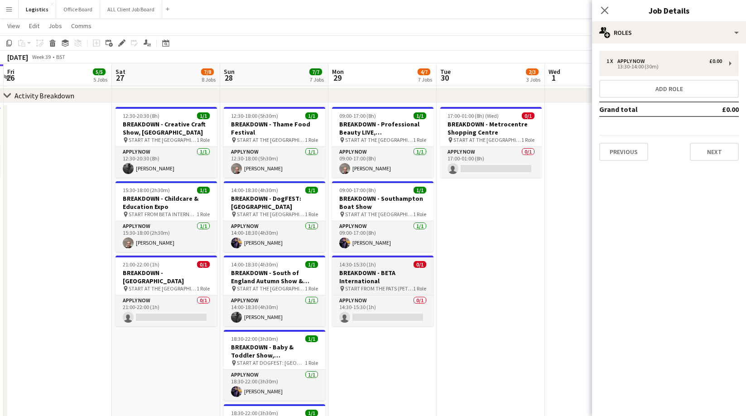
scroll to position [526, 0]
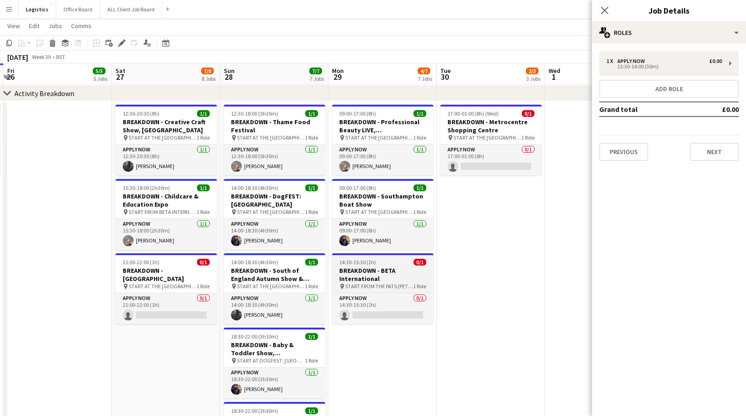
click at [383, 274] on h3 "BREAKDOWN - BETA International" at bounding box center [382, 274] width 101 height 16
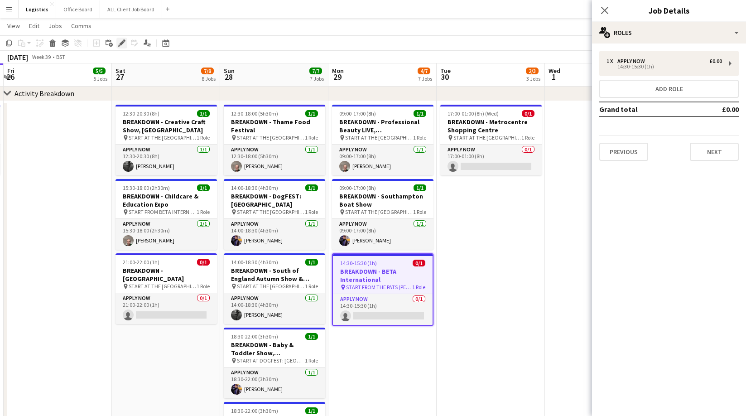
drag, startPoint x: 123, startPoint y: 43, endPoint x: 164, endPoint y: 54, distance: 43.3
click at [123, 43] on icon at bounding box center [121, 43] width 5 height 5
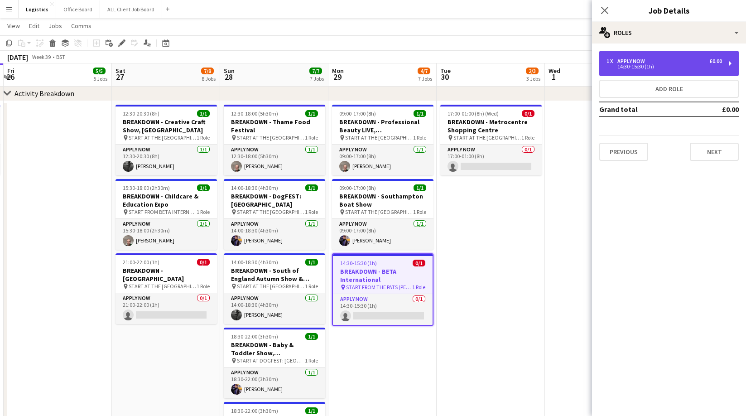
click at [643, 64] on div "14:30-15:30 (1h)" at bounding box center [665, 66] width 116 height 5
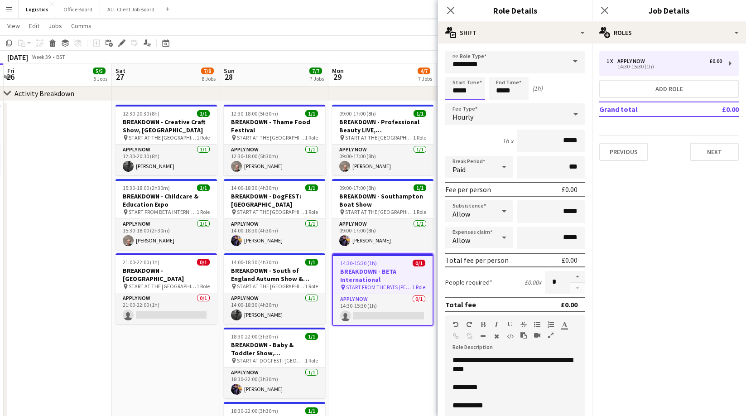
drag, startPoint x: 477, startPoint y: 88, endPoint x: 474, endPoint y: 92, distance: 5.1
click at [476, 88] on input "*****" at bounding box center [465, 88] width 40 height 23
click at [476, 104] on div at bounding box center [474, 104] width 18 height 9
type input "*****"
click at [476, 104] on div at bounding box center [474, 104] width 18 height 9
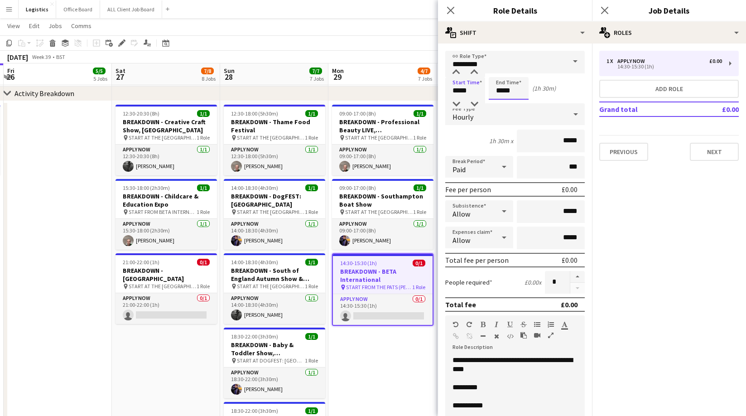
click at [515, 91] on input "*****" at bounding box center [509, 88] width 40 height 23
click at [519, 71] on div at bounding box center [518, 72] width 18 height 9
click at [501, 71] on div at bounding box center [500, 72] width 18 height 9
type input "*****"
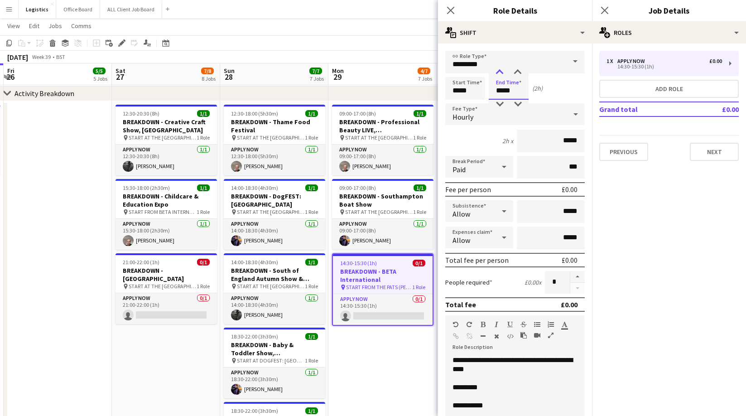
click at [499, 71] on div at bounding box center [500, 72] width 18 height 9
click at [565, 361] on span "**********" at bounding box center [513, 364] width 120 height 16
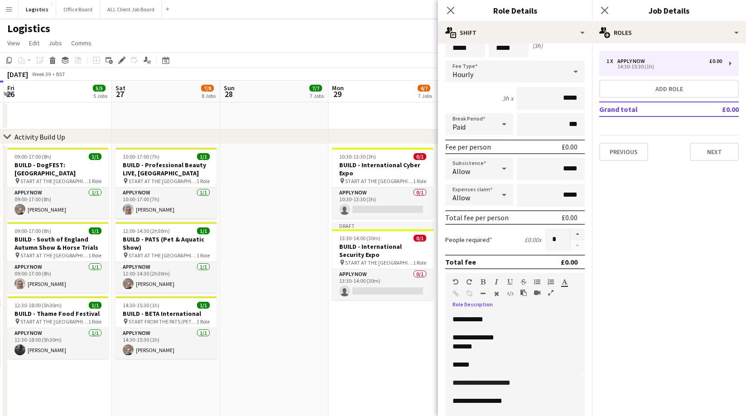
scroll to position [0, 0]
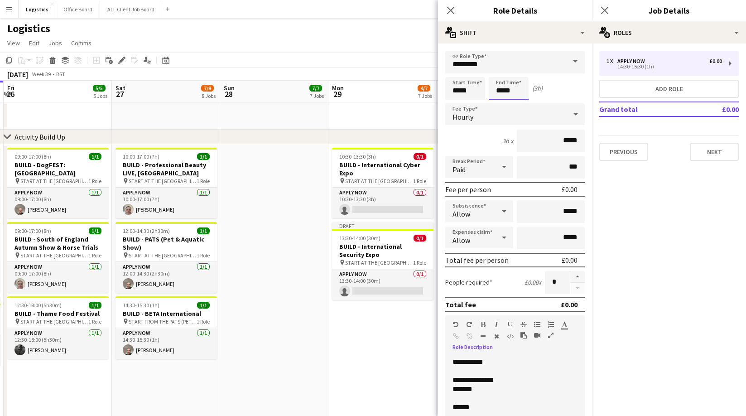
drag, startPoint x: 516, startPoint y: 92, endPoint x: 511, endPoint y: 96, distance: 6.8
click at [516, 92] on input "*****" at bounding box center [509, 88] width 40 height 23
click at [520, 104] on div at bounding box center [518, 104] width 18 height 9
click at [519, 71] on div at bounding box center [518, 72] width 18 height 9
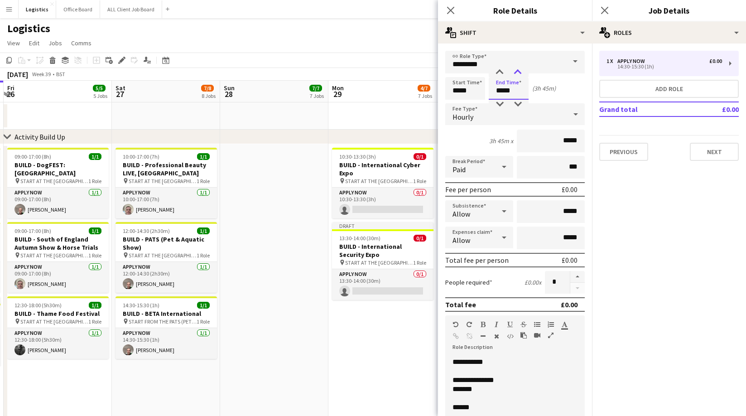
click at [519, 71] on div at bounding box center [518, 72] width 18 height 9
click at [499, 70] on div at bounding box center [500, 72] width 18 height 9
type input "*****"
click at [499, 70] on div at bounding box center [500, 72] width 18 height 9
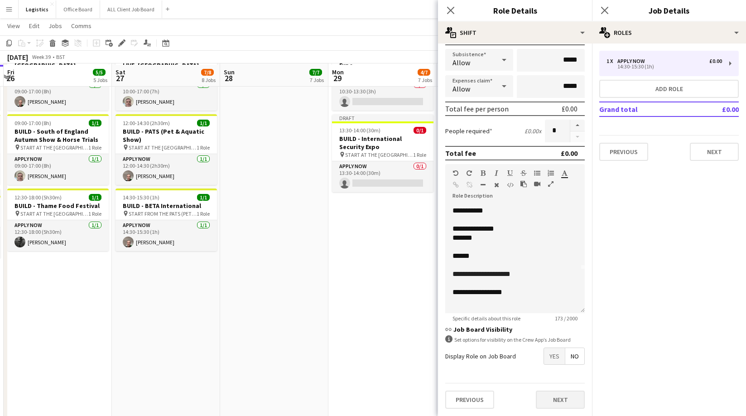
scroll to position [108, 0]
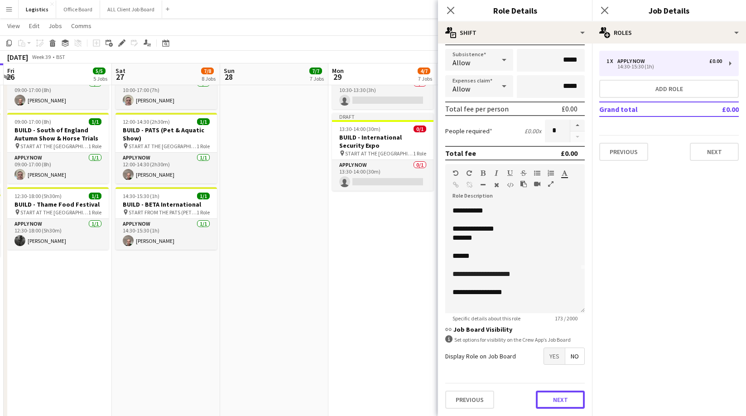
click at [560, 400] on button "Next" at bounding box center [560, 399] width 49 height 18
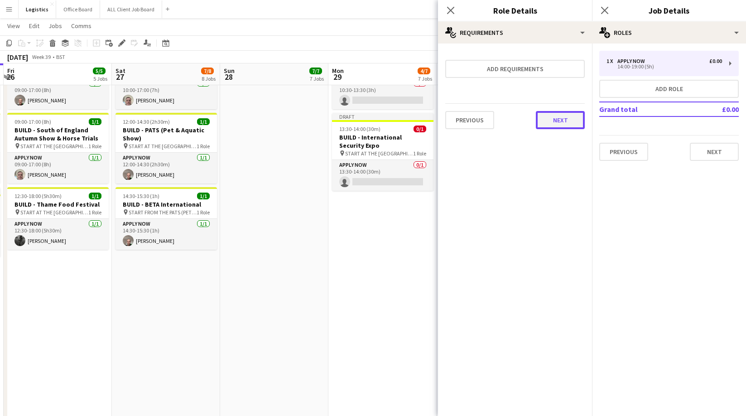
click at [563, 120] on button "Next" at bounding box center [560, 120] width 49 height 18
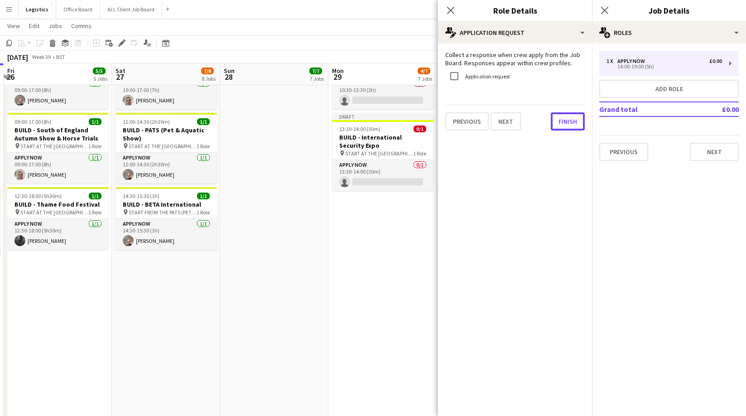
drag, startPoint x: 568, startPoint y: 118, endPoint x: 579, endPoint y: 74, distance: 44.7
click at [568, 118] on button "Finish" at bounding box center [568, 121] width 34 height 18
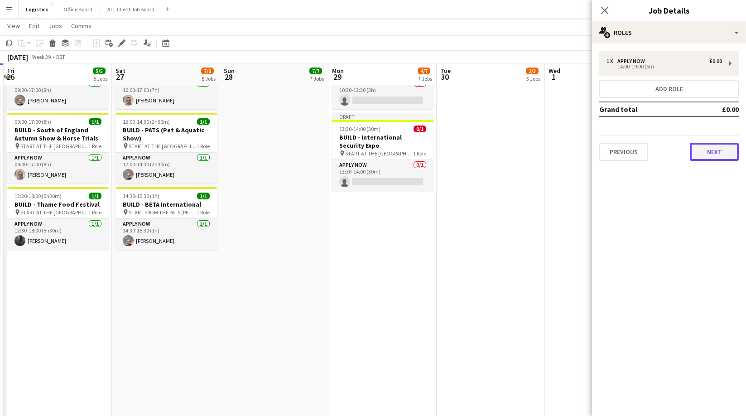
click at [725, 153] on button "Next" at bounding box center [714, 152] width 49 height 18
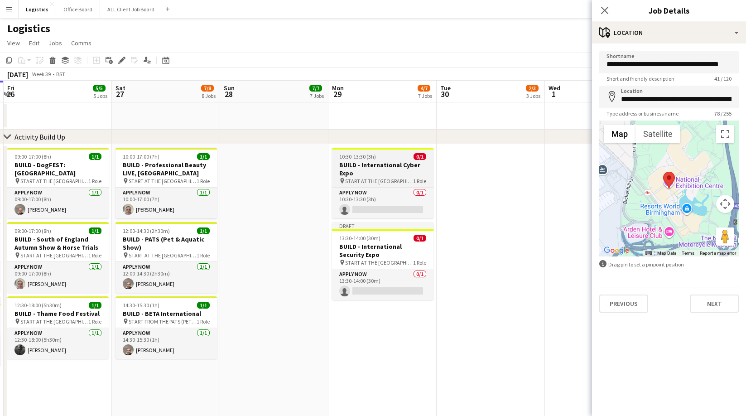
click at [367, 169] on h3 "BUILD - International Cyber Expo" at bounding box center [382, 169] width 101 height 16
type input "**********"
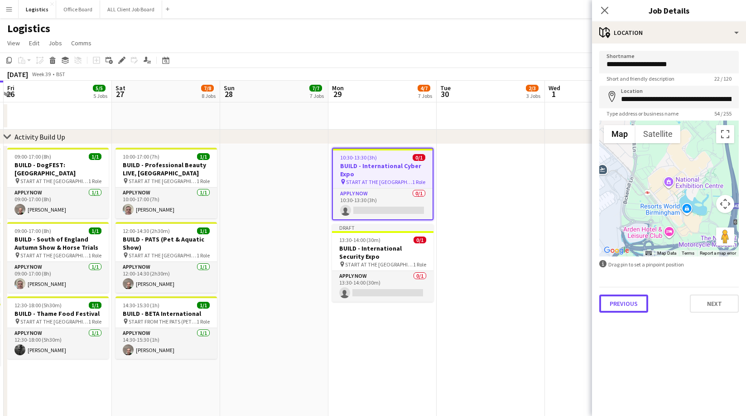
drag, startPoint x: 622, startPoint y: 308, endPoint x: 617, endPoint y: 318, distance: 10.9
click at [622, 308] on button "Previous" at bounding box center [623, 303] width 49 height 18
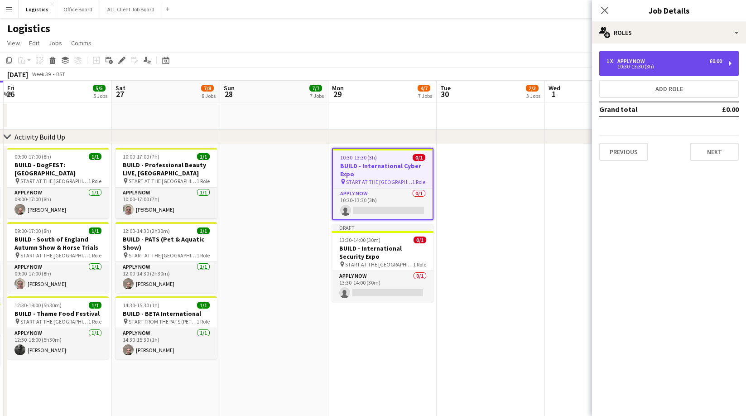
click at [625, 58] on div "APPLY NOW" at bounding box center [632, 61] width 31 height 6
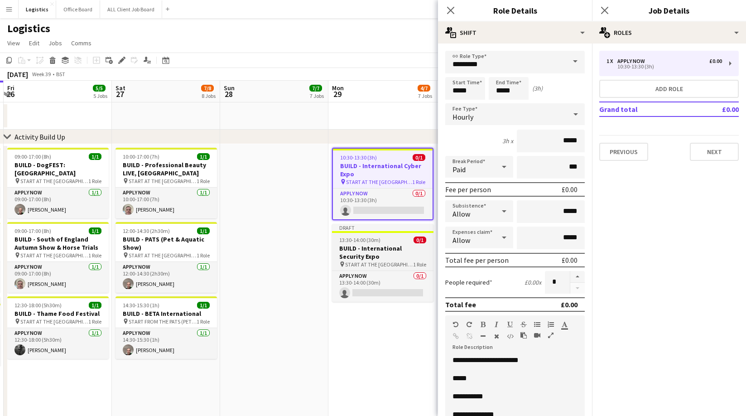
click at [378, 253] on h3 "BUILD - International Security Expo" at bounding box center [382, 252] width 101 height 16
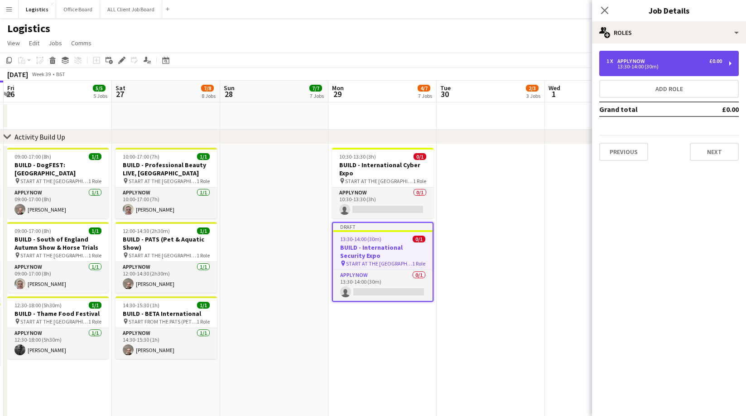
click at [658, 51] on div "1 x APPLY NOW £0.00 13:30-14:00 (30m)" at bounding box center [669, 63] width 140 height 25
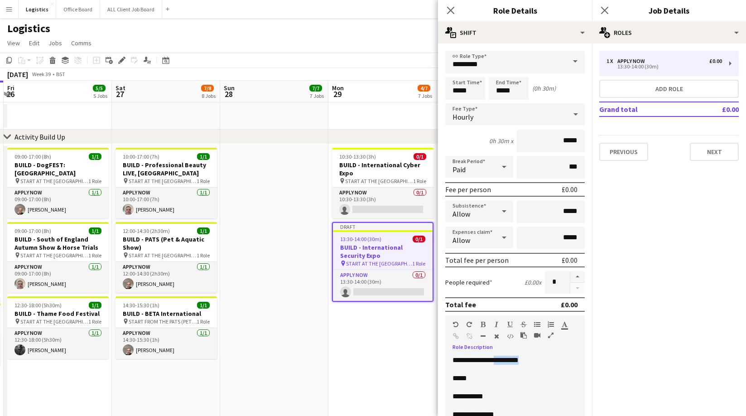
drag, startPoint x: 546, startPoint y: 360, endPoint x: 506, endPoint y: 361, distance: 39.9
click at [506, 361] on p "**********" at bounding box center [515, 360] width 125 height 9
click at [709, 153] on button "Next" at bounding box center [714, 152] width 49 height 18
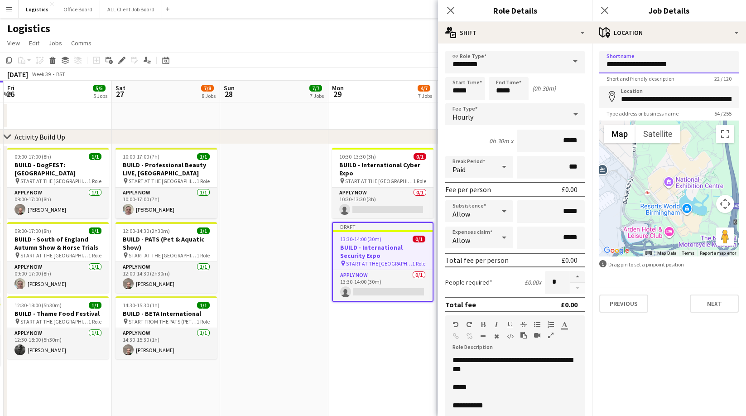
drag, startPoint x: 693, startPoint y: 63, endPoint x: 651, endPoint y: 66, distance: 41.8
click at [652, 65] on input "**********" at bounding box center [669, 62] width 140 height 23
drag, startPoint x: 501, startPoint y: 370, endPoint x: 461, endPoint y: 361, distance: 41.4
click at [444, 358] on form "**********" at bounding box center [515, 309] width 154 height 516
copy span "**********"
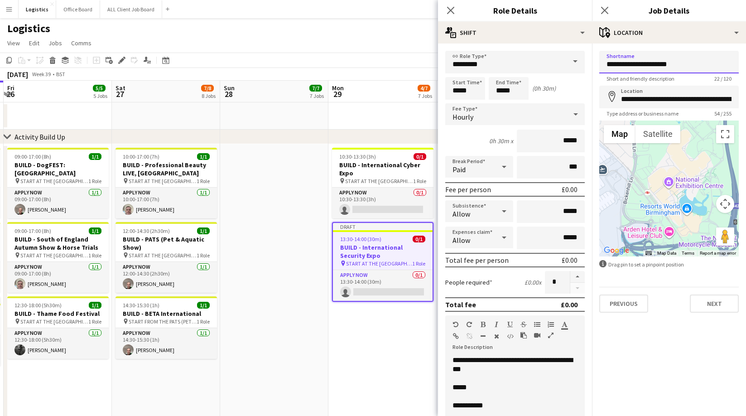
drag, startPoint x: 688, startPoint y: 64, endPoint x: 588, endPoint y: 64, distance: 99.7
drag, startPoint x: 692, startPoint y: 65, endPoint x: 607, endPoint y: 66, distance: 84.7
click at [607, 66] on input "**********" at bounding box center [669, 62] width 140 height 23
paste input "**********"
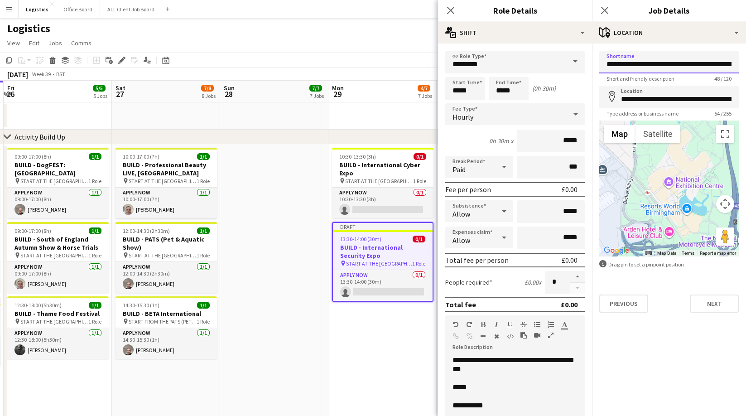
scroll to position [0, 47]
type input "**********"
click at [616, 100] on icon "map-marker" at bounding box center [612, 96] width 11 height 11
drag, startPoint x: 618, startPoint y: 99, endPoint x: 797, endPoint y: 99, distance: 178.5
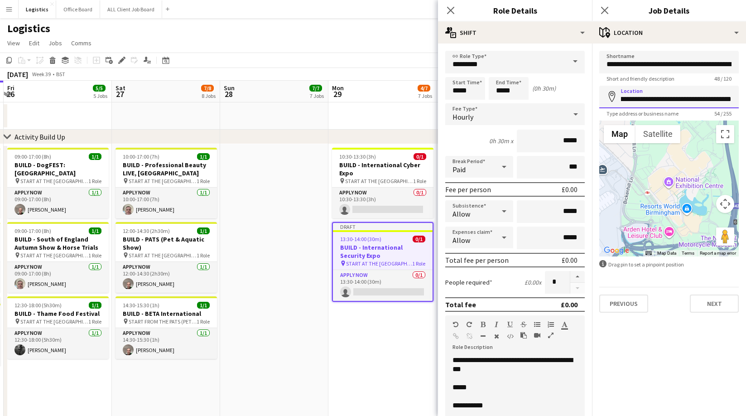
type input "**********"
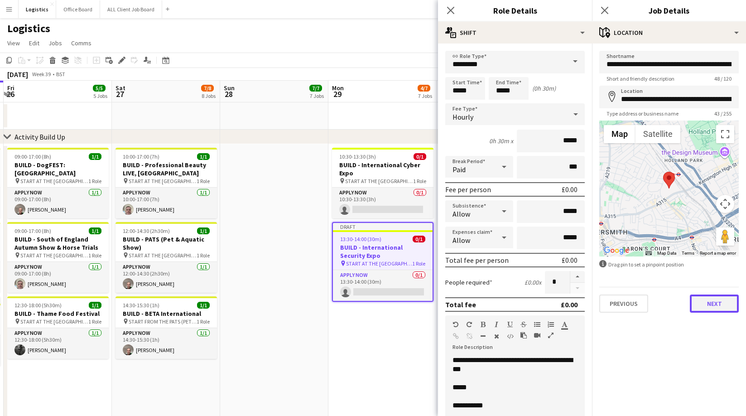
click at [708, 304] on button "Next" at bounding box center [714, 303] width 49 height 18
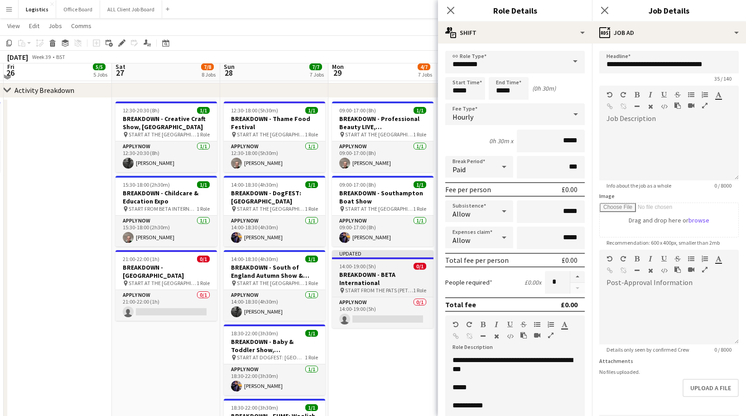
scroll to position [530, 0]
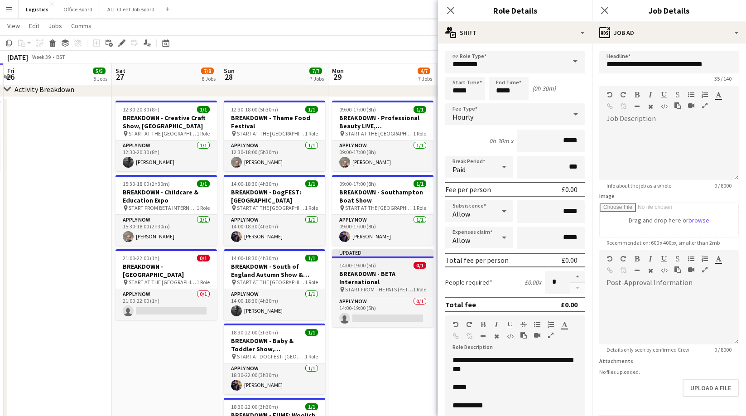
click at [386, 281] on h3 "BREAKDOWN - BETA International" at bounding box center [382, 278] width 101 height 16
type input "**********"
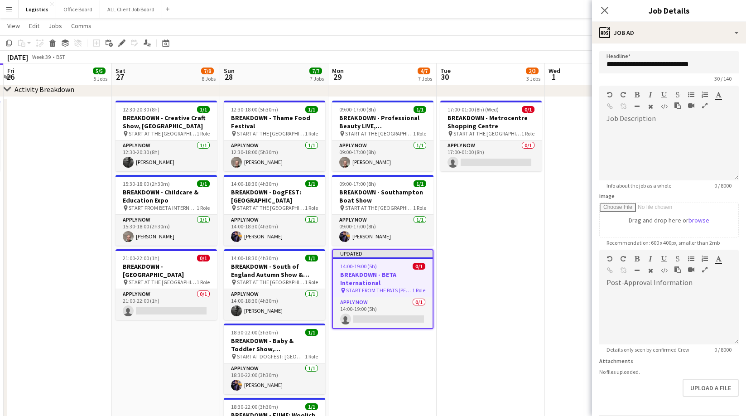
scroll to position [32, 0]
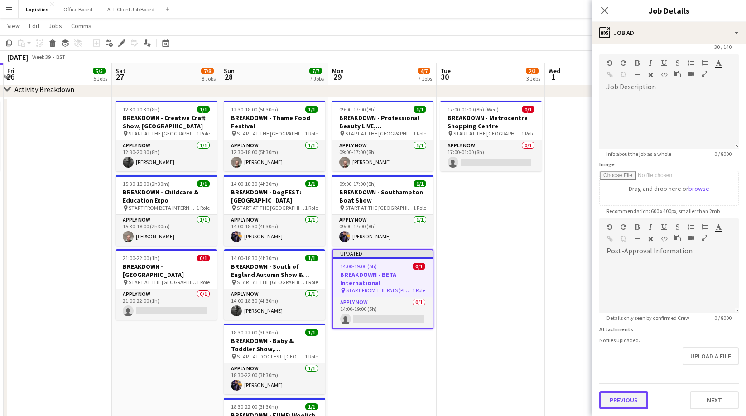
click at [621, 398] on button "Previous" at bounding box center [623, 400] width 49 height 18
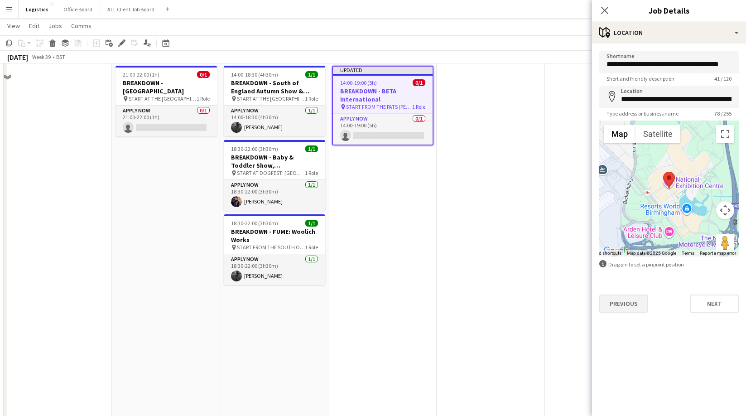
scroll to position [731, 0]
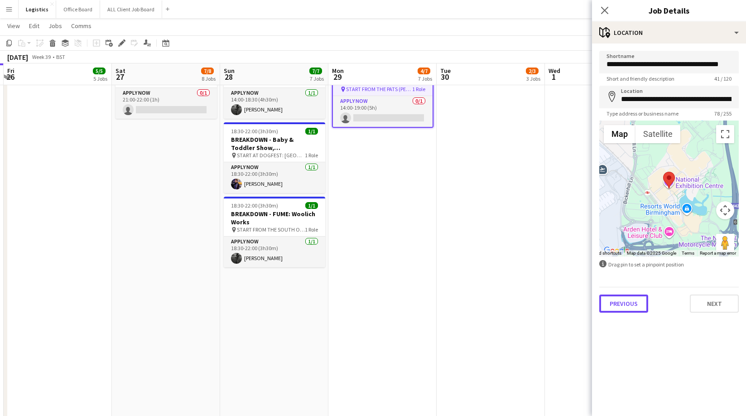
drag, startPoint x: 624, startPoint y: 296, endPoint x: 624, endPoint y: 301, distance: 4.6
click at [624, 298] on button "Previous" at bounding box center [623, 303] width 49 height 18
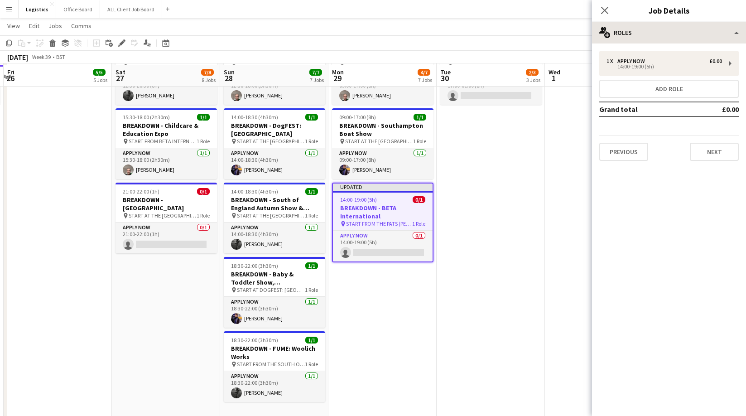
scroll to position [588, 0]
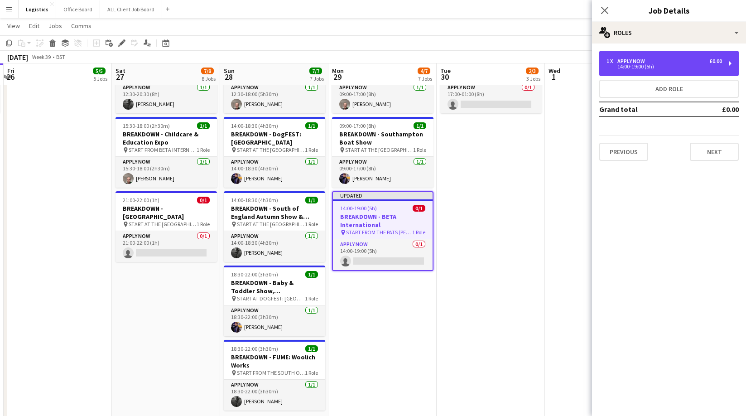
drag, startPoint x: 662, startPoint y: 63, endPoint x: 623, endPoint y: 133, distance: 79.9
click at [662, 63] on div "1 x APPLY NOW £0.00" at bounding box center [665, 61] width 116 height 6
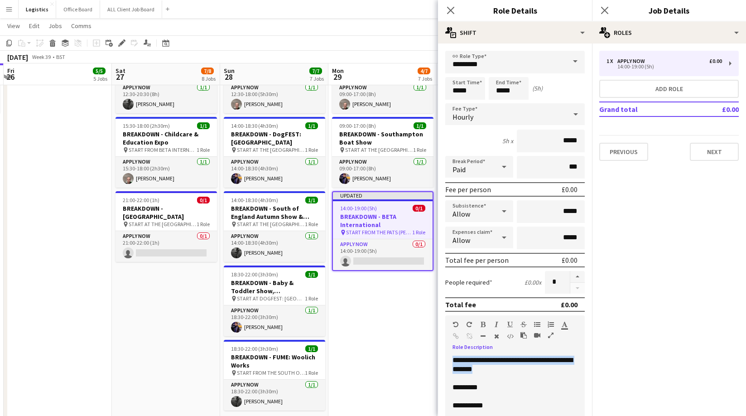
drag, startPoint x: 532, startPoint y: 369, endPoint x: 460, endPoint y: 361, distance: 72.0
click at [454, 360] on p "**********" at bounding box center [515, 365] width 125 height 18
copy span "**********"
click at [708, 151] on button "Next" at bounding box center [714, 152] width 49 height 18
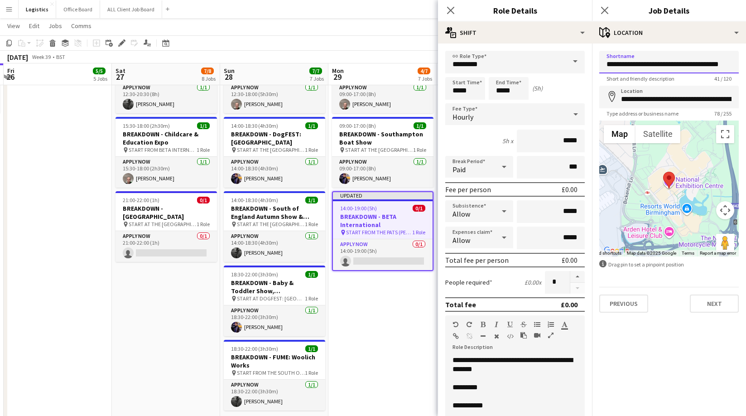
scroll to position [0, 19]
drag, startPoint x: 606, startPoint y: 64, endPoint x: 748, endPoint y: 65, distance: 141.8
paste input "**********"
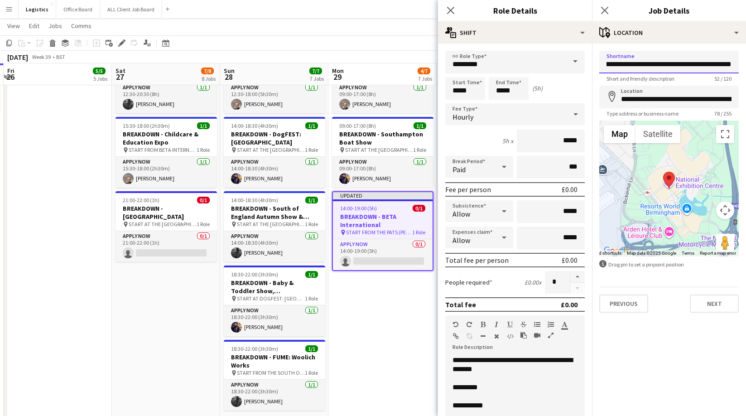
type input "**********"
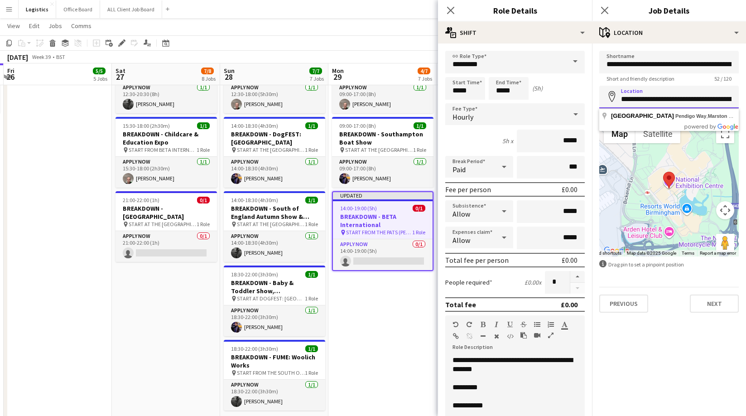
scroll to position [0, 137]
drag, startPoint x: 619, startPoint y: 100, endPoint x: 819, endPoint y: 99, distance: 199.8
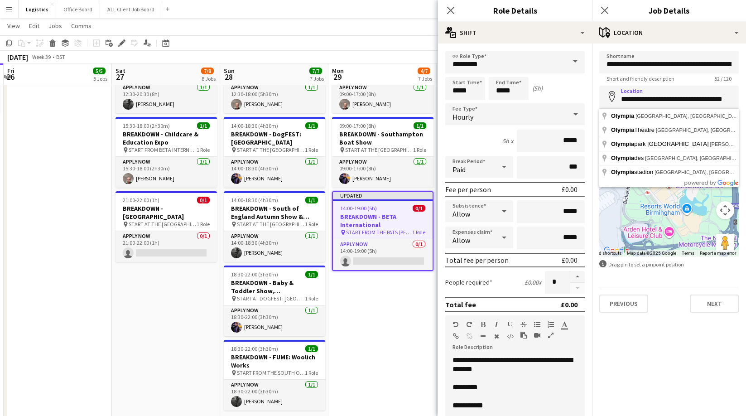
type input "**********"
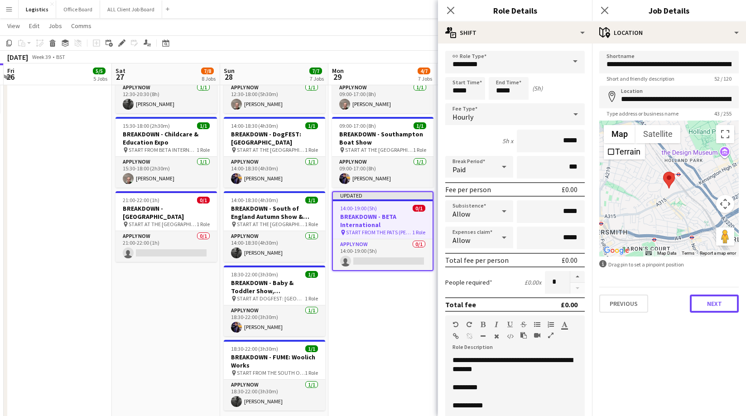
click at [721, 308] on button "Next" at bounding box center [714, 303] width 49 height 18
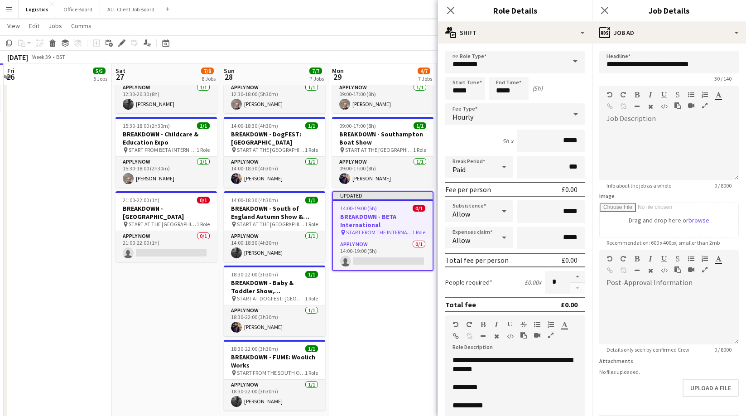
drag, startPoint x: 607, startPoint y: 10, endPoint x: 686, endPoint y: 53, distance: 89.4
click at [607, 11] on icon "Close pop-in" at bounding box center [604, 10] width 7 height 7
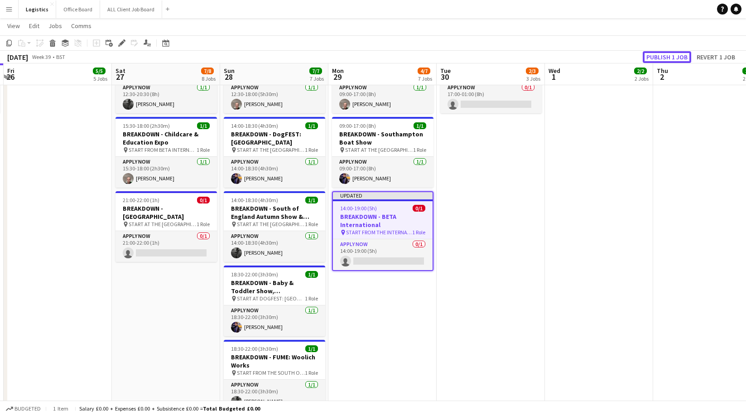
click at [673, 57] on button "Publish 1 job" at bounding box center [667, 57] width 48 height 12
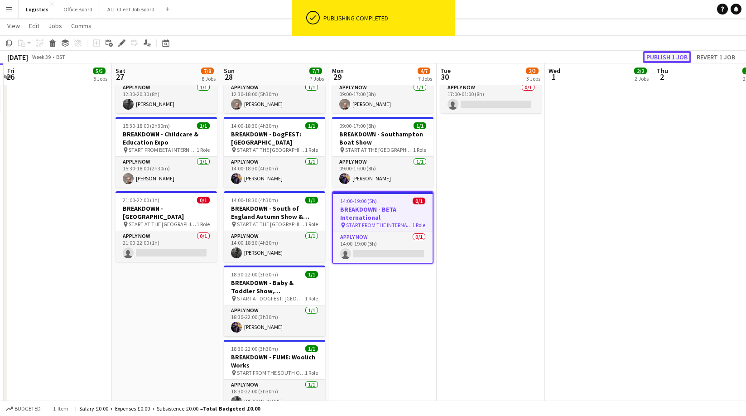
click at [665, 57] on button "Publish 1 job" at bounding box center [667, 57] width 48 height 12
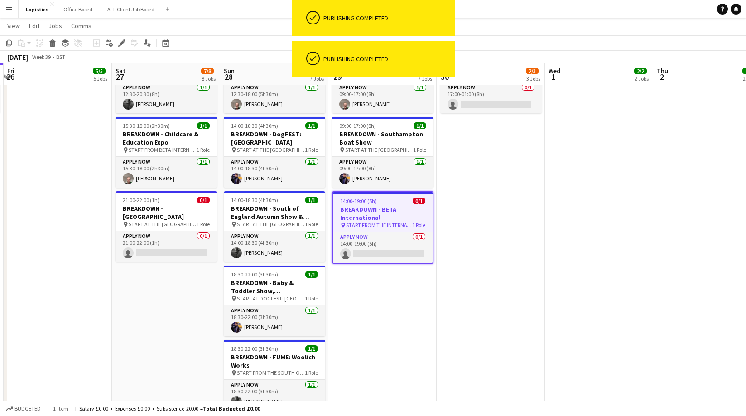
click at [665, 58] on div "[DATE] Week 39 • BST" at bounding box center [373, 57] width 746 height 13
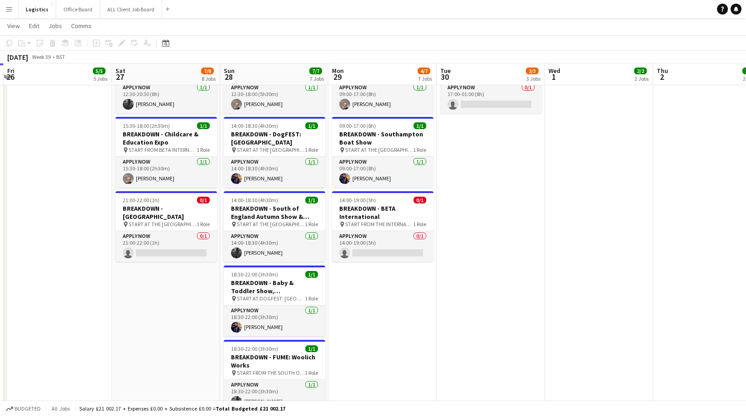
click at [520, 318] on app-date-cell "17:00-01:00 (8h) (Wed) 0/1 BREAKDOWN - Metrocentre Shopping Centre pin START AT…" at bounding box center [491, 385] width 108 height 693
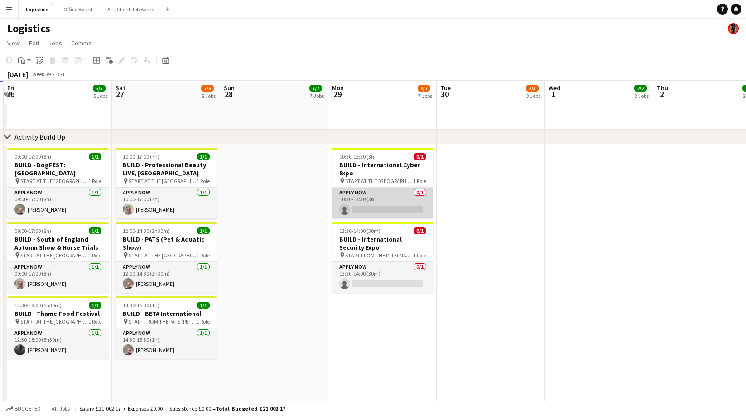
click at [370, 207] on app-card-role "APPLY NOW 0/1 10:30-13:30 (3h) single-neutral-actions" at bounding box center [382, 203] width 101 height 31
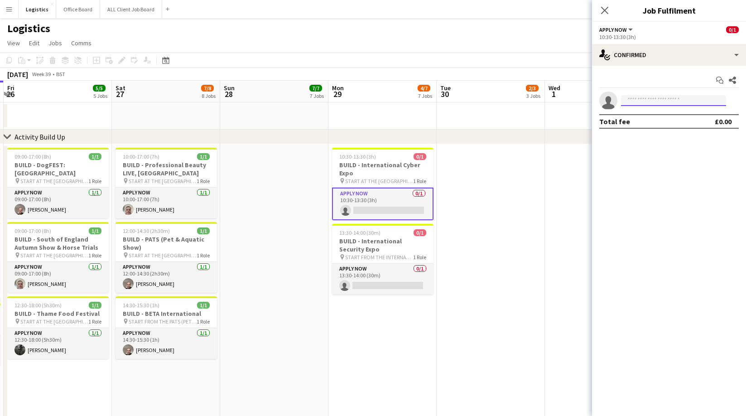
click at [640, 99] on input at bounding box center [673, 100] width 105 height 11
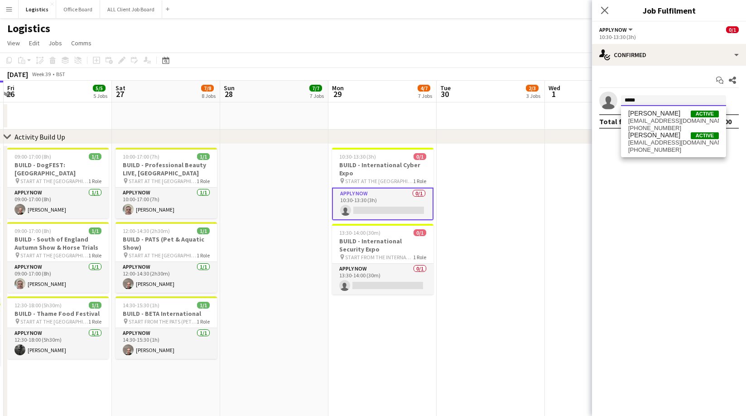
type input "*****"
click at [650, 156] on div "[PERSON_NAME] Active [EMAIL_ADDRESS][DOMAIN_NAME] [PHONE_NUMBER] [PERSON_NAME] …" at bounding box center [673, 131] width 105 height 51
click at [650, 145] on span "[EMAIL_ADDRESS][DOMAIN_NAME]" at bounding box center [673, 142] width 91 height 7
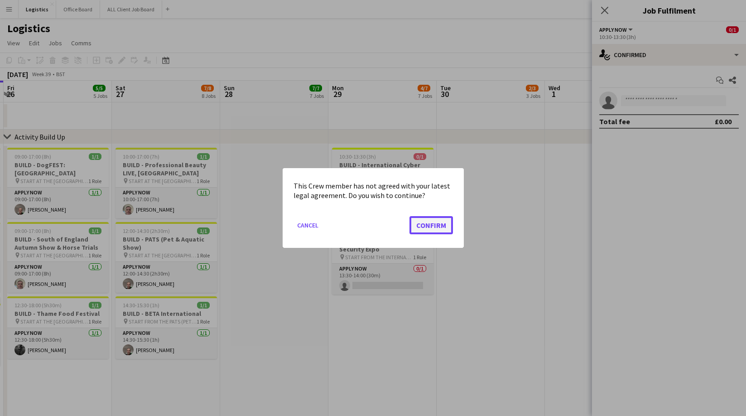
click at [426, 221] on button "Confirm" at bounding box center [430, 225] width 43 height 18
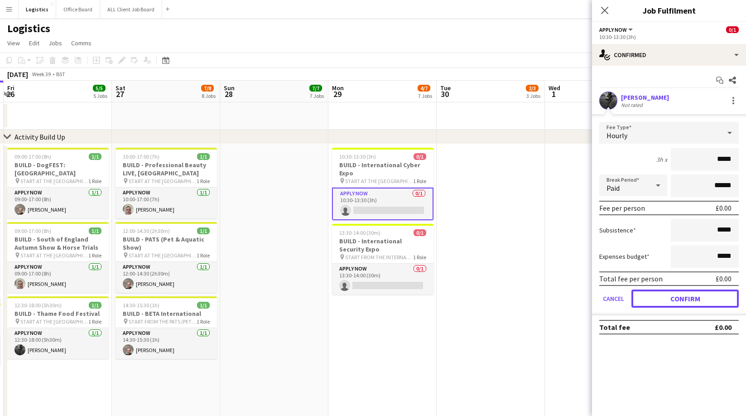
drag, startPoint x: 689, startPoint y: 295, endPoint x: 654, endPoint y: 300, distance: 36.2
click at [689, 295] on button "Confirm" at bounding box center [684, 298] width 107 height 18
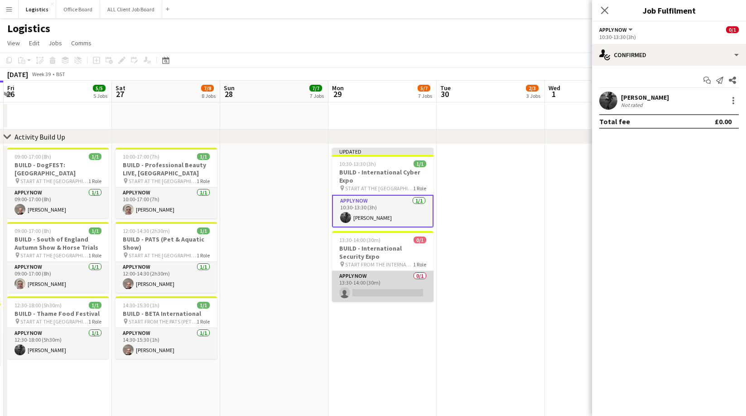
click at [382, 289] on app-card-role "APPLY NOW 0/1 13:30-14:00 (30m) single-neutral-actions" at bounding box center [382, 286] width 101 height 31
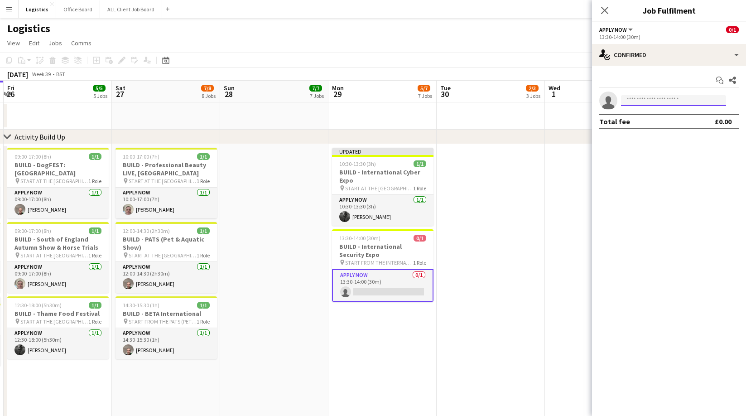
click at [640, 99] on input at bounding box center [673, 100] width 105 height 11
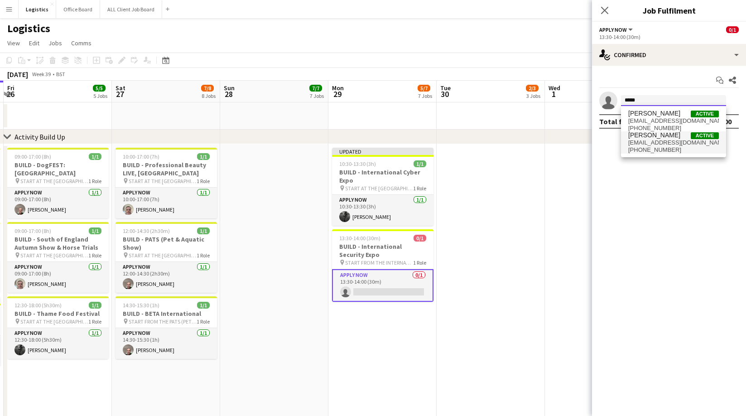
type input "*****"
click at [655, 137] on span "[PERSON_NAME]" at bounding box center [654, 135] width 52 height 8
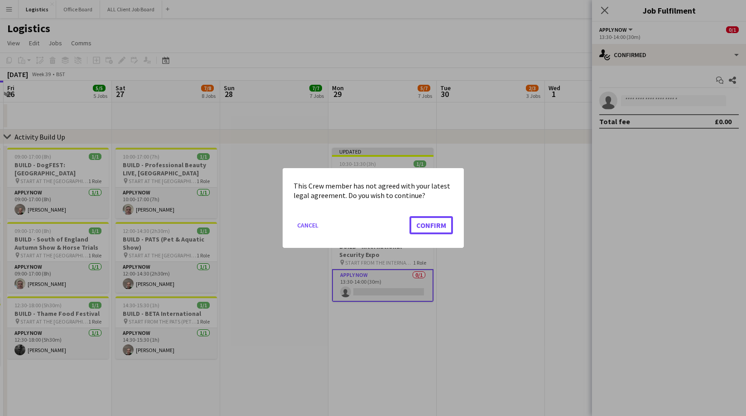
drag, startPoint x: 415, startPoint y: 232, endPoint x: 441, endPoint y: 234, distance: 25.9
click at [417, 232] on button "Confirm" at bounding box center [430, 225] width 43 height 18
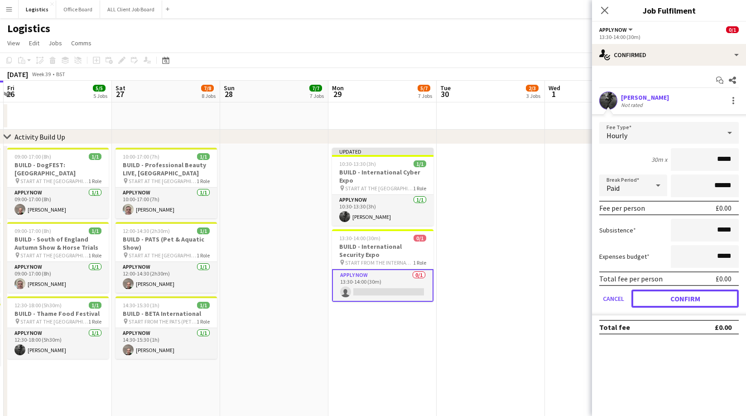
drag, startPoint x: 703, startPoint y: 304, endPoint x: 618, endPoint y: 299, distance: 84.8
click at [703, 304] on button "Confirm" at bounding box center [684, 298] width 107 height 18
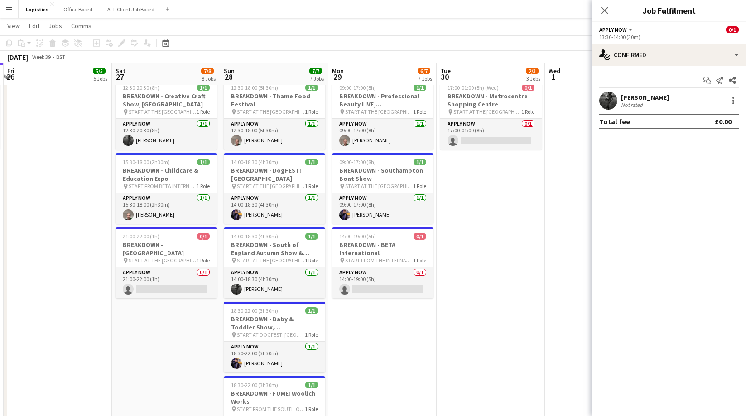
scroll to position [552, 0]
drag, startPoint x: 387, startPoint y: 289, endPoint x: 467, endPoint y: 262, distance: 84.1
click at [387, 288] on app-card-role "APPLY NOW 0/1 14:00-19:00 (5h) single-neutral-actions" at bounding box center [382, 282] width 101 height 31
click at [640, 100] on input at bounding box center [673, 100] width 105 height 11
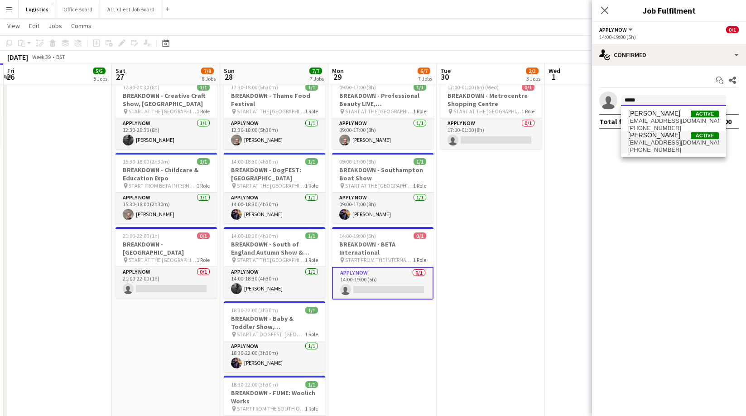
type input "*****"
click at [650, 144] on span "[EMAIL_ADDRESS][DOMAIN_NAME]" at bounding box center [673, 142] width 91 height 7
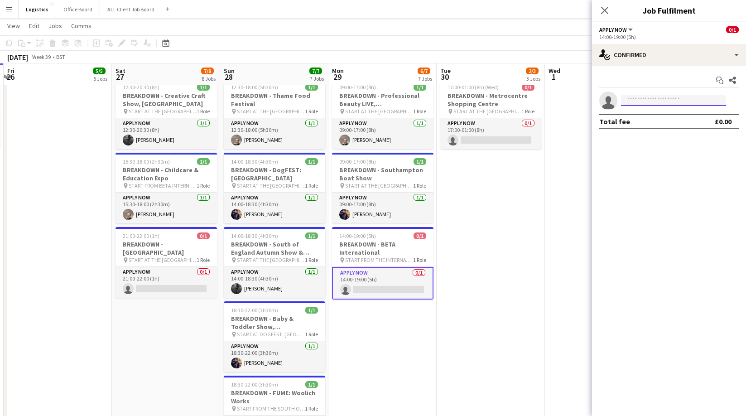
scroll to position [0, 0]
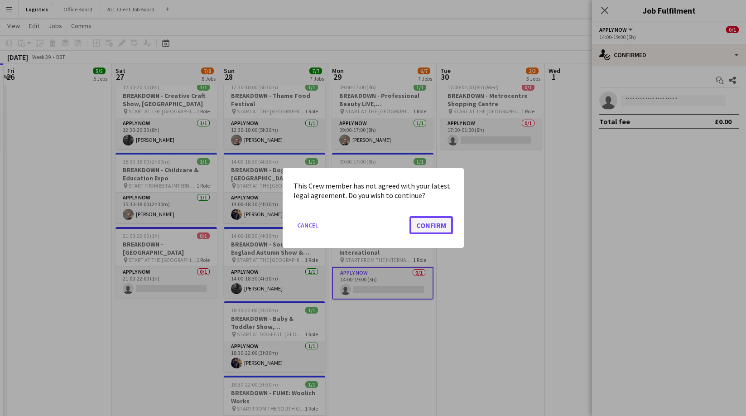
click at [434, 227] on button "Confirm" at bounding box center [430, 225] width 43 height 18
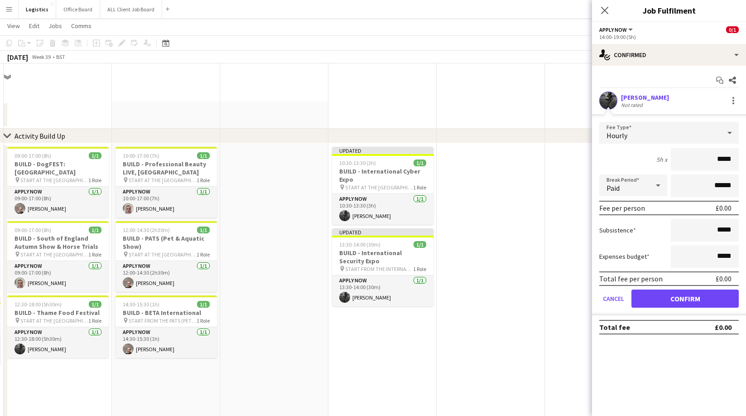
scroll to position [552, 0]
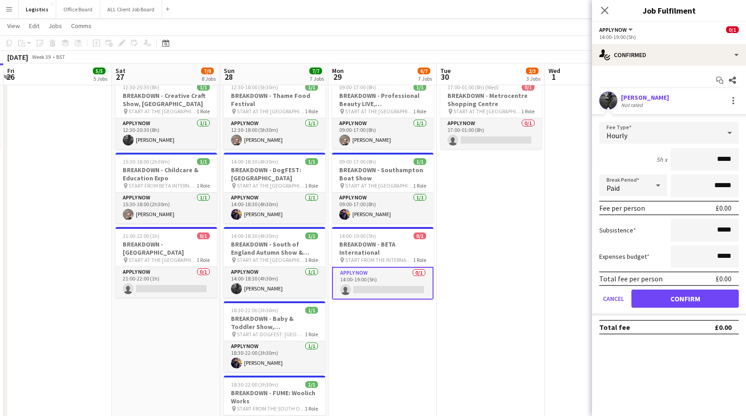
click at [685, 308] on form "Fee Type Hourly 5h x ***** Break Period Paid ****** Fee per person £0.00 Subsis…" at bounding box center [669, 218] width 154 height 193
drag, startPoint x: 685, startPoint y: 302, endPoint x: 664, endPoint y: 246, distance: 59.6
click at [685, 302] on button "Confirm" at bounding box center [684, 298] width 107 height 18
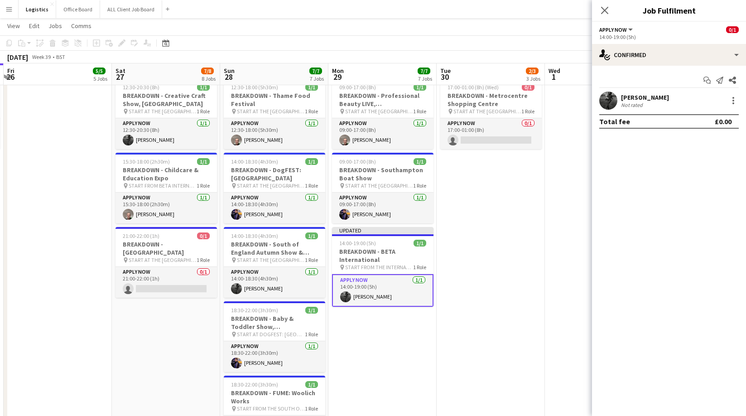
click at [605, 9] on icon "Close pop-in" at bounding box center [604, 10] width 7 height 7
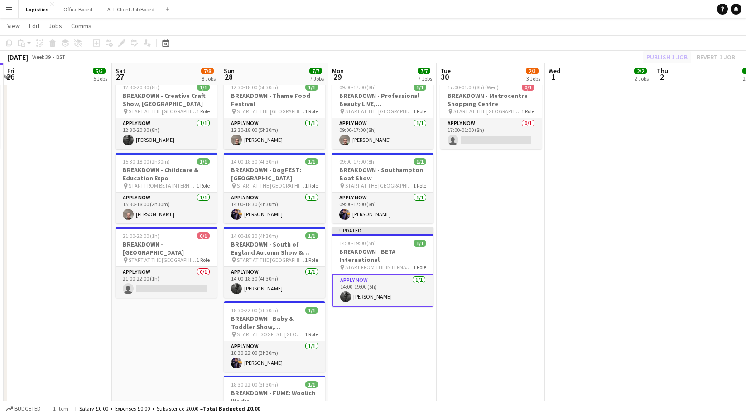
click at [664, 59] on div "Publish 1 job Revert 1 job" at bounding box center [691, 57] width 111 height 12
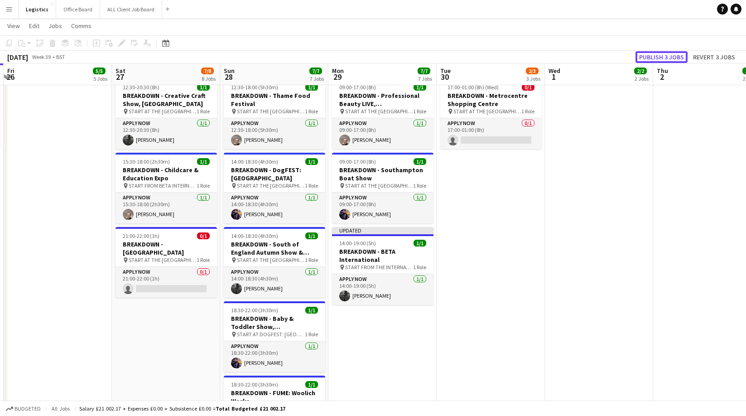
click at [665, 56] on button "Publish 3 jobs" at bounding box center [662, 57] width 52 height 12
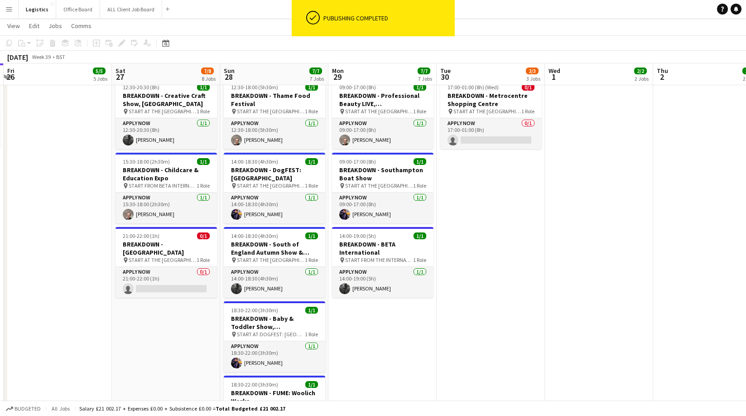
click at [573, 178] on app-date-cell at bounding box center [599, 421] width 108 height 693
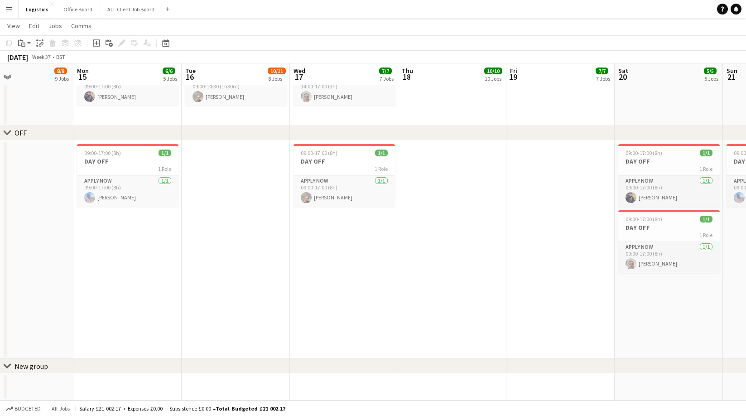
scroll to position [0, 236]
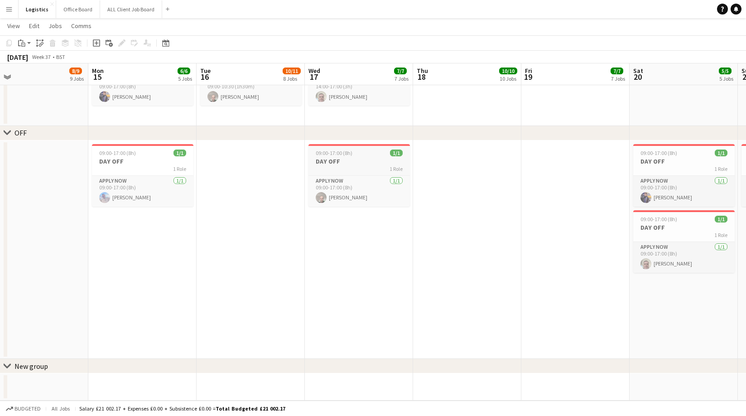
drag, startPoint x: 340, startPoint y: 156, endPoint x: 335, endPoint y: 153, distance: 6.2
click at [341, 157] on app-job-card "09:00-17:00 (8h) 1/1 DAY OFF 1 Role APPLY NOW [DATE] 09:00-17:00 (8h) [PERSON_N…" at bounding box center [358, 175] width 101 height 63
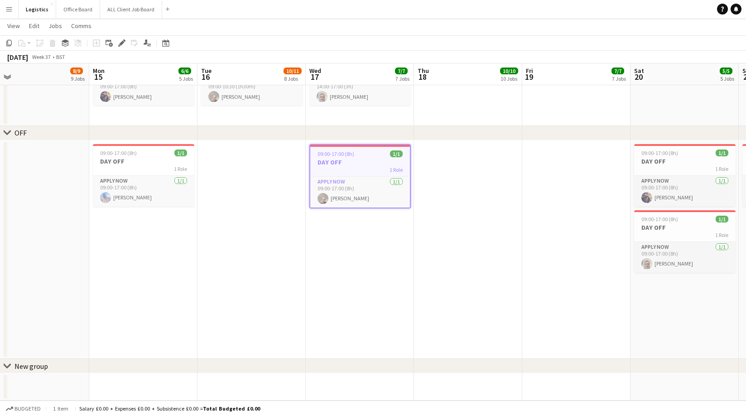
drag, startPoint x: 10, startPoint y: 42, endPoint x: 302, endPoint y: 192, distance: 327.4
click at [10, 42] on icon "Copy" at bounding box center [8, 42] width 7 height 7
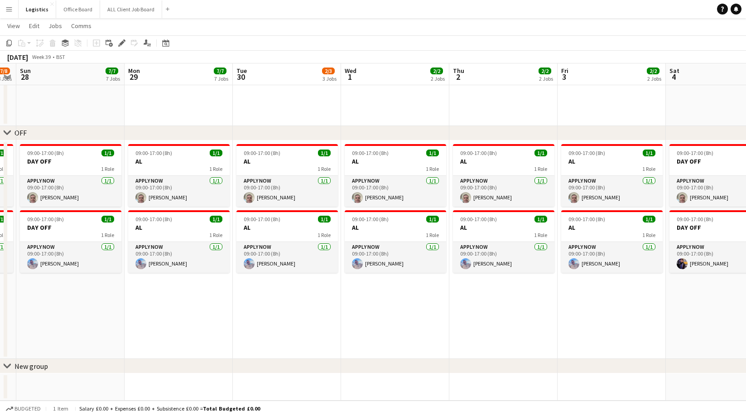
scroll to position [0, 311]
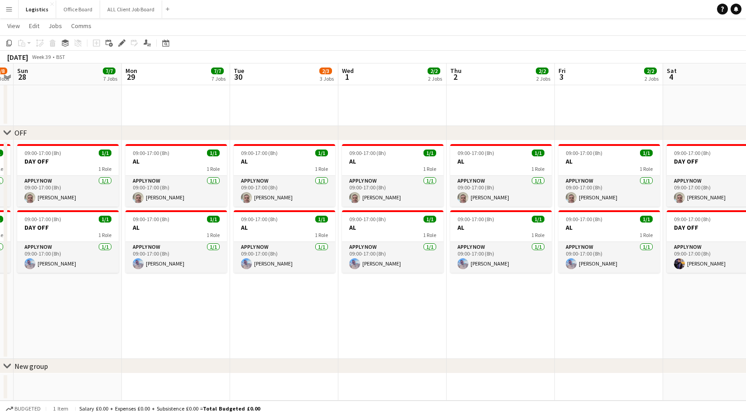
click at [271, 293] on app-date-cell "09:00-17:00 (8h) 1/1 AL 1 Role APPLY NOW [DATE] 09:00-17:00 (8h) [PERSON_NAME] …" at bounding box center [284, 249] width 108 height 219
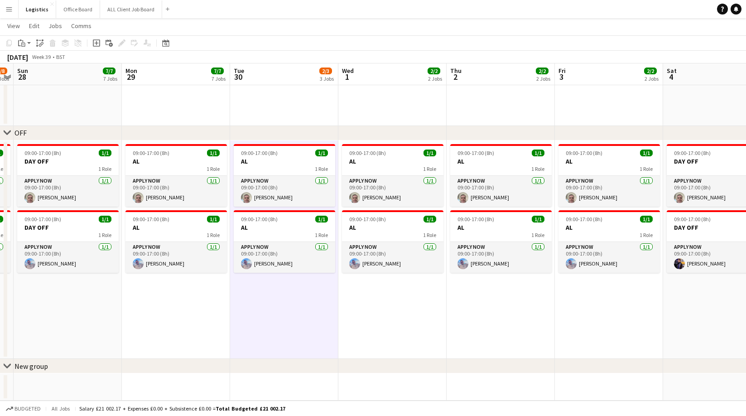
drag, startPoint x: 20, startPoint y: 43, endPoint x: 24, endPoint y: 48, distance: 6.3
click at [20, 43] on icon "Paste" at bounding box center [21, 42] width 7 height 7
click at [40, 74] on link "Paste with crew Command Shift V" at bounding box center [60, 76] width 72 height 8
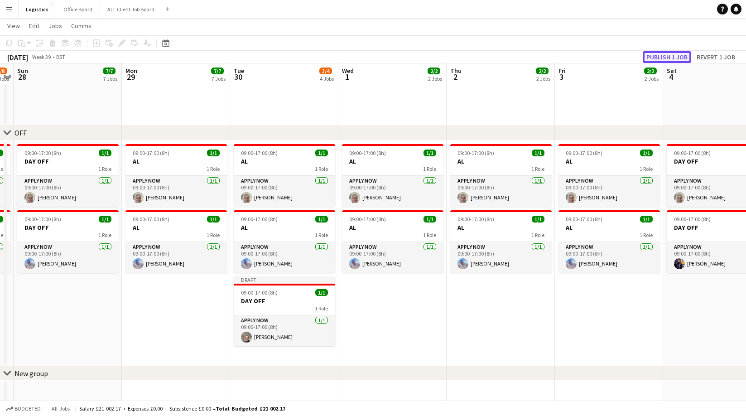
click at [665, 56] on button "Publish 1 job" at bounding box center [667, 57] width 48 height 12
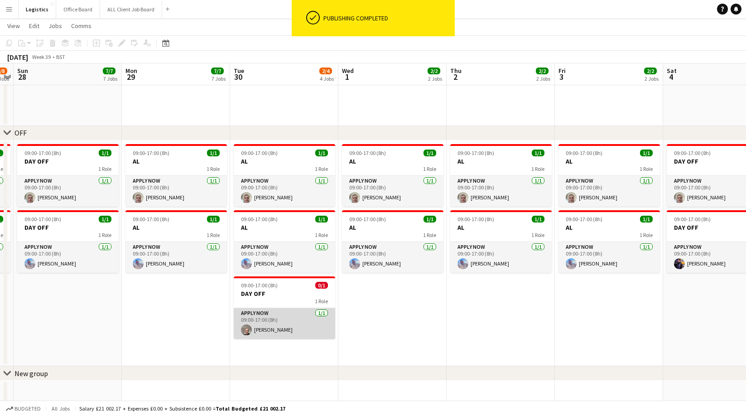
click at [271, 323] on app-card-role "APPLY NOW [DATE] 09:00-17:00 (8h) [PERSON_NAME]" at bounding box center [284, 323] width 101 height 31
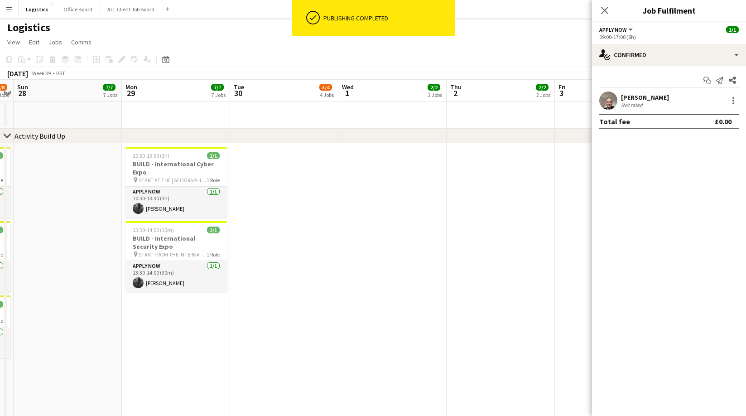
scroll to position [0, 0]
click at [295, 169] on app-date-cell at bounding box center [284, 378] width 108 height 469
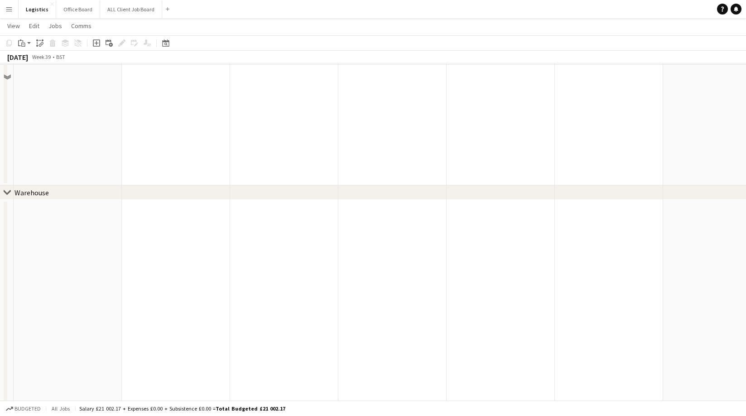
scroll to position [1609, 0]
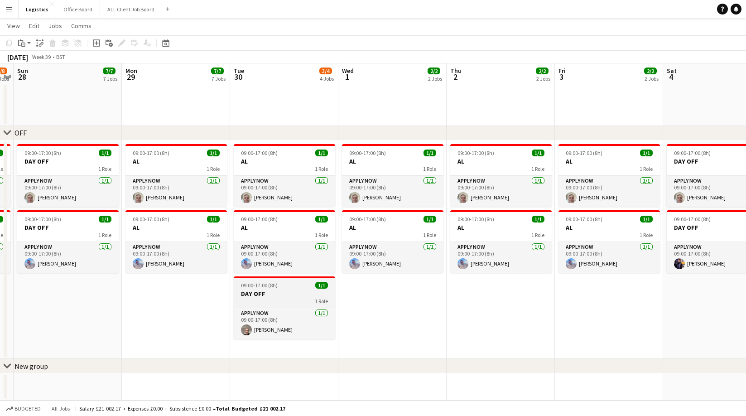
click at [268, 292] on h3 "DAY OFF" at bounding box center [284, 293] width 101 height 8
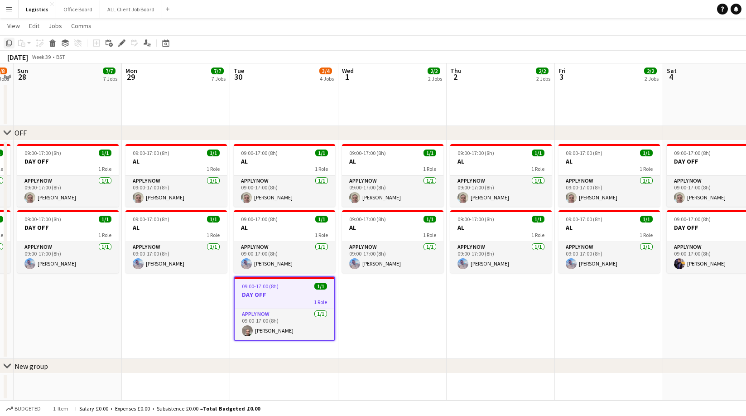
click at [11, 41] on icon at bounding box center [8, 43] width 5 height 6
drag, startPoint x: 364, startPoint y: 288, endPoint x: 388, endPoint y: 314, distance: 35.9
click at [364, 288] on app-date-cell "09:00-17:00 (8h) 1/1 AL 1 Role APPLY NOW [DATE] 09:00-17:00 (8h) [PERSON_NAME] …" at bounding box center [392, 249] width 108 height 219
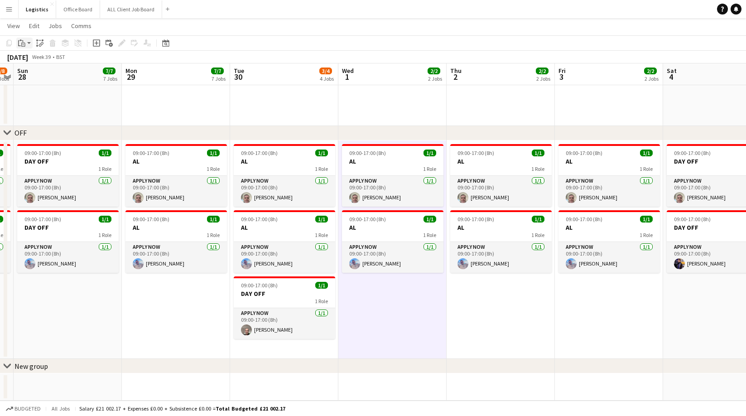
click at [21, 43] on icon "Paste" at bounding box center [21, 42] width 7 height 7
click at [45, 71] on div "Paste Command V Paste with crew Command Shift V" at bounding box center [60, 68] width 86 height 38
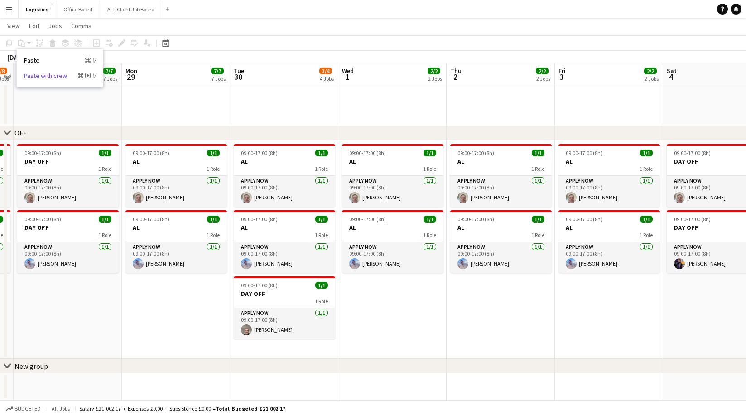
click at [44, 75] on link "Paste with crew Command Shift V" at bounding box center [60, 76] width 72 height 8
click at [380, 302] on app-date-cell "09:00-17:00 (8h) 1/1 AL 1 Role APPLY NOW [DATE] 09:00-17:00 (8h) [PERSON_NAME] …" at bounding box center [392, 249] width 108 height 219
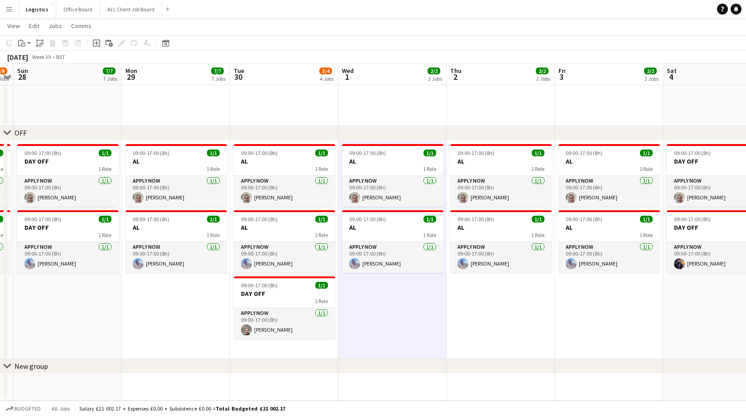
scroll to position [0, 312]
click at [22, 42] on icon "Paste" at bounding box center [21, 42] width 7 height 7
click at [40, 74] on link "Paste with crew Command Shift V" at bounding box center [60, 76] width 72 height 8
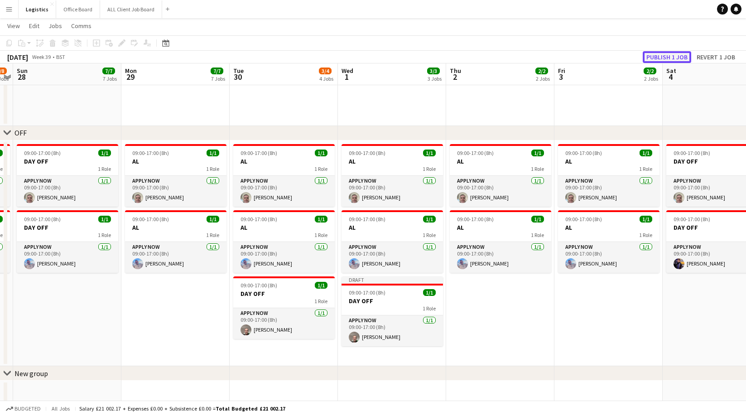
click at [652, 56] on button "Publish 1 job" at bounding box center [667, 57] width 48 height 12
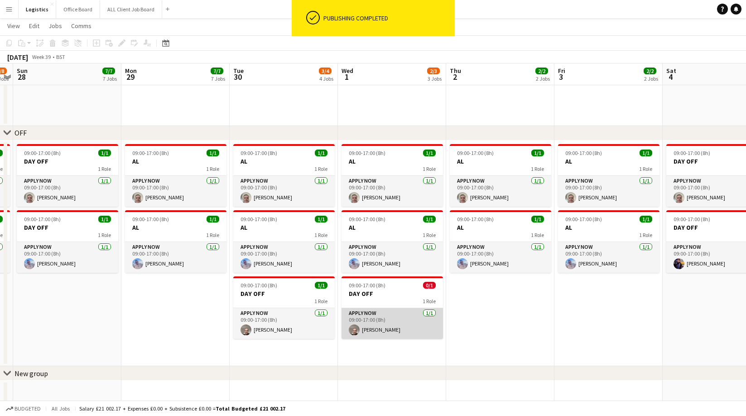
drag, startPoint x: 373, startPoint y: 328, endPoint x: 377, endPoint y: 327, distance: 4.7
click at [373, 328] on app-card-role "APPLY NOW [DATE] 09:00-17:00 (8h) [PERSON_NAME]" at bounding box center [392, 323] width 101 height 31
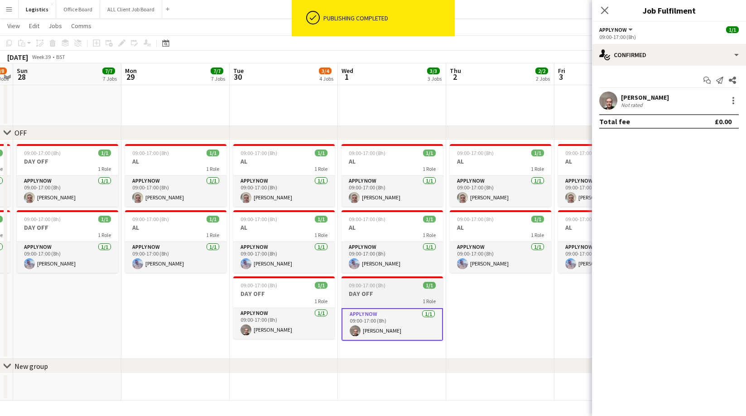
click at [386, 289] on app-job-card "09:00-17:00 (8h) 1/1 DAY OFF 1 Role APPLY NOW [DATE] 09:00-17:00 (8h) [PERSON_N…" at bounding box center [392, 308] width 101 height 64
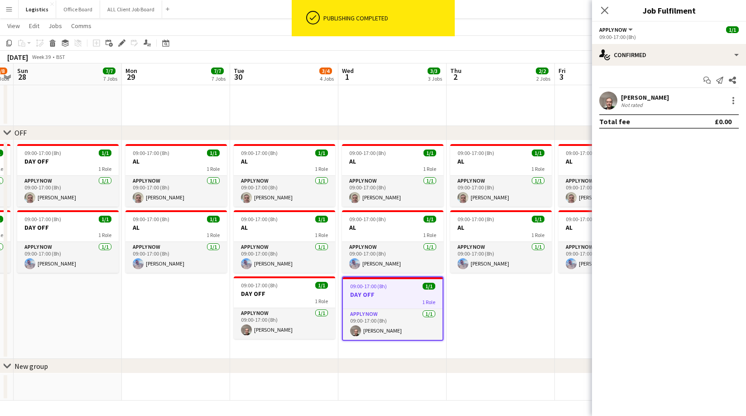
drag, startPoint x: 455, startPoint y: 105, endPoint x: 437, endPoint y: 114, distance: 20.3
click at [455, 105] on app-date-cell at bounding box center [501, 16] width 108 height 219
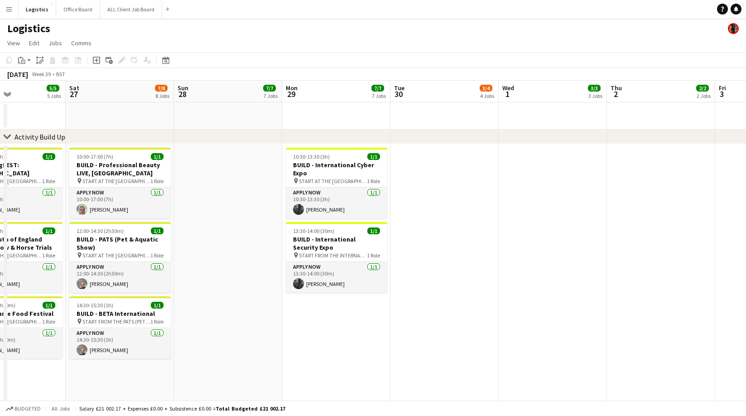
scroll to position [0, 258]
drag, startPoint x: 108, startPoint y: 237, endPoint x: 103, endPoint y: 172, distance: 65.4
click at [108, 237] on h3 "BUILD - PATS (Pet & Aquatic Show)" at bounding box center [120, 243] width 101 height 16
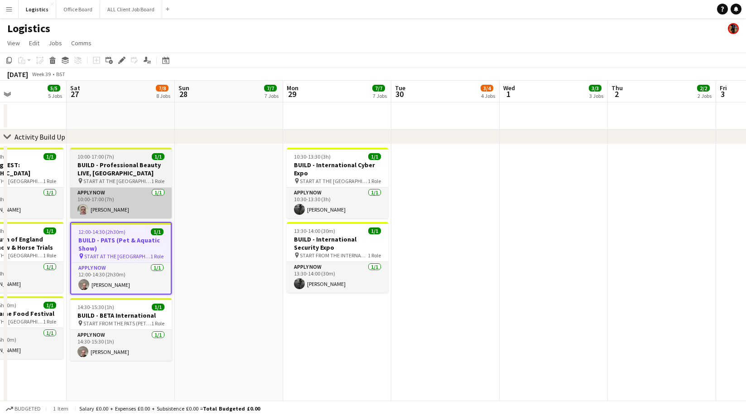
drag, startPoint x: 11, startPoint y: 61, endPoint x: 168, endPoint y: 191, distance: 204.3
click at [11, 61] on icon "Copy" at bounding box center [8, 60] width 7 height 7
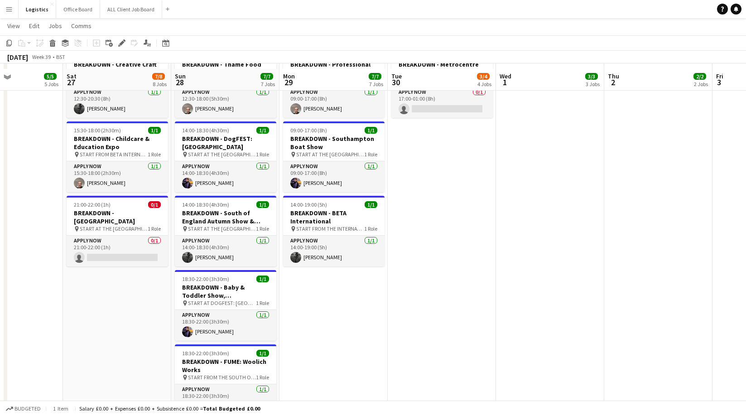
scroll to position [581, 0]
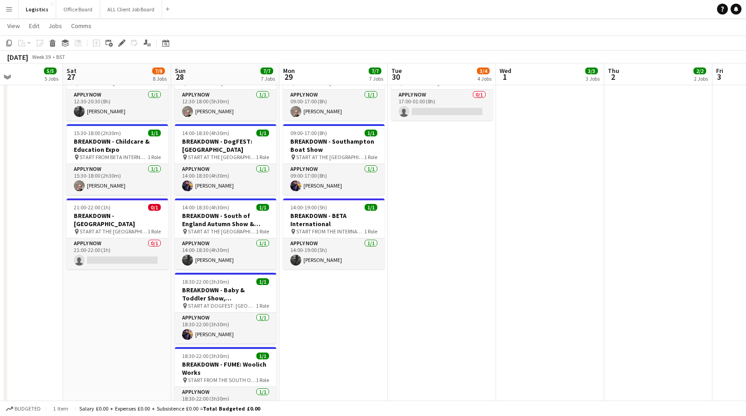
click at [426, 147] on app-date-cell "17:00-01:00 (8h) (Wed) 0/1 BREAKDOWN - Metrocentre Shopping Centre pin START AT…" at bounding box center [442, 392] width 108 height 693
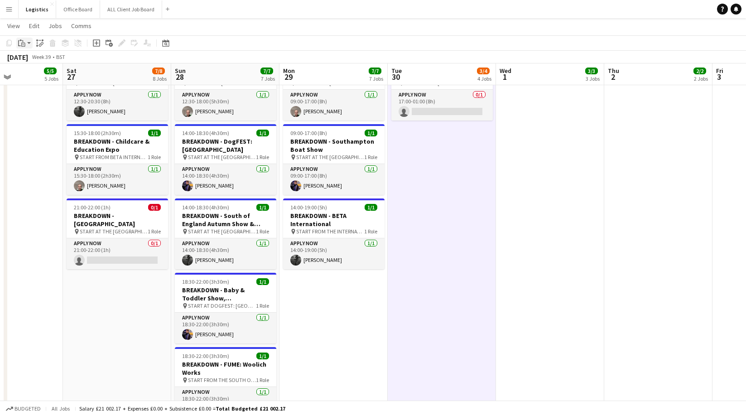
click at [23, 44] on icon "Paste" at bounding box center [21, 42] width 7 height 7
click at [38, 76] on link "Paste with crew Command Shift V" at bounding box center [60, 76] width 72 height 8
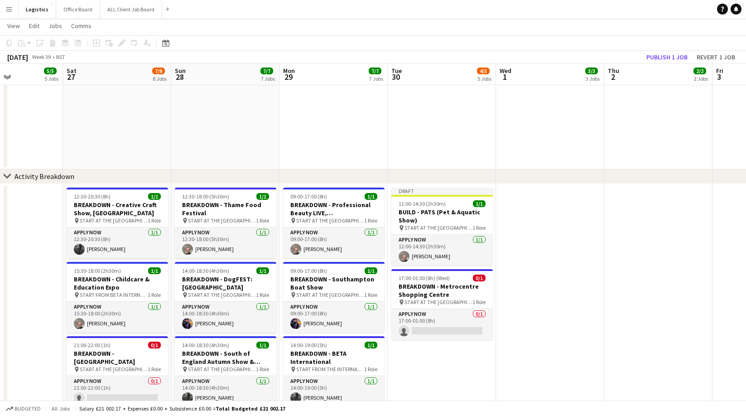
scroll to position [456, 0]
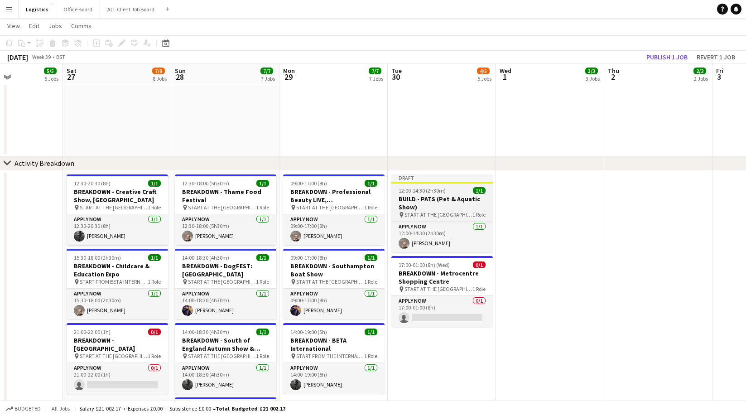
drag, startPoint x: 436, startPoint y: 195, endPoint x: 429, endPoint y: 192, distance: 8.5
click at [436, 195] on h3 "BUILD - PATS (Pet & Aquatic Show)" at bounding box center [441, 203] width 101 height 16
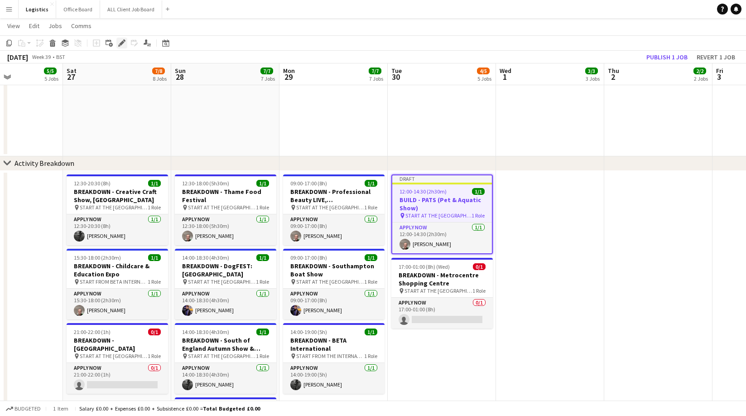
click at [122, 43] on icon at bounding box center [121, 43] width 5 height 5
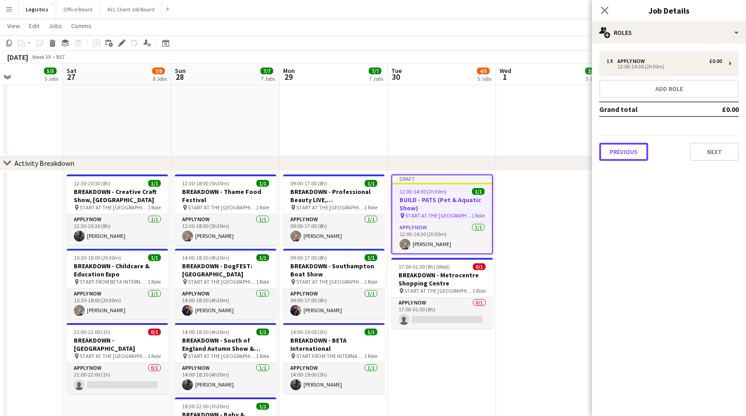
drag, startPoint x: 620, startPoint y: 149, endPoint x: 590, endPoint y: 151, distance: 30.0
click at [620, 149] on button "Previous" at bounding box center [623, 152] width 49 height 18
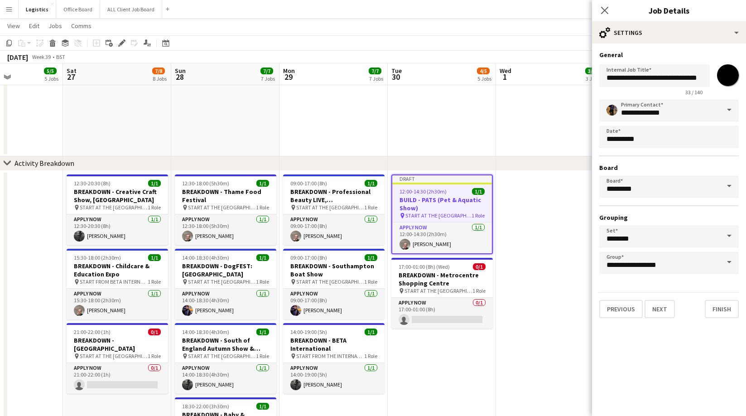
click at [728, 74] on input "*******" at bounding box center [728, 75] width 33 height 33
type input "*******"
click at [626, 78] on input "**********" at bounding box center [654, 75] width 111 height 23
type input "**********"
click at [654, 310] on button "Next" at bounding box center [660, 309] width 30 height 18
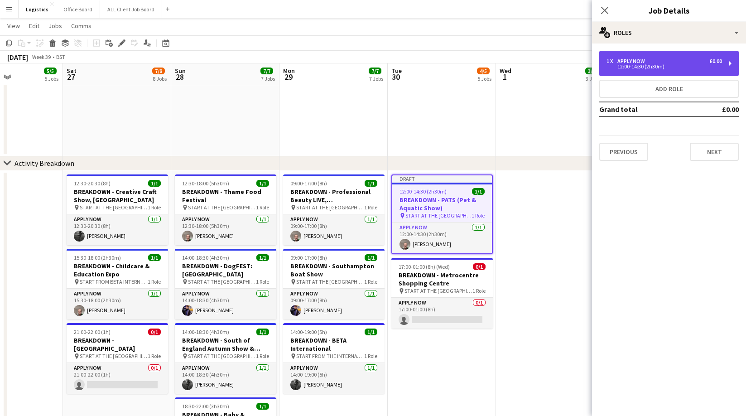
click at [632, 68] on div "12:00-14:30 (2h30m)" at bounding box center [665, 66] width 116 height 5
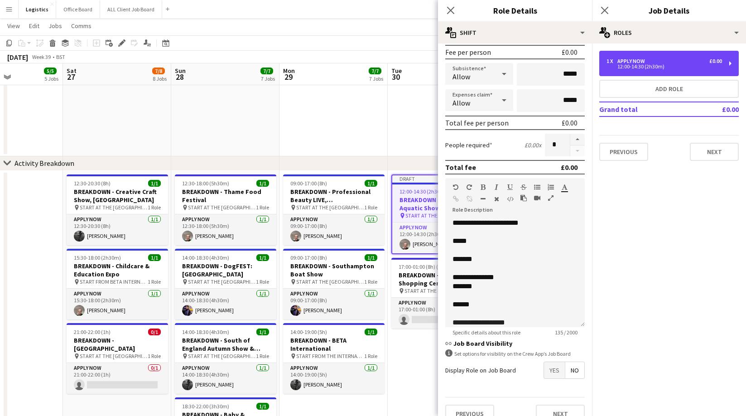
scroll to position [139, 0]
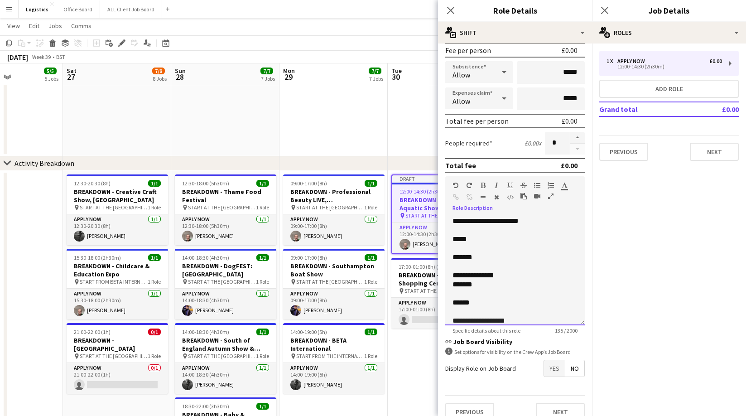
click at [472, 241] on p "*****" at bounding box center [515, 239] width 125 height 9
click at [467, 256] on p "*******" at bounding box center [515, 257] width 125 height 9
click at [488, 319] on span "**********" at bounding box center [479, 320] width 53 height 7
click at [488, 320] on span "**********" at bounding box center [479, 320] width 53 height 7
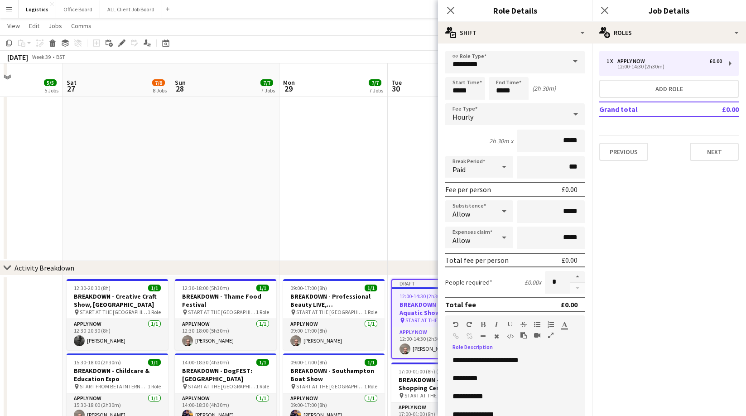
scroll to position [345, 0]
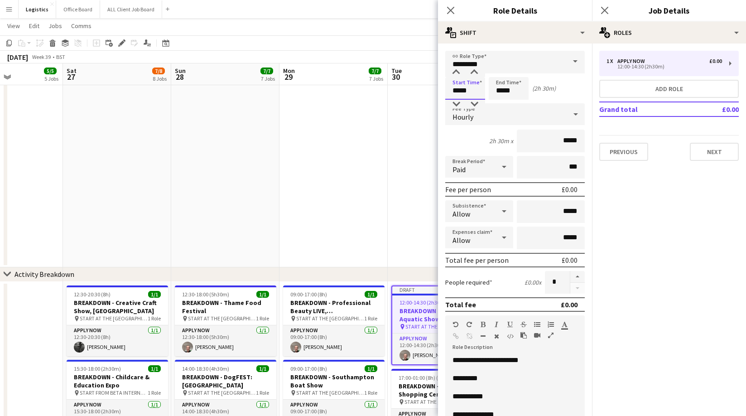
drag, startPoint x: 470, startPoint y: 94, endPoint x: 469, endPoint y: 89, distance: 5.1
click at [470, 94] on input "*****" at bounding box center [465, 88] width 40 height 23
click at [456, 72] on div at bounding box center [456, 72] width 18 height 9
click at [477, 71] on div at bounding box center [474, 72] width 18 height 9
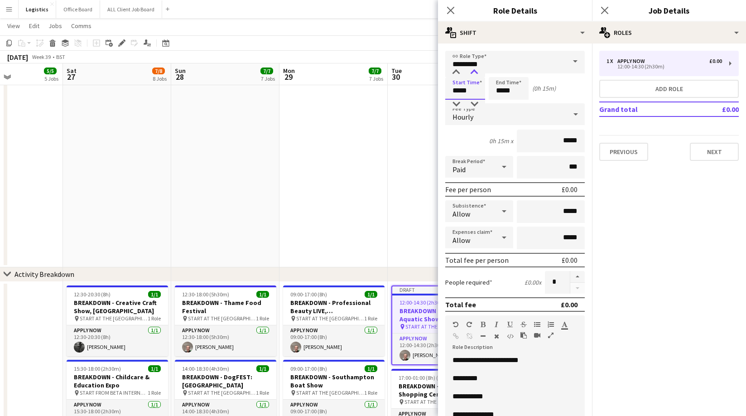
type input "*****"
click at [474, 72] on div at bounding box center [474, 72] width 18 height 9
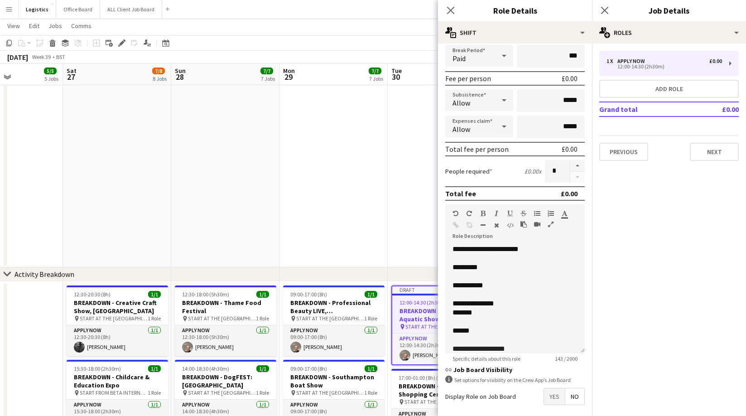
scroll to position [0, 0]
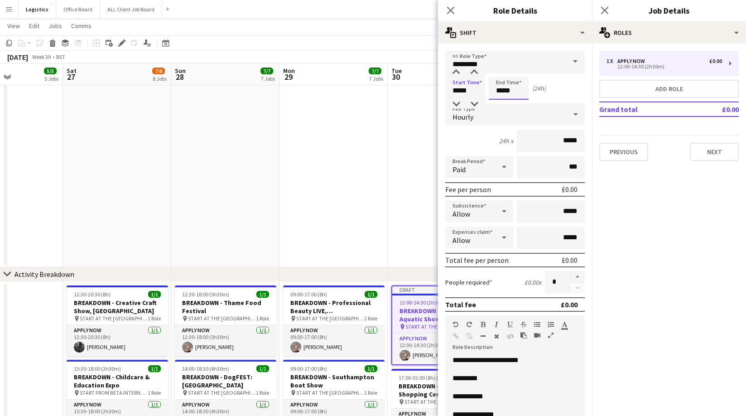
click at [517, 92] on input "*****" at bounding box center [509, 88] width 40 height 23
click at [518, 72] on div at bounding box center [518, 72] width 18 height 9
click at [499, 71] on div at bounding box center [500, 72] width 18 height 9
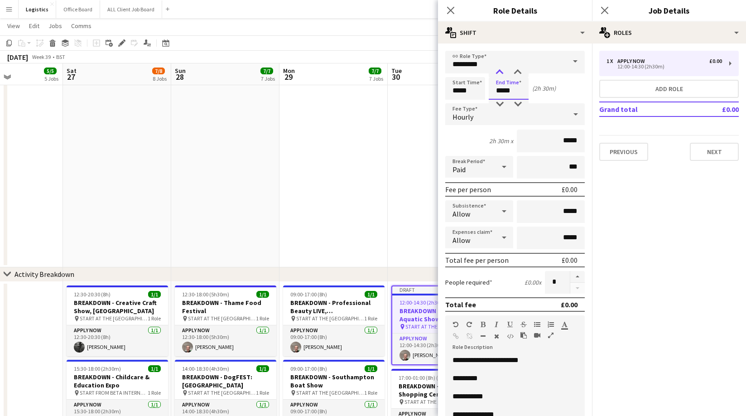
click at [499, 71] on div at bounding box center [500, 72] width 18 height 9
click at [518, 71] on div at bounding box center [518, 72] width 18 height 9
type input "*****"
click at [499, 71] on div at bounding box center [500, 72] width 18 height 9
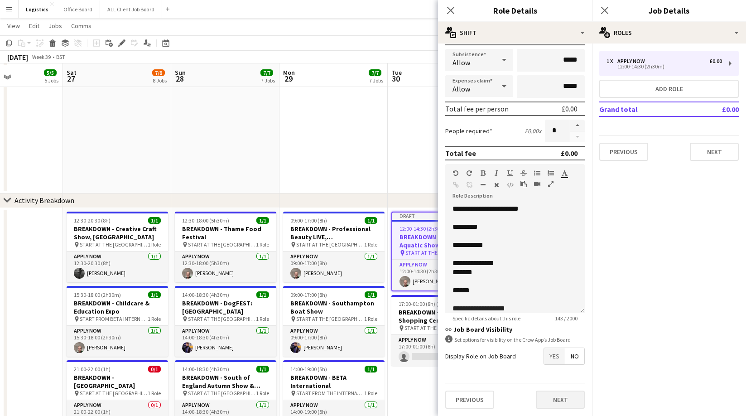
scroll to position [421, 0]
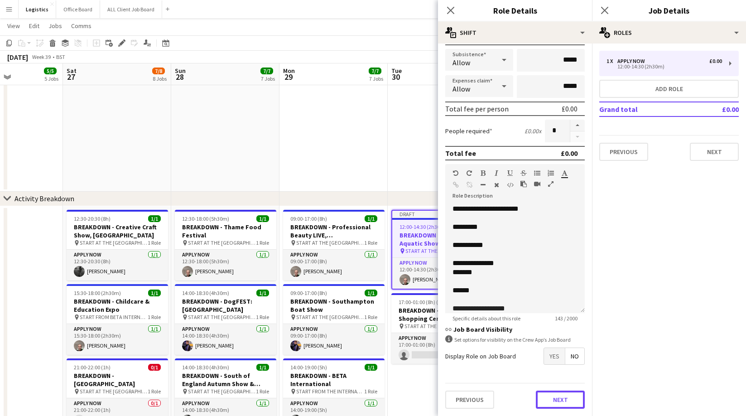
drag, startPoint x: 565, startPoint y: 401, endPoint x: 567, endPoint y: 324, distance: 77.5
click at [565, 402] on button "Next" at bounding box center [560, 399] width 49 height 18
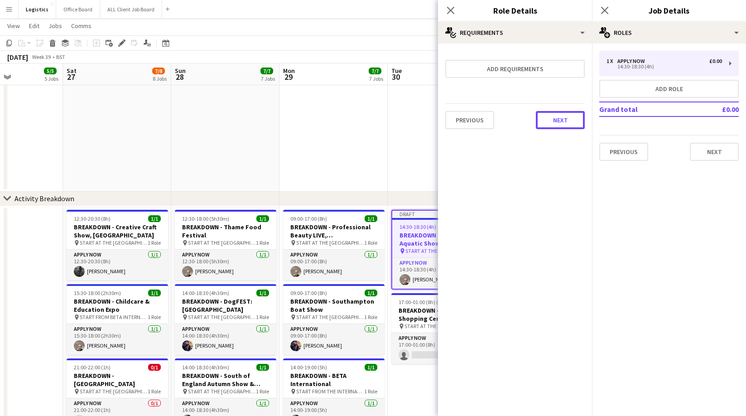
click at [564, 123] on button "Next" at bounding box center [560, 120] width 49 height 18
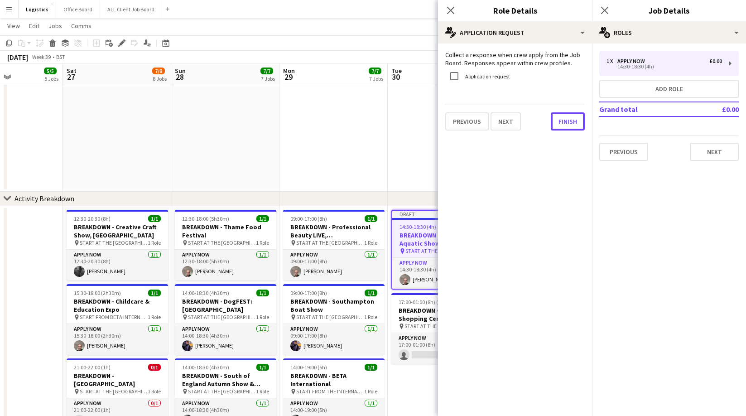
drag, startPoint x: 565, startPoint y: 124, endPoint x: 556, endPoint y: 133, distance: 12.5
click at [565, 124] on button "Finish" at bounding box center [568, 121] width 34 height 18
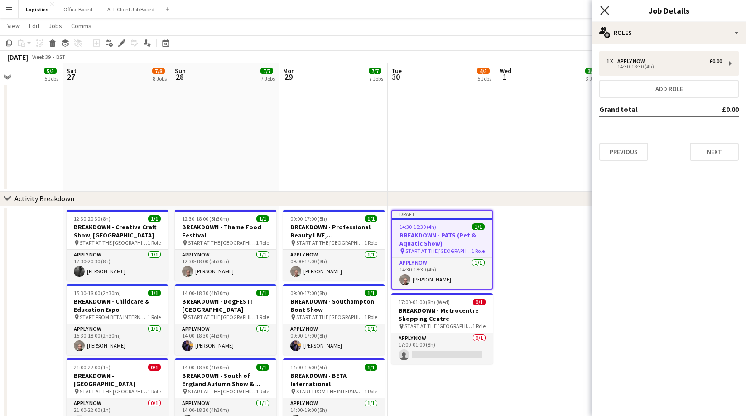
click at [603, 10] on icon at bounding box center [604, 10] width 9 height 9
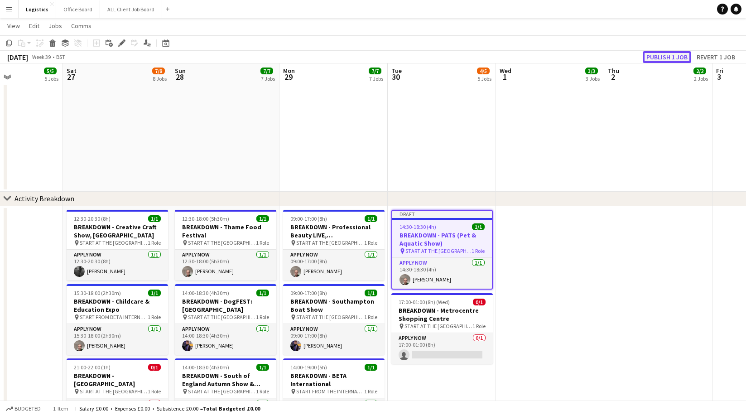
click at [668, 58] on button "Publish 1 job" at bounding box center [667, 57] width 48 height 12
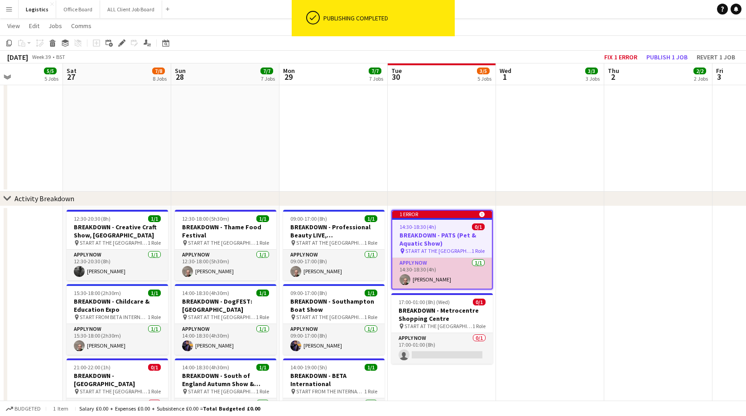
click at [439, 276] on app-card-role "APPLY NOW [DATE] 14:30-18:30 (4h) [PERSON_NAME]" at bounding box center [442, 273] width 100 height 31
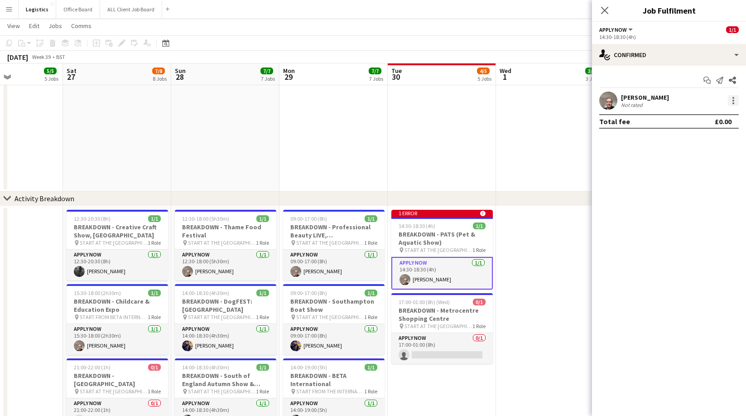
click at [735, 101] on div at bounding box center [733, 100] width 11 height 11
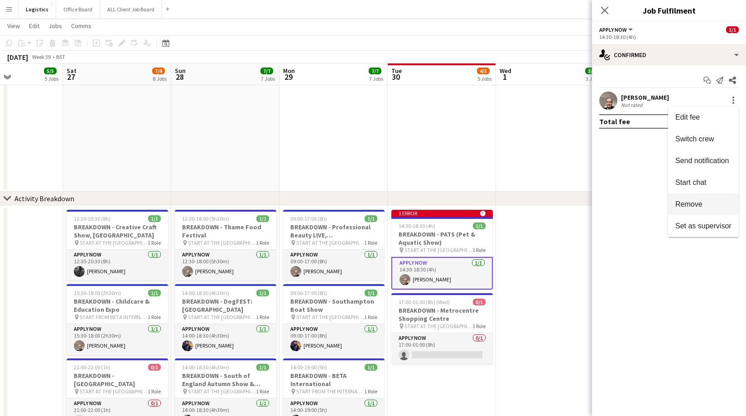
click at [689, 206] on span "Remove" at bounding box center [688, 204] width 27 height 8
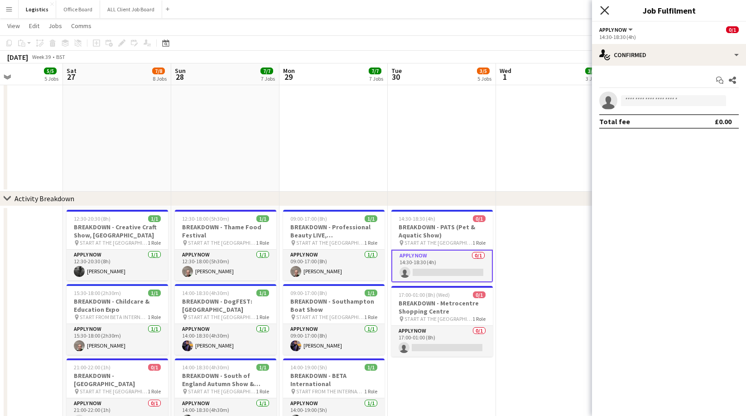
click at [605, 10] on icon at bounding box center [604, 10] width 9 height 9
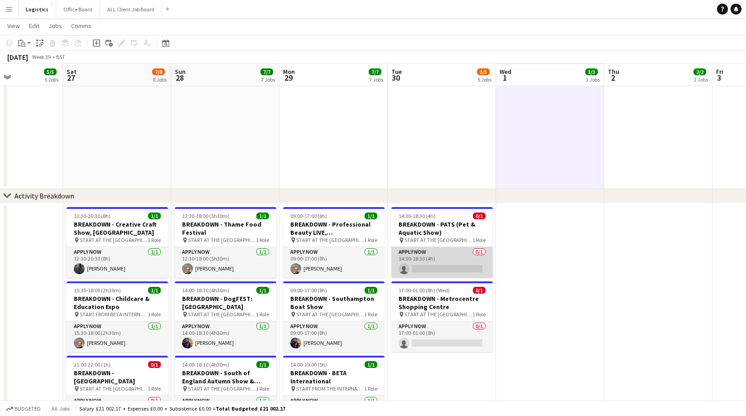
scroll to position [424, 0]
click at [452, 267] on app-card-role "APPLY NOW 0/1 14:30-18:30 (4h) single-neutral-actions" at bounding box center [441, 261] width 101 height 31
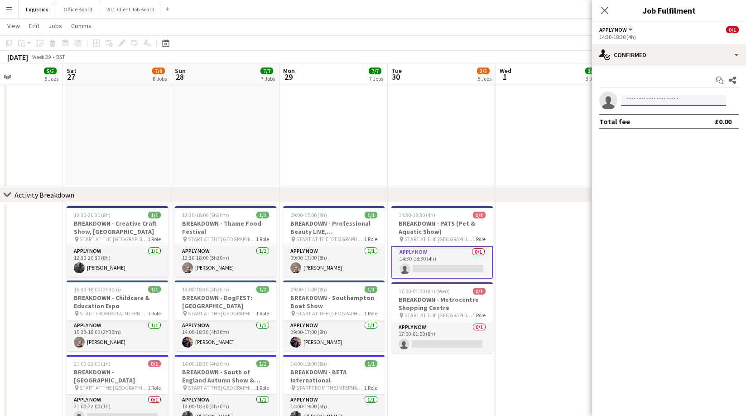
click at [632, 101] on input at bounding box center [673, 100] width 105 height 11
click at [642, 99] on input "*****" at bounding box center [673, 100] width 105 height 11
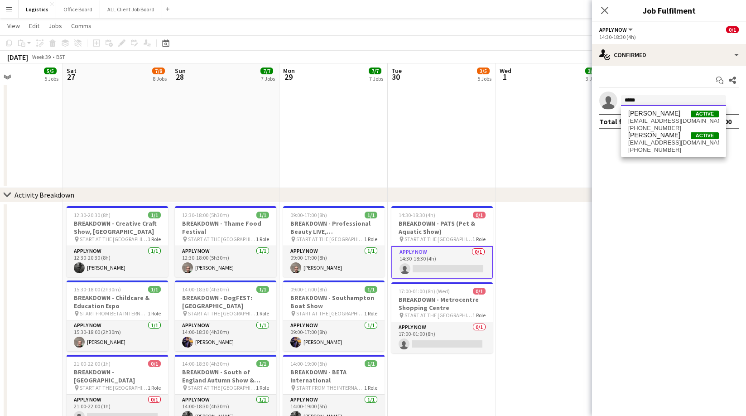
type input "*****"
click at [665, 154] on div "[PERSON_NAME] Active [EMAIL_ADDRESS][DOMAIN_NAME] [PHONE_NUMBER] [PERSON_NAME] …" at bounding box center [673, 131] width 105 height 51
click at [664, 146] on span "[PHONE_NUMBER]" at bounding box center [673, 149] width 91 height 7
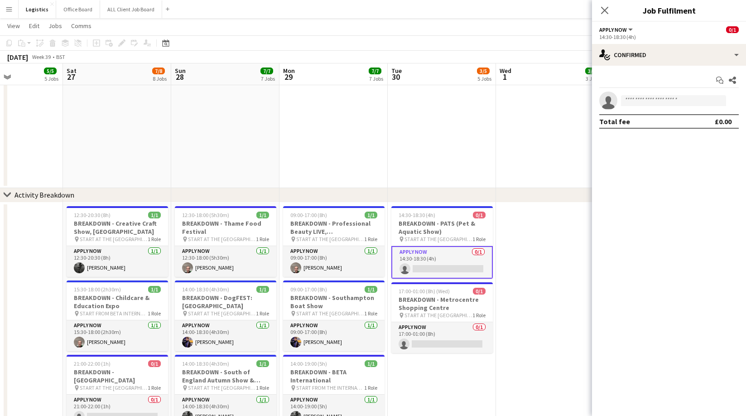
scroll to position [0, 0]
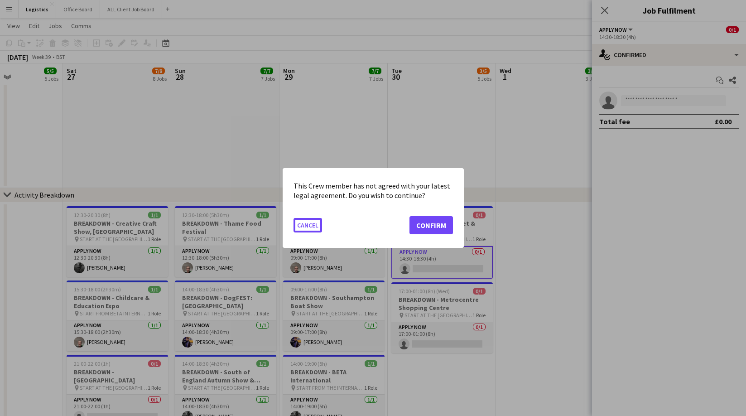
click at [644, 101] on div at bounding box center [373, 208] width 746 height 416
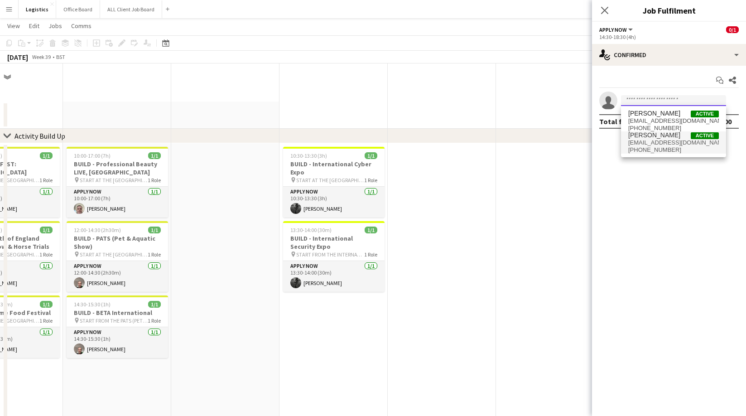
scroll to position [424, 0]
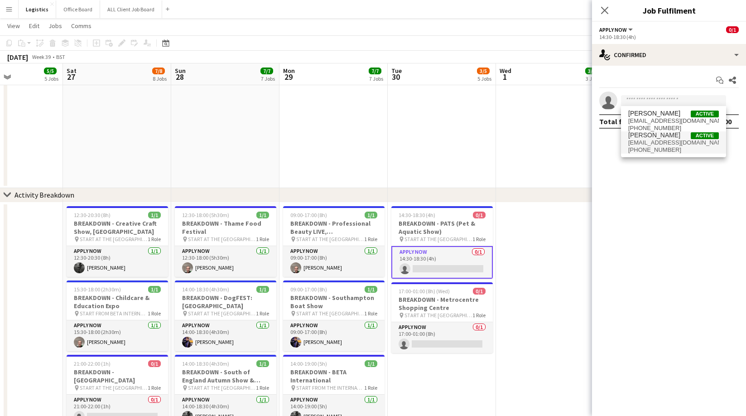
click at [649, 145] on span "[EMAIL_ADDRESS][DOMAIN_NAME]" at bounding box center [673, 142] width 91 height 7
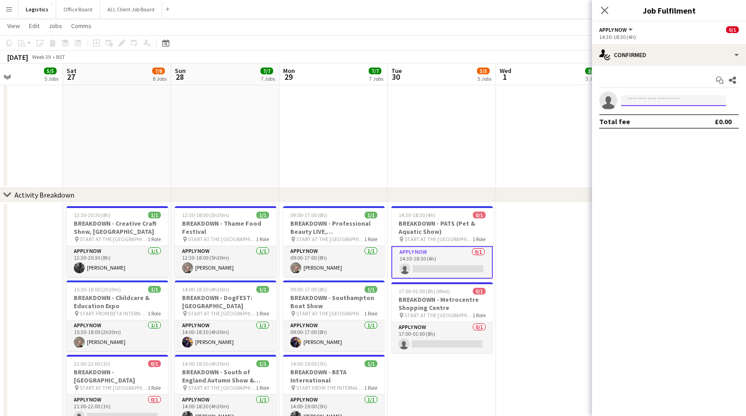
scroll to position [0, 0]
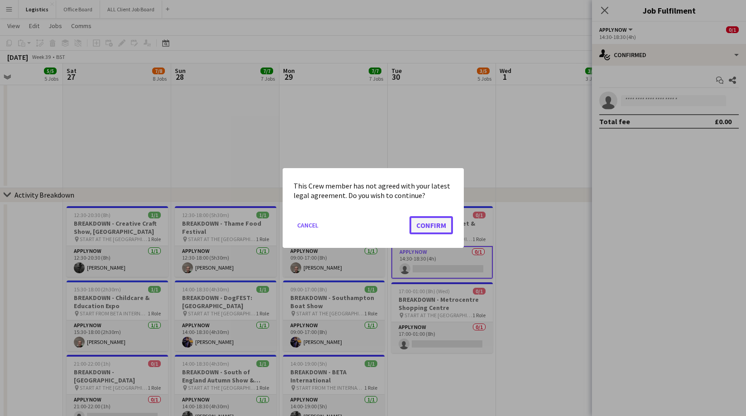
drag, startPoint x: 433, startPoint y: 219, endPoint x: 476, endPoint y: 231, distance: 45.2
click at [433, 219] on button "Confirm" at bounding box center [430, 225] width 43 height 18
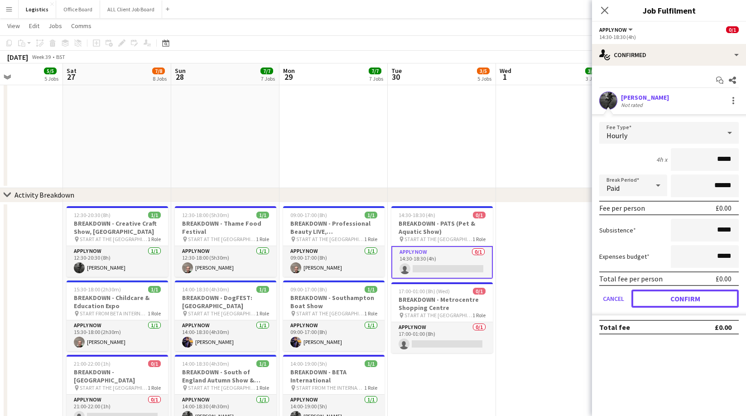
drag, startPoint x: 673, startPoint y: 299, endPoint x: 674, endPoint y: 294, distance: 5.2
click at [673, 299] on button "Confirm" at bounding box center [684, 298] width 107 height 18
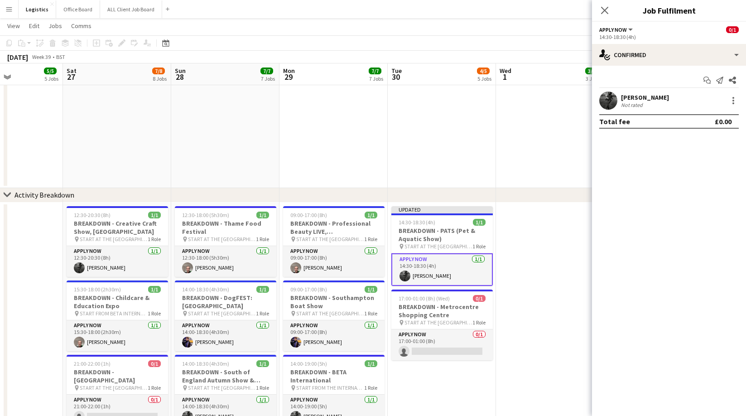
click at [605, 14] on icon "Close pop-in" at bounding box center [604, 10] width 7 height 7
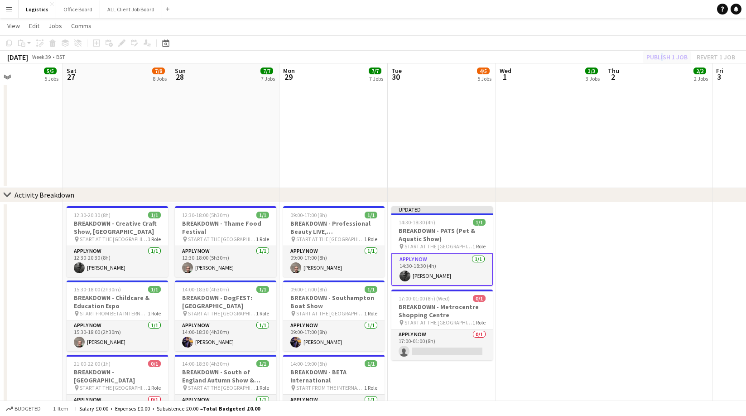
drag, startPoint x: 660, startPoint y: 56, endPoint x: 666, endPoint y: 60, distance: 7.5
click at [660, 56] on div "Publish 1 job Revert 1 job" at bounding box center [691, 57] width 111 height 12
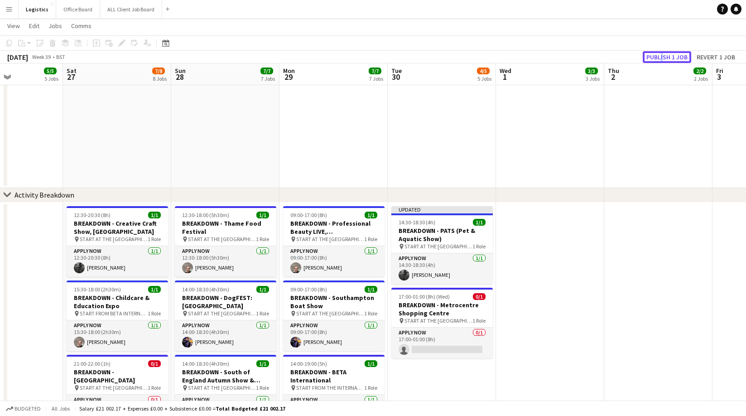
click at [666, 57] on button "Publish 1 job" at bounding box center [667, 57] width 48 height 12
